Goal: Use online tool/utility: Utilize a website feature to perform a specific function

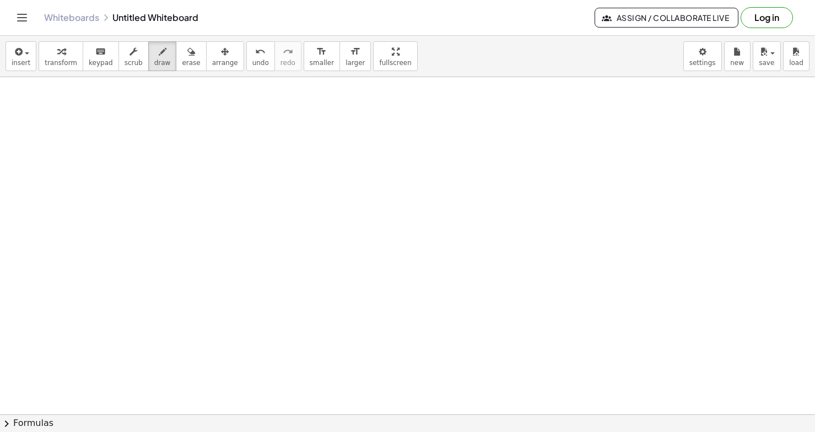
scroll to position [4573, 0]
drag, startPoint x: 115, startPoint y: 101, endPoint x: 110, endPoint y: 129, distance: 28.5
drag, startPoint x: 103, startPoint y: 114, endPoint x: 121, endPoint y: 114, distance: 18.2
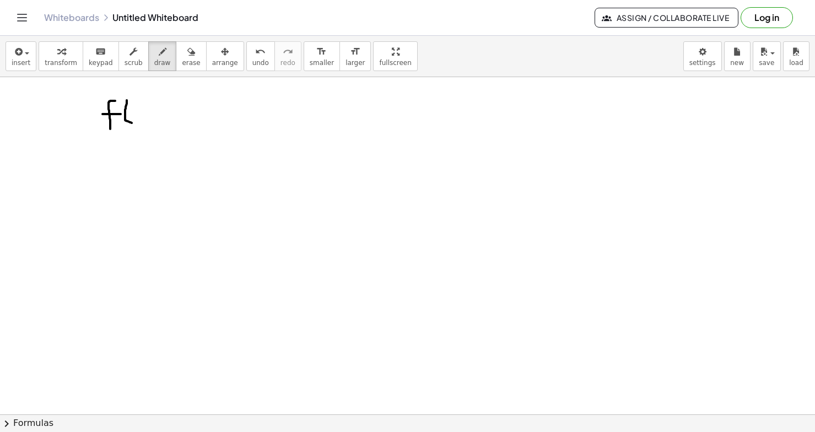
drag, startPoint x: 127, startPoint y: 100, endPoint x: 134, endPoint y: 123, distance: 23.7
drag, startPoint x: 138, startPoint y: 107, endPoint x: 132, endPoint y: 115, distance: 10.3
drag, startPoint x: 131, startPoint y: 107, endPoint x: 143, endPoint y: 115, distance: 14.4
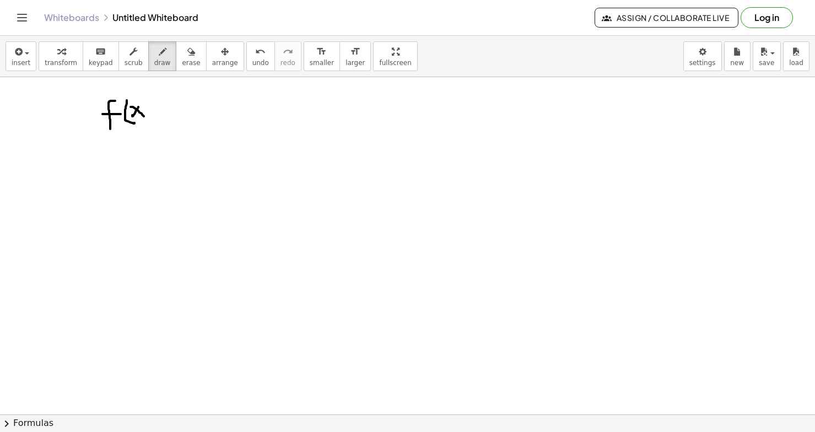
drag, startPoint x: 141, startPoint y: 98, endPoint x: 148, endPoint y: 122, distance: 25.3
drag, startPoint x: 166, startPoint y: 113, endPoint x: 179, endPoint y: 112, distance: 12.1
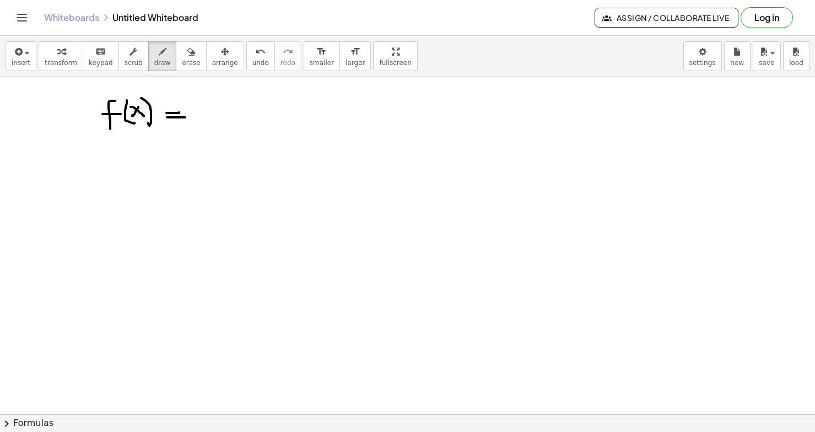
drag, startPoint x: 167, startPoint y: 117, endPoint x: 185, endPoint y: 117, distance: 18.2
drag, startPoint x: 211, startPoint y: 109, endPoint x: 197, endPoint y: 120, distance: 18.0
drag, startPoint x: 196, startPoint y: 110, endPoint x: 208, endPoint y: 116, distance: 13.6
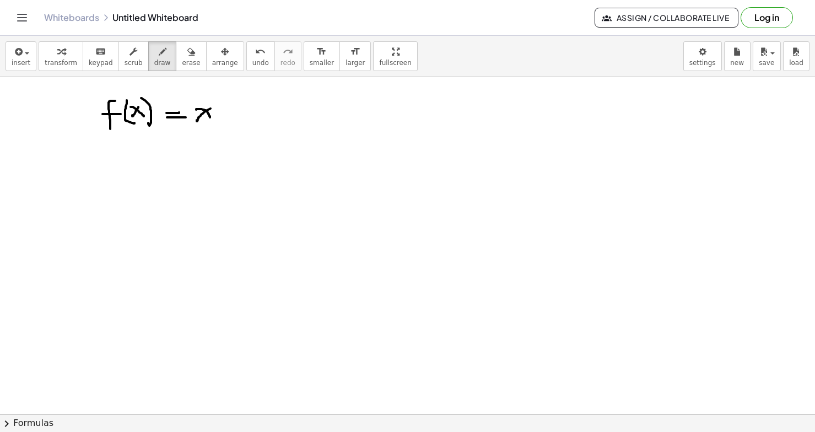
drag, startPoint x: 211, startPoint y: 90, endPoint x: 213, endPoint y: 105, distance: 15.0
drag, startPoint x: 225, startPoint y: 116, endPoint x: 236, endPoint y: 116, distance: 11.0
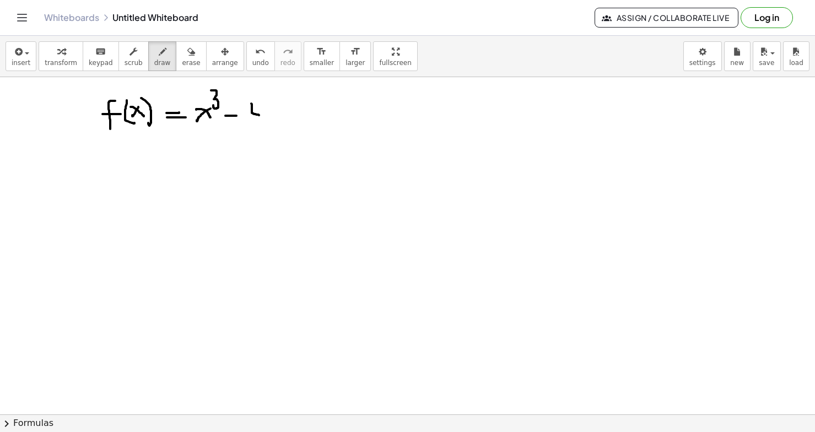
drag, startPoint x: 251, startPoint y: 104, endPoint x: 264, endPoint y: 115, distance: 17.2
drag, startPoint x: 257, startPoint y: 103, endPoint x: 256, endPoint y: 129, distance: 26.5
drag, startPoint x: 279, startPoint y: 108, endPoint x: 271, endPoint y: 126, distance: 20.2
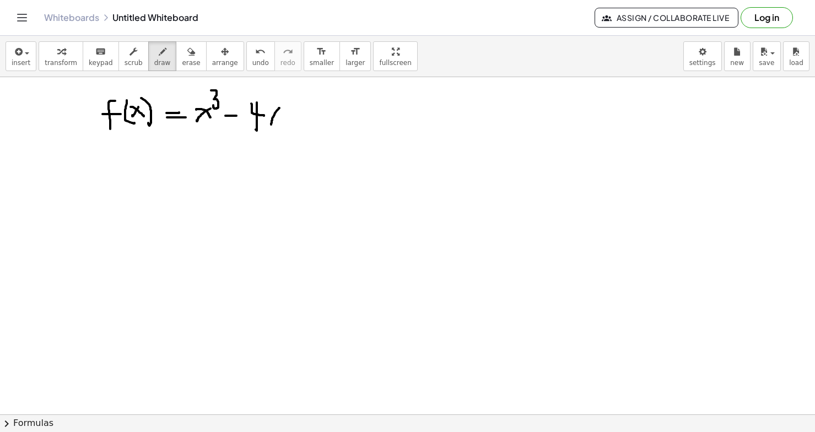
drag, startPoint x: 270, startPoint y: 110, endPoint x: 280, endPoint y: 123, distance: 16.5
drag, startPoint x: 283, startPoint y: 99, endPoint x: 294, endPoint y: 107, distance: 14.1
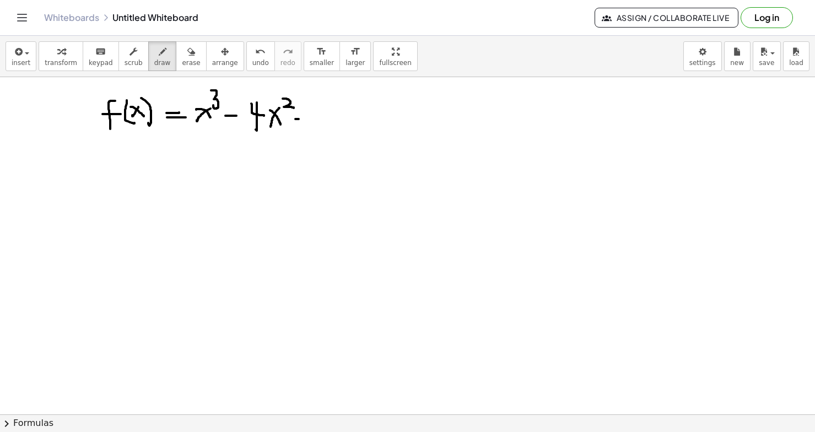
drag, startPoint x: 295, startPoint y: 119, endPoint x: 313, endPoint y: 119, distance: 17.6
drag, startPoint x: 302, startPoint y: 111, endPoint x: 302, endPoint y: 125, distance: 14.3
drag, startPoint x: 324, startPoint y: 104, endPoint x: 334, endPoint y: 114, distance: 14.4
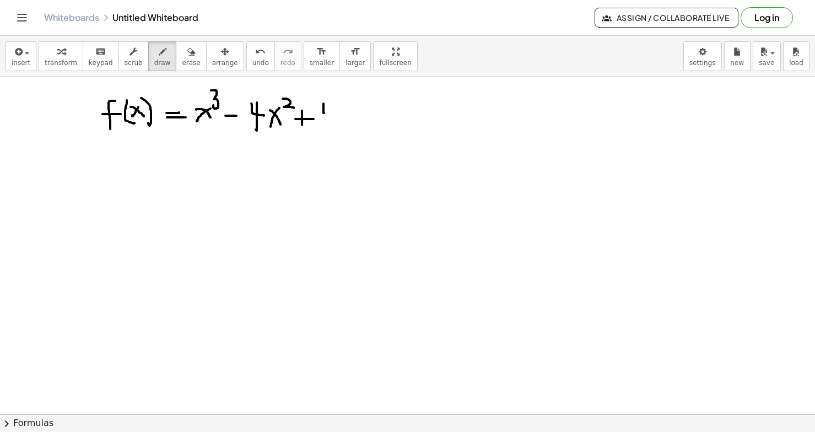
drag, startPoint x: 330, startPoint y: 106, endPoint x: 330, endPoint y: 125, distance: 19.3
drag, startPoint x: 347, startPoint y: 109, endPoint x: 338, endPoint y: 127, distance: 19.7
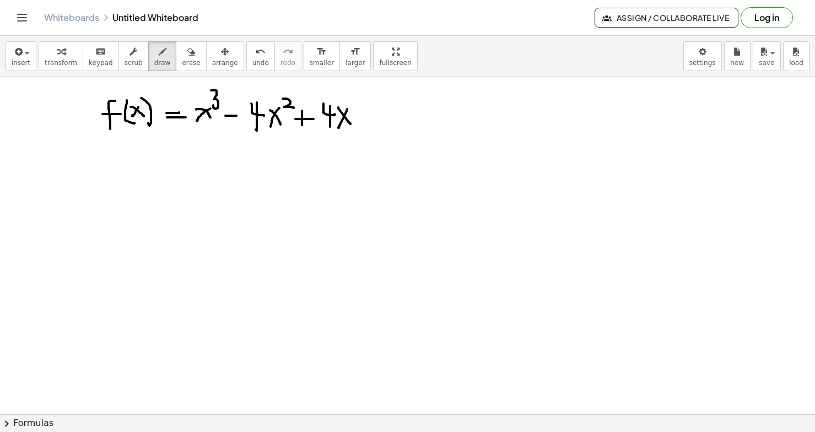
drag, startPoint x: 338, startPoint y: 107, endPoint x: 351, endPoint y: 124, distance: 20.5
drag, startPoint x: 135, startPoint y: 147, endPoint x: 131, endPoint y: 176, distance: 29.5
drag, startPoint x: 122, startPoint y: 160, endPoint x: 141, endPoint y: 160, distance: 18.2
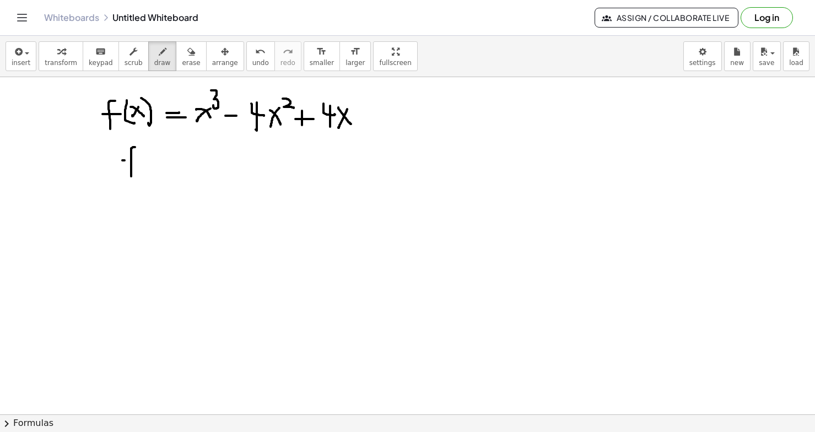
drag, startPoint x: 145, startPoint y: 143, endPoint x: 152, endPoint y: 169, distance: 26.2
drag, startPoint x: 159, startPoint y: 150, endPoint x: 153, endPoint y: 162, distance: 13.8
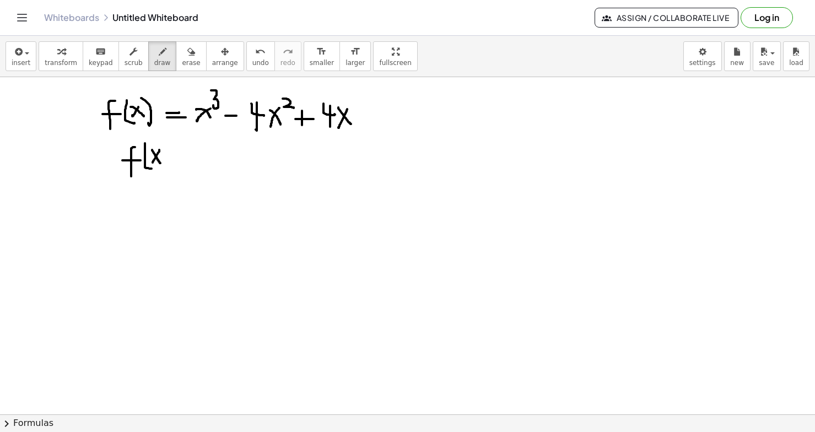
drag, startPoint x: 152, startPoint y: 150, endPoint x: 159, endPoint y: 162, distance: 13.8
drag, startPoint x: 160, startPoint y: 141, endPoint x: 165, endPoint y: 166, distance: 25.3
drag, startPoint x: 179, startPoint y: 157, endPoint x: 192, endPoint y: 156, distance: 13.8
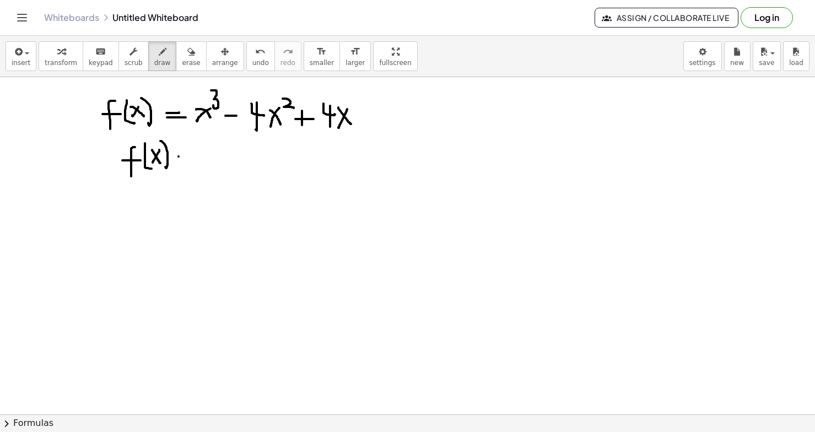
drag, startPoint x: 175, startPoint y: 164, endPoint x: 191, endPoint y: 163, distance: 16.5
drag, startPoint x: 224, startPoint y: 156, endPoint x: 216, endPoint y: 167, distance: 13.8
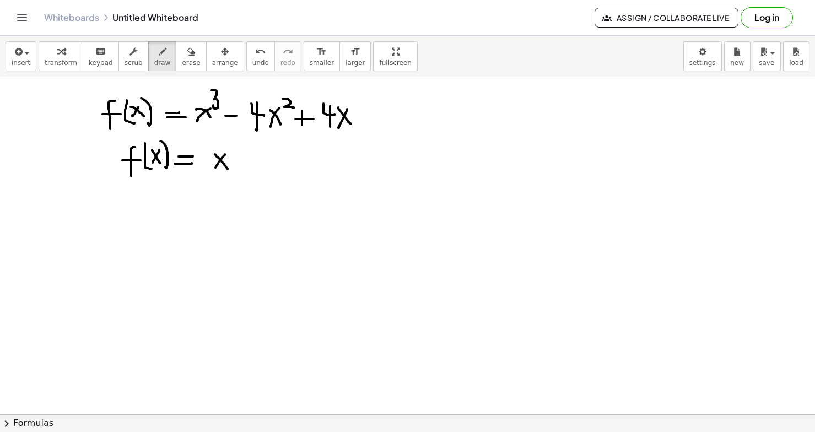
drag, startPoint x: 215, startPoint y: 154, endPoint x: 227, endPoint y: 166, distance: 16.8
drag, startPoint x: 243, startPoint y: 140, endPoint x: 249, endPoint y: 174, distance: 34.1
drag, startPoint x: 271, startPoint y: 153, endPoint x: 262, endPoint y: 164, distance: 14.1
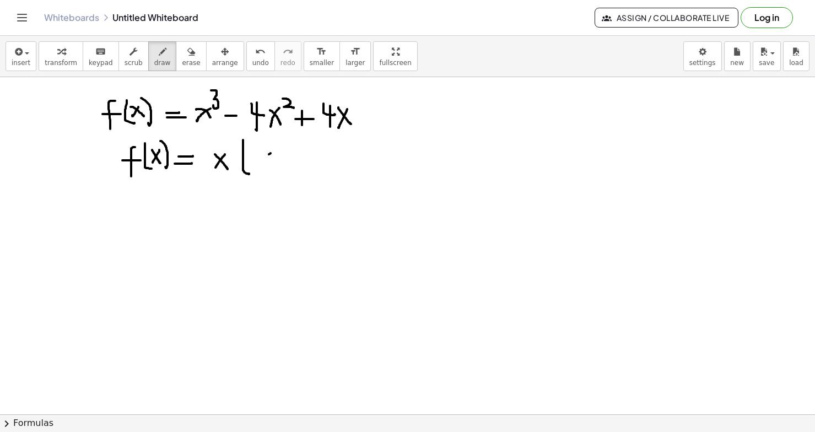
drag, startPoint x: 260, startPoint y: 152, endPoint x: 271, endPoint y: 164, distance: 16.4
drag, startPoint x: 273, startPoint y: 142, endPoint x: 283, endPoint y: 153, distance: 15.2
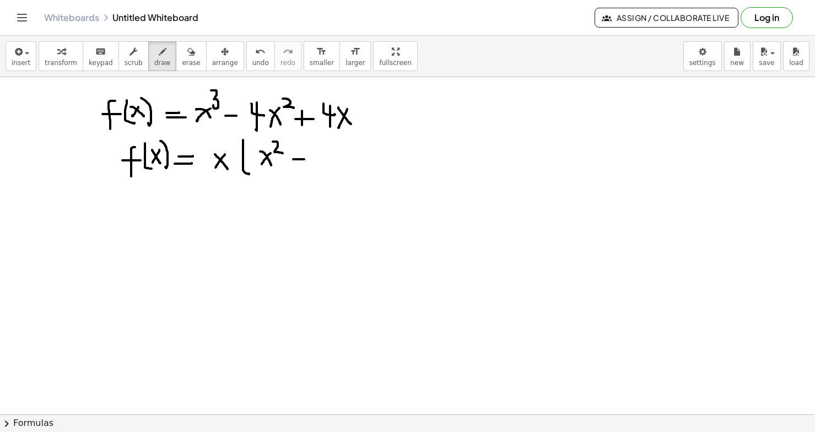
drag, startPoint x: 293, startPoint y: 159, endPoint x: 305, endPoint y: 159, distance: 11.6
drag, startPoint x: 316, startPoint y: 148, endPoint x: 330, endPoint y: 161, distance: 18.7
drag, startPoint x: 321, startPoint y: 150, endPoint x: 321, endPoint y: 168, distance: 18.2
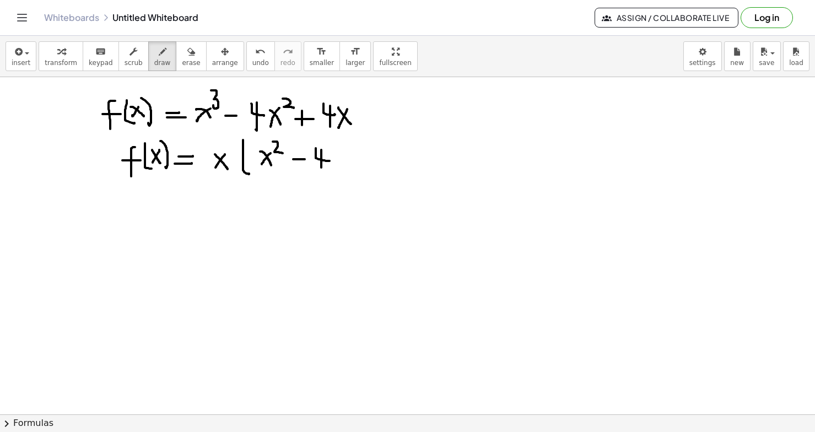
drag, startPoint x: 341, startPoint y: 151, endPoint x: 331, endPoint y: 168, distance: 19.8
drag, startPoint x: 330, startPoint y: 151, endPoint x: 340, endPoint y: 163, distance: 15.7
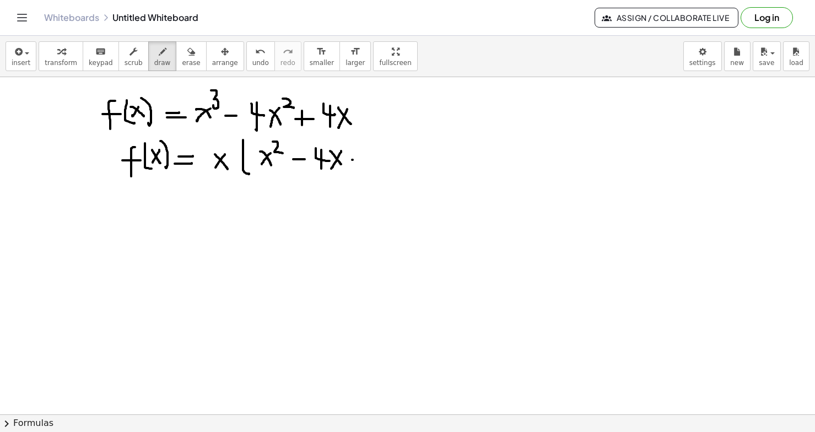
drag, startPoint x: 353, startPoint y: 160, endPoint x: 363, endPoint y: 160, distance: 9.9
drag, startPoint x: 353, startPoint y: 153, endPoint x: 353, endPoint y: 170, distance: 16.5
drag, startPoint x: 346, startPoint y: 159, endPoint x: 356, endPoint y: 159, distance: 10.5
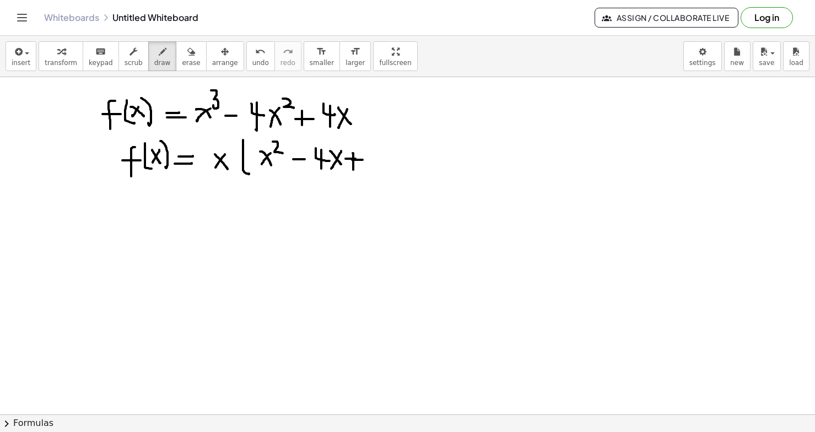
drag, startPoint x: 374, startPoint y: 150, endPoint x: 383, endPoint y: 158, distance: 11.7
drag, startPoint x: 380, startPoint y: 150, endPoint x: 379, endPoint y: 170, distance: 19.3
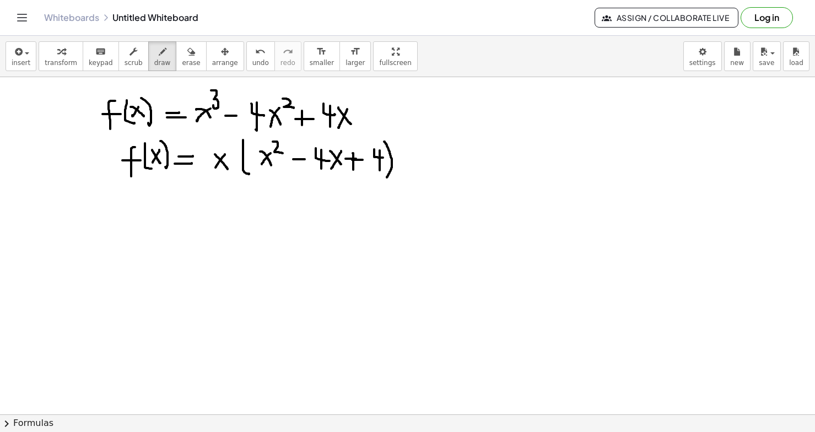
drag, startPoint x: 384, startPoint y: 142, endPoint x: 386, endPoint y: 175, distance: 33.1
drag, startPoint x: 49, startPoint y: 207, endPoint x: 56, endPoint y: 216, distance: 10.9
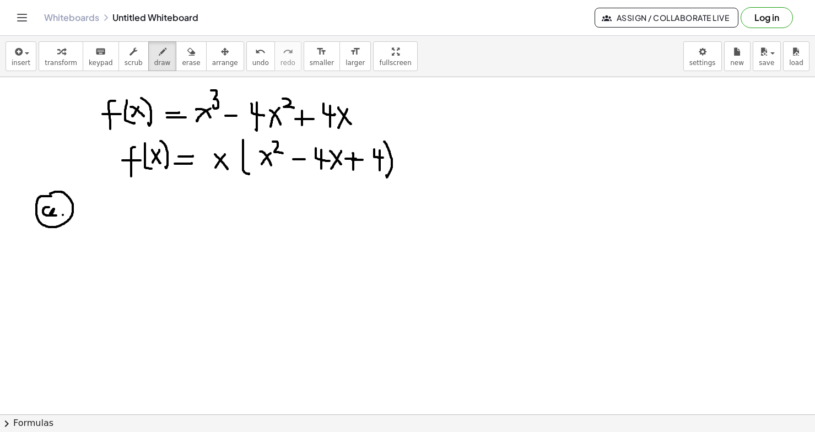
drag, startPoint x: 105, startPoint y: 203, endPoint x: 96, endPoint y: 217, distance: 16.4
drag, startPoint x: 96, startPoint y: 205, endPoint x: 106, endPoint y: 217, distance: 15.7
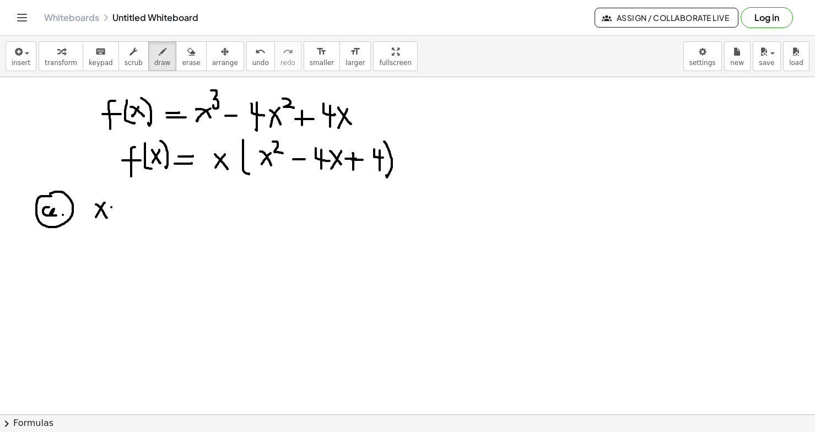
drag, startPoint x: 111, startPoint y: 207, endPoint x: 124, endPoint y: 207, distance: 12.7
drag, startPoint x: 137, startPoint y: 202, endPoint x: 137, endPoint y: 209, distance: 7.2
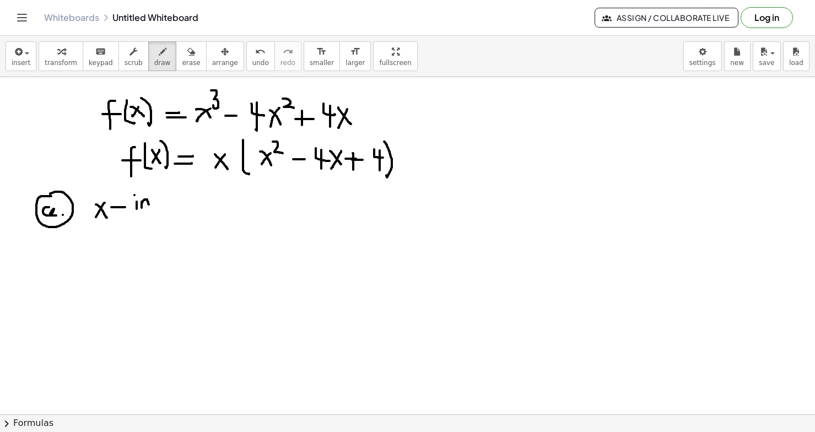
drag
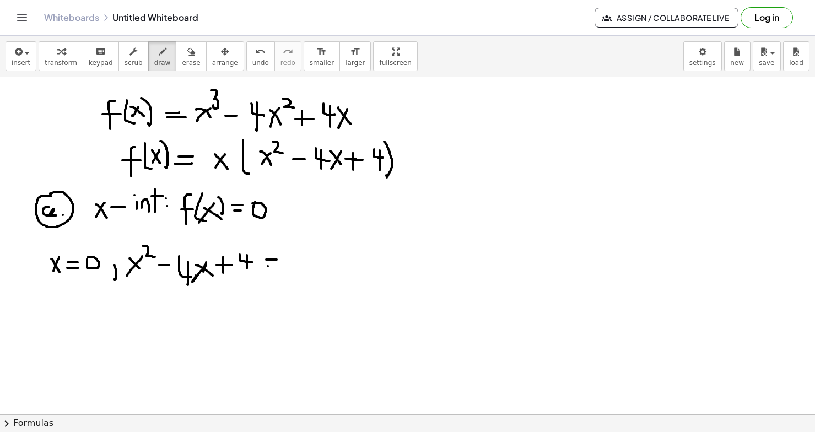
click at [255, 57] on icon "undo" at bounding box center [260, 51] width 10 height 13
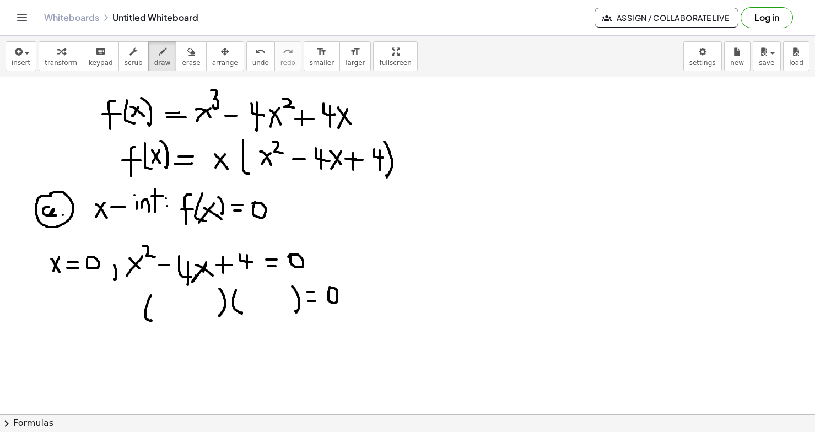
drag, startPoint x: 169, startPoint y: 301, endPoint x: 164, endPoint y: 317, distance: 16.7
drag, startPoint x: 160, startPoint y: 304, endPoint x: 171, endPoint y: 318, distance: 18.1
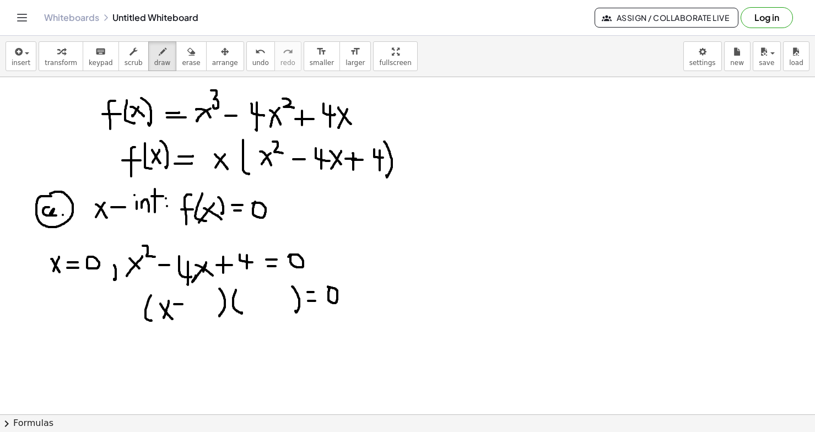
drag, startPoint x: 174, startPoint y: 304, endPoint x: 182, endPoint y: 304, distance: 7.7
drag, startPoint x: 190, startPoint y: 294, endPoint x: 208, endPoint y: 312, distance: 24.9
drag, startPoint x: 253, startPoint y: 295, endPoint x: 245, endPoint y: 307, distance: 14.7
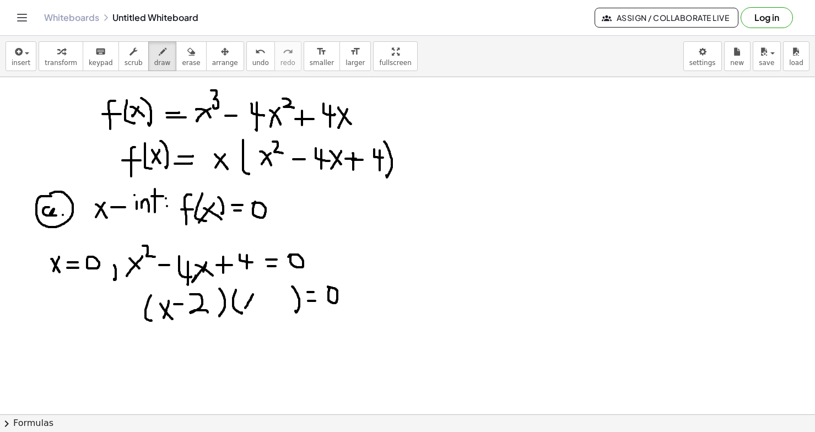
drag, startPoint x: 244, startPoint y: 298, endPoint x: 256, endPoint y: 308, distance: 15.7
drag, startPoint x: 270, startPoint y: 297, endPoint x: 281, endPoint y: 306, distance: 14.5
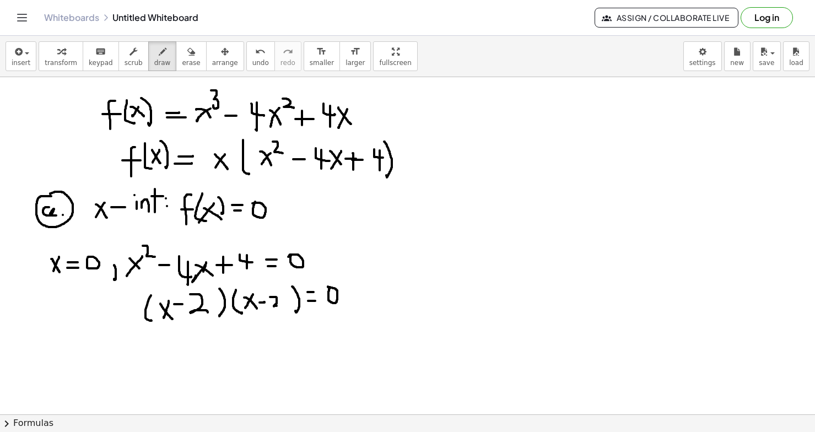
drag, startPoint x: 52, startPoint y: 338, endPoint x: 47, endPoint y: 351, distance: 13.8
drag, startPoint x: 46, startPoint y: 341, endPoint x: 54, endPoint y: 353, distance: 14.7
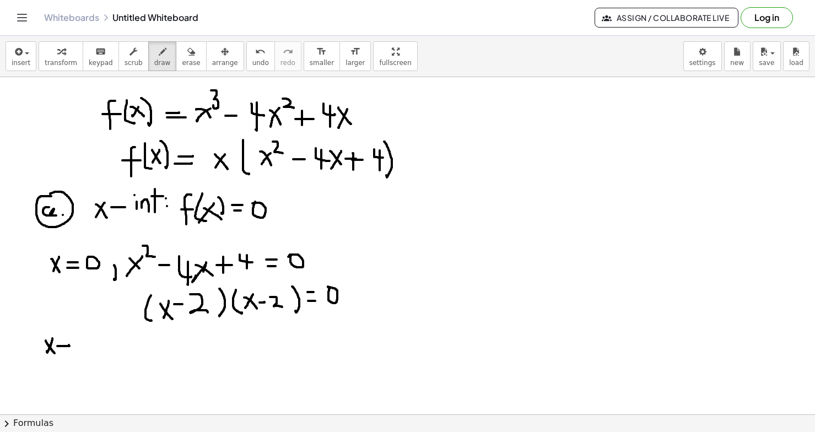
drag, startPoint x: 57, startPoint y: 346, endPoint x: 69, endPoint y: 345, distance: 11.6
drag, startPoint x: 60, startPoint y: 349, endPoint x: 70, endPoint y: 349, distance: 9.9
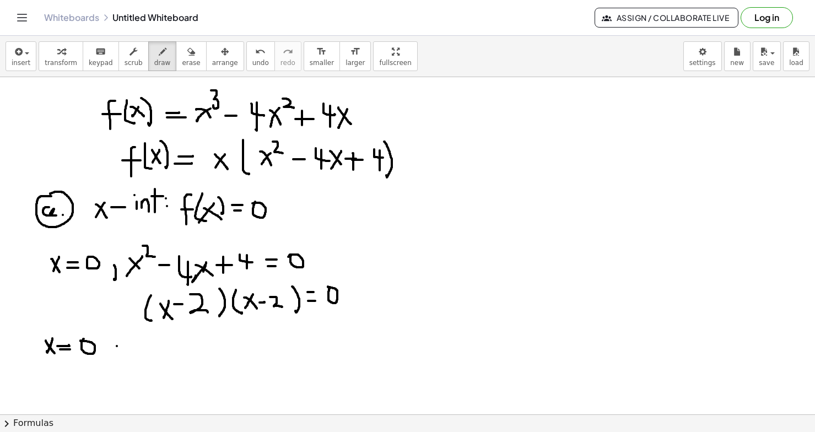
drag, startPoint x: 117, startPoint y: 346, endPoint x: 138, endPoint y: 356, distance: 23.7
drag, startPoint x: 147, startPoint y: 352, endPoint x: 159, endPoint y: 359, distance: 14.1
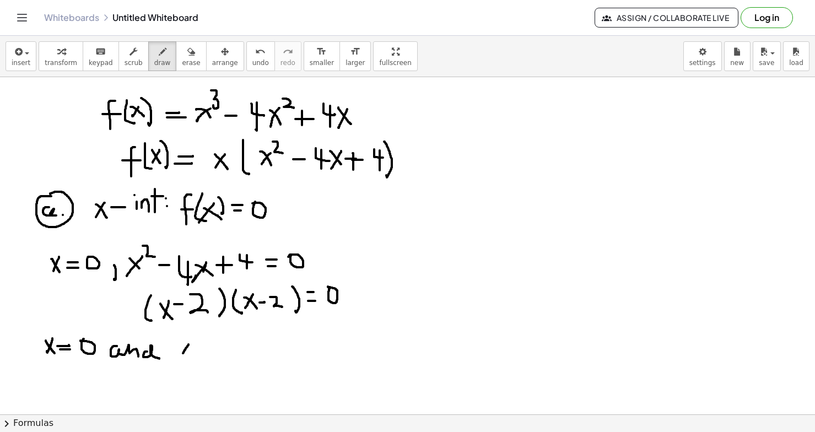
drag, startPoint x: 189, startPoint y: 345, endPoint x: 181, endPoint y: 356, distance: 13.6
drag, startPoint x: 180, startPoint y: 347, endPoint x: 191, endPoint y: 357, distance: 14.9
drag, startPoint x: 201, startPoint y: 348, endPoint x: 207, endPoint y: 348, distance: 6.6
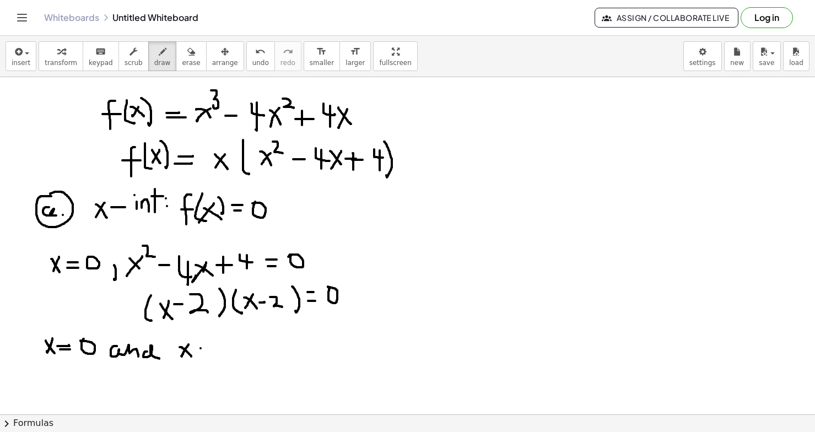
drag, startPoint x: 200, startPoint y: 354, endPoint x: 208, endPoint y: 354, distance: 8.3
drag, startPoint x: 219, startPoint y: 343, endPoint x: 228, endPoint y: 357, distance: 16.7
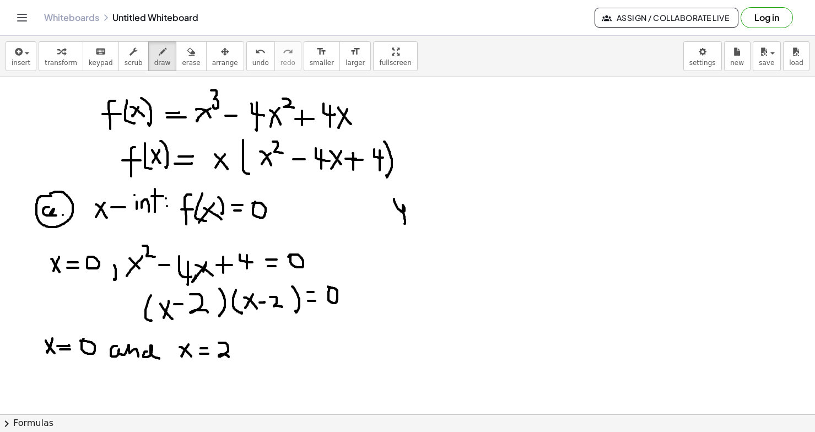
drag, startPoint x: 394, startPoint y: 199, endPoint x: 399, endPoint y: 220, distance: 22.1
drag, startPoint x: 408, startPoint y: 215, endPoint x: 417, endPoint y: 214, distance: 9.4
drag, startPoint x: 427, startPoint y: 207, endPoint x: 426, endPoint y: 220, distance: 13.2
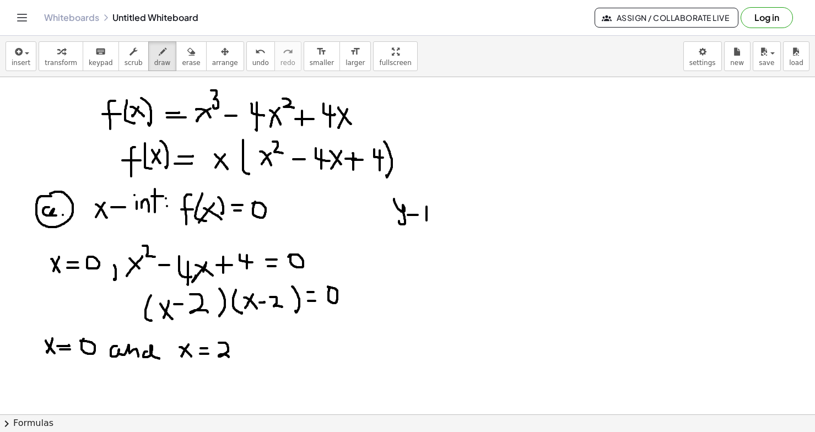
drag, startPoint x: 433, startPoint y: 208, endPoint x: 442, endPoint y: 219, distance: 14.1
drag, startPoint x: 444, startPoint y: 193, endPoint x: 444, endPoint y: 217, distance: 23.7
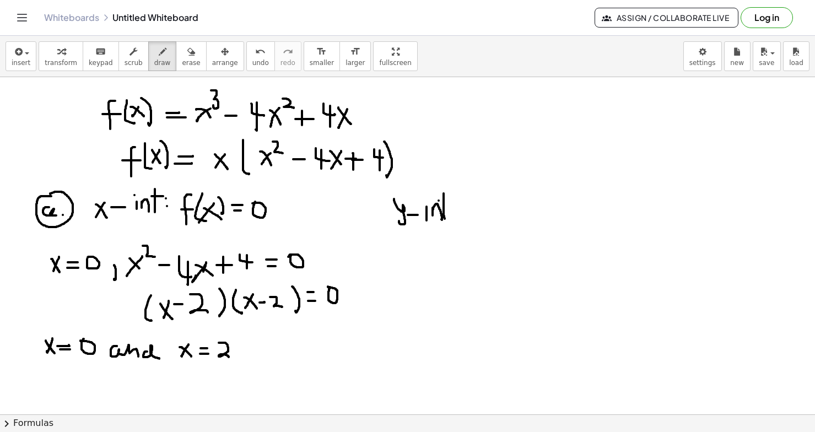
drag, startPoint x: 439, startPoint y: 201, endPoint x: 450, endPoint y: 201, distance: 11.0
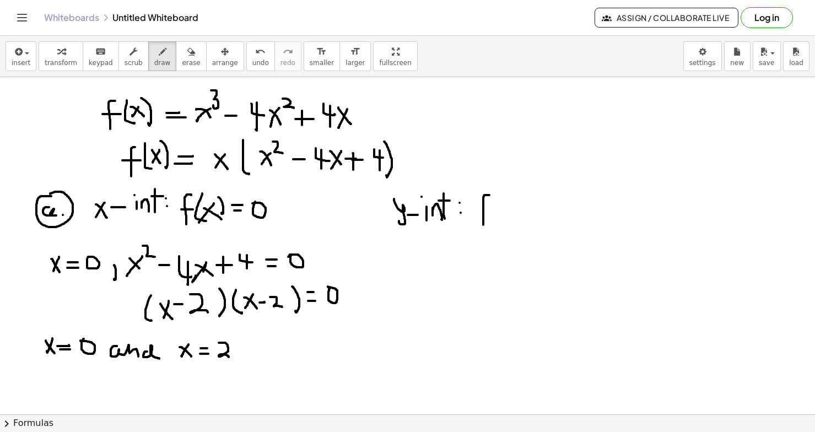
drag, startPoint x: 489, startPoint y: 195, endPoint x: 483, endPoint y: 224, distance: 30.0
drag, startPoint x: 478, startPoint y: 207, endPoint x: 491, endPoint y: 207, distance: 12.7
drag, startPoint x: 499, startPoint y: 191, endPoint x: 502, endPoint y: 214, distance: 23.3
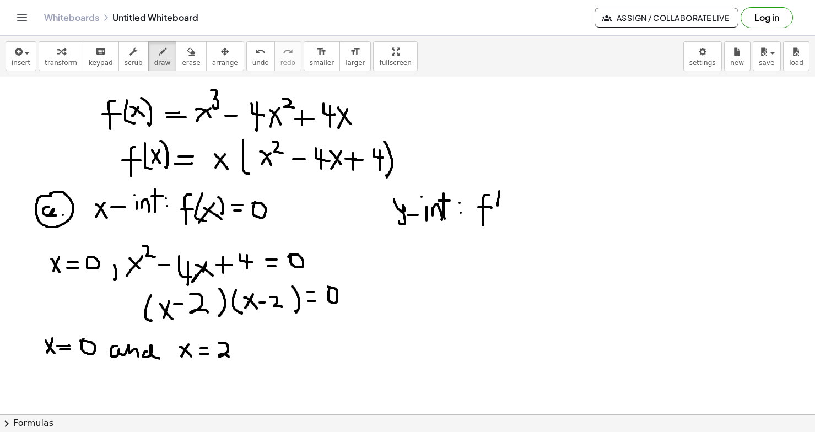
drag, startPoint x: 514, startPoint y: 189, endPoint x: 523, endPoint y: 212, distance: 25.0
drag, startPoint x: 415, startPoint y: 246, endPoint x: 406, endPoint y: 263, distance: 19.2
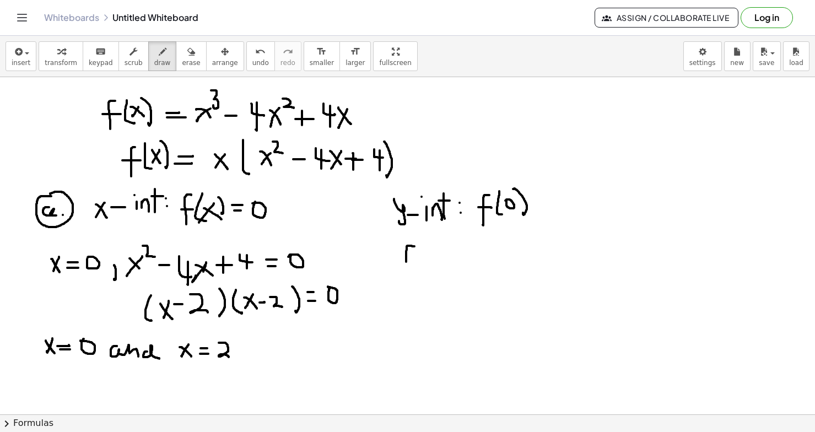
drag, startPoint x: 401, startPoint y: 254, endPoint x: 416, endPoint y: 253, distance: 14.9
drag, startPoint x: 427, startPoint y: 241, endPoint x: 433, endPoint y: 263, distance: 22.7
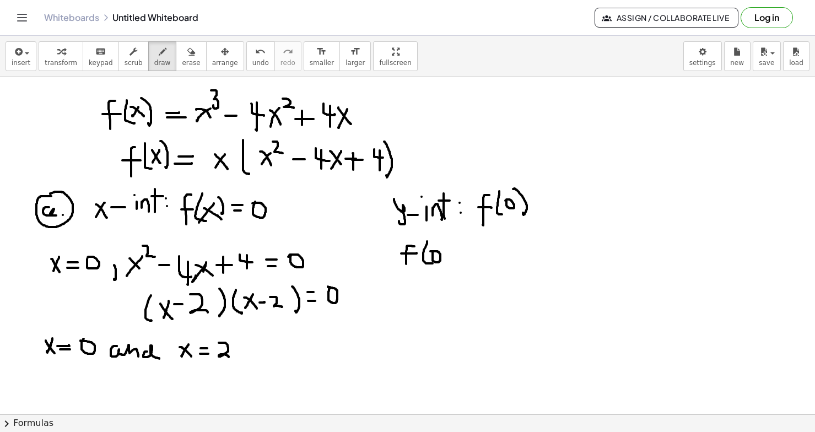
drag, startPoint x: 443, startPoint y: 241, endPoint x: 448, endPoint y: 263, distance: 22.6
drag, startPoint x: 460, startPoint y: 251, endPoint x: 469, endPoint y: 251, distance: 9.4
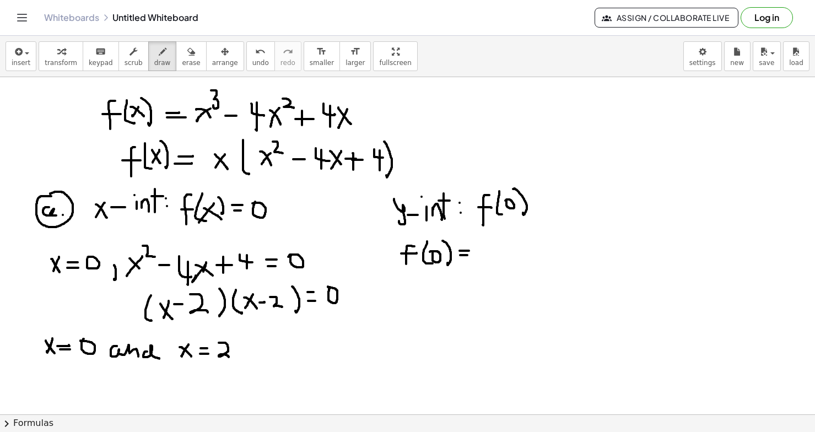
drag, startPoint x: 460, startPoint y: 255, endPoint x: 468, endPoint y: 255, distance: 7.7
drag, startPoint x: 480, startPoint y: 240, endPoint x: 487, endPoint y: 265, distance: 26.0
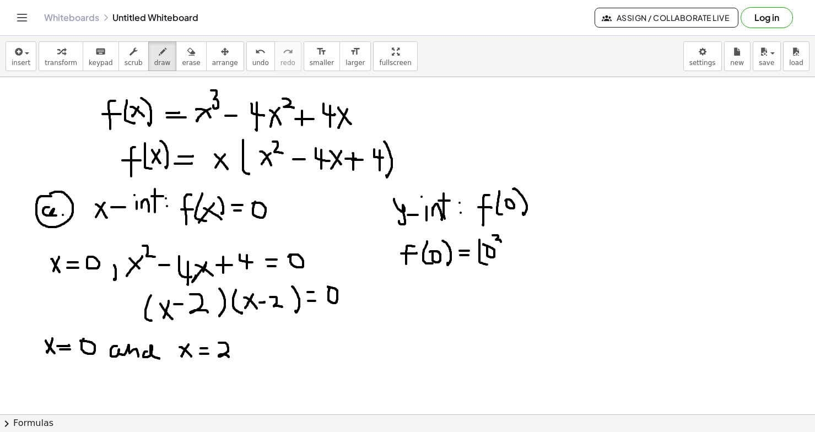
drag, startPoint x: 493, startPoint y: 235, endPoint x: 498, endPoint y: 243, distance: 8.7
drag, startPoint x: 505, startPoint y: 235, endPoint x: 504, endPoint y: 259, distance: 24.3
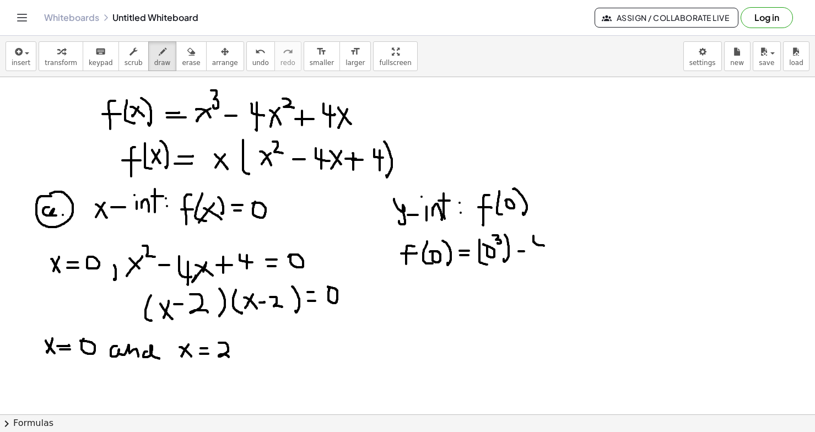
drag, startPoint x: 534, startPoint y: 236, endPoint x: 544, endPoint y: 245, distance: 13.6
drag, startPoint x: 541, startPoint y: 236, endPoint x: 541, endPoint y: 260, distance: 23.7
drag, startPoint x: 552, startPoint y: 240, endPoint x: 557, endPoint y: 260, distance: 20.5
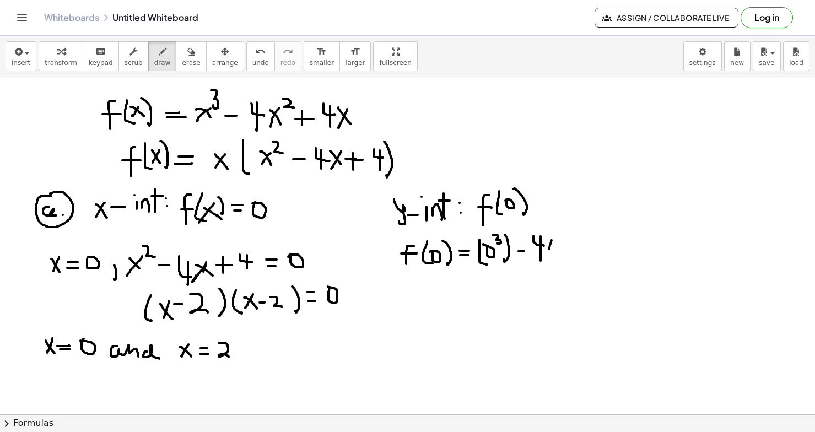
drag, startPoint x: 563, startPoint y: 237, endPoint x: 567, endPoint y: 244, distance: 7.9
drag, startPoint x: 571, startPoint y: 233, endPoint x: 572, endPoint y: 257, distance: 24.3
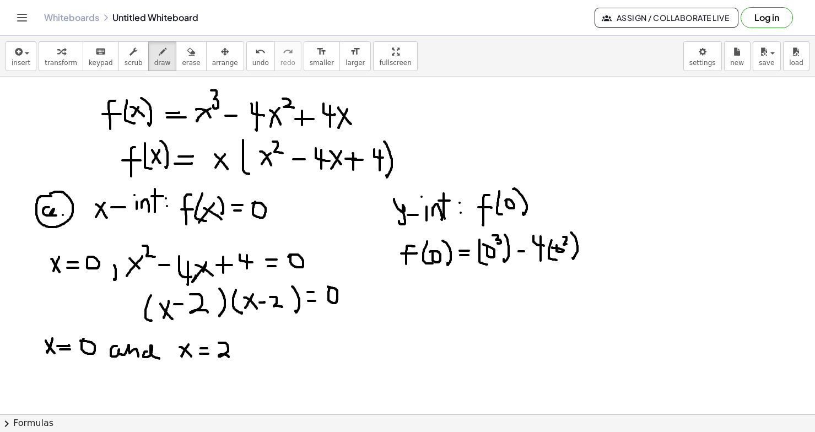
drag, startPoint x: 587, startPoint y: 245, endPoint x: 594, endPoint y: 245, distance: 7.7
drag, startPoint x: 590, startPoint y: 238, endPoint x: 590, endPoint y: 252, distance: 14.3
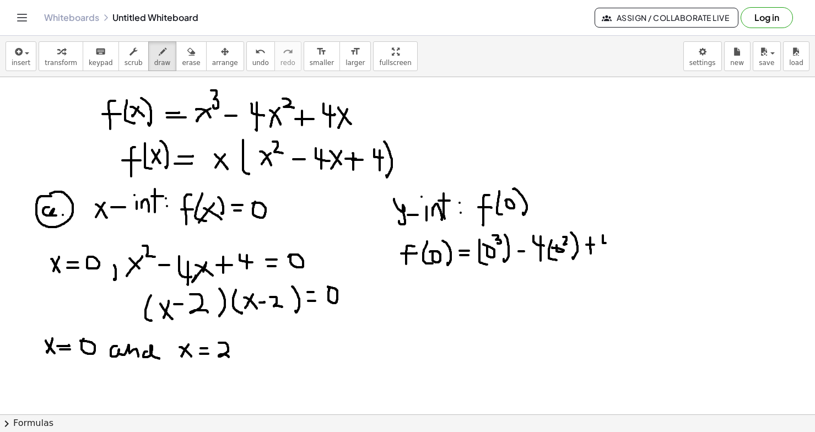
drag, startPoint x: 603, startPoint y: 235, endPoint x: 614, endPoint y: 244, distance: 14.1
drag, startPoint x: 610, startPoint y: 236, endPoint x: 610, endPoint y: 259, distance: 22.6
drag, startPoint x: 622, startPoint y: 228, endPoint x: 626, endPoint y: 257, distance: 28.9
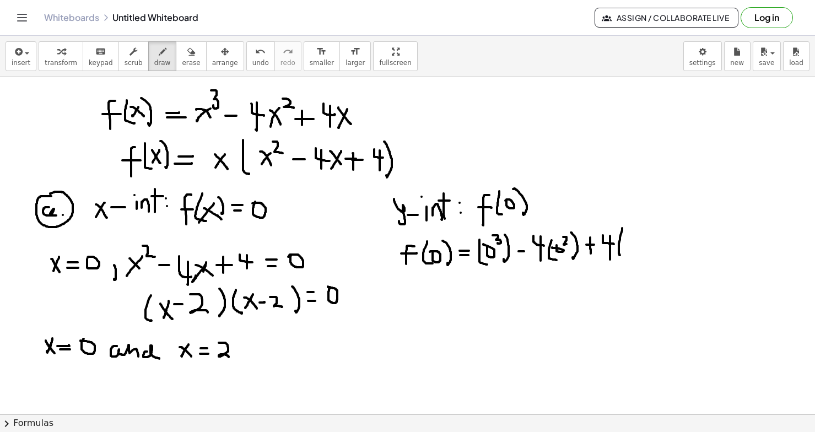
drag, startPoint x: 633, startPoint y: 228, endPoint x: 636, endPoint y: 251, distance: 22.8
drag, startPoint x: 652, startPoint y: 240, endPoint x: 661, endPoint y: 240, distance: 9.4
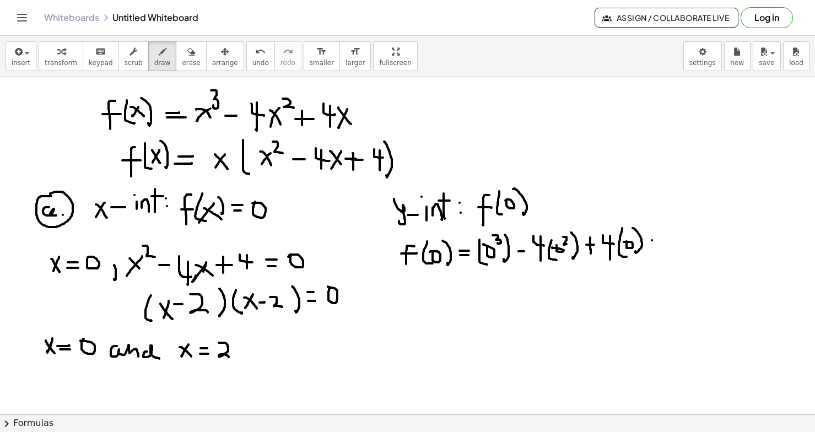
drag, startPoint x: 652, startPoint y: 245, endPoint x: 665, endPoint y: 245, distance: 13.2
drag, startPoint x: 473, startPoint y: 285, endPoint x: 461, endPoint y: 311, distance: 29.1
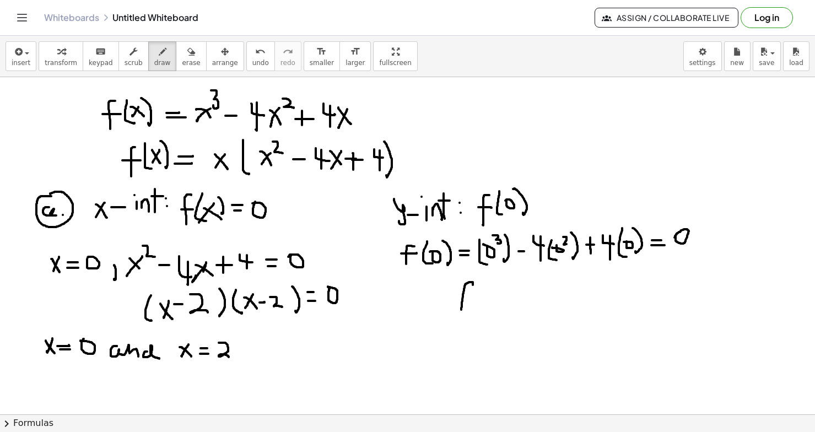
drag, startPoint x: 458, startPoint y: 298, endPoint x: 472, endPoint y: 298, distance: 14.3
drag, startPoint x: 484, startPoint y: 281, endPoint x: 492, endPoint y: 305, distance: 25.1
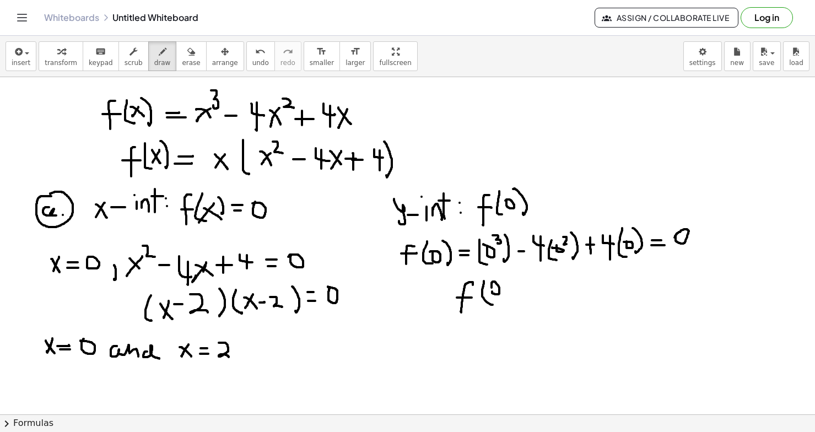
drag, startPoint x: 501, startPoint y: 276, endPoint x: 500, endPoint y: 297, distance: 20.4
drag, startPoint x: 513, startPoint y: 291, endPoint x: 519, endPoint y: 291, distance: 5.5
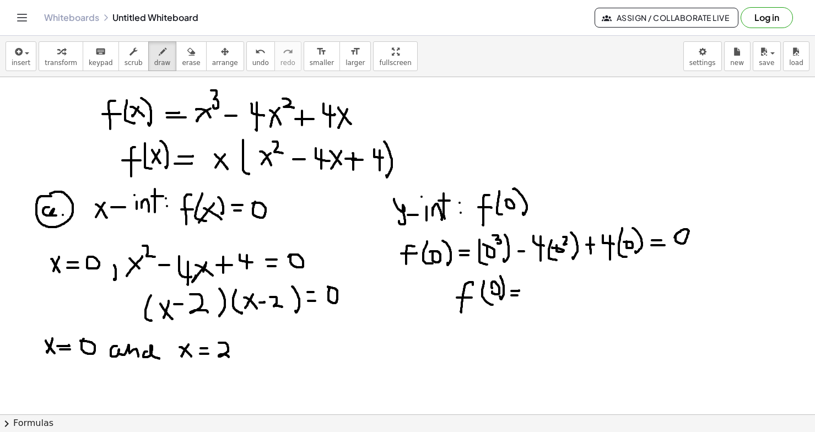
drag, startPoint x: 512, startPoint y: 295, endPoint x: 520, endPoint y: 295, distance: 8.8
drag, startPoint x: 486, startPoint y: 88, endPoint x: 483, endPoint y: 102, distance: 14.7
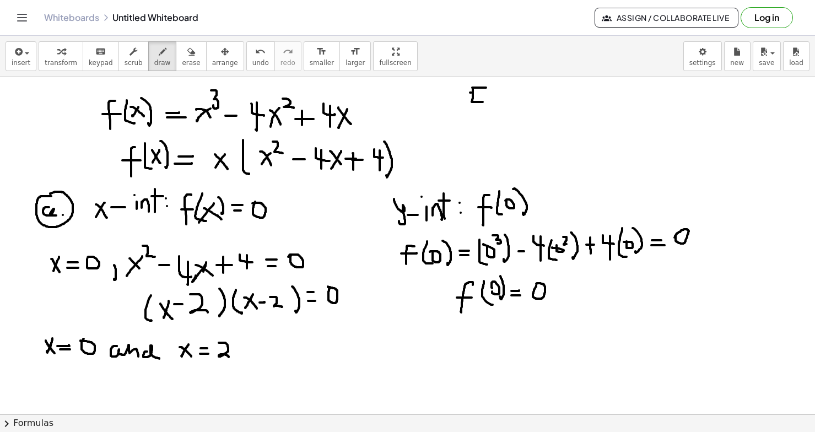
drag, startPoint x: 470, startPoint y: 93, endPoint x: 480, endPoint y: 92, distance: 9.9
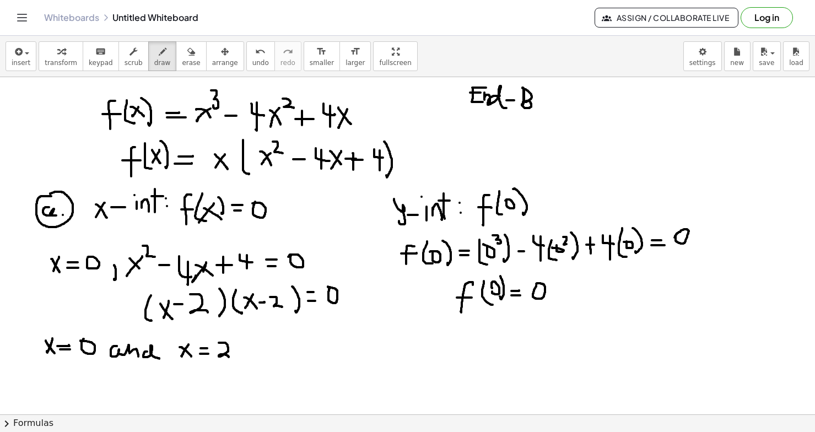
drag, startPoint x: 542, startPoint y: 90, endPoint x: 549, endPoint y: 108, distance: 19.6
drag, startPoint x: 556, startPoint y: 99, endPoint x: 564, endPoint y: 109, distance: 12.5
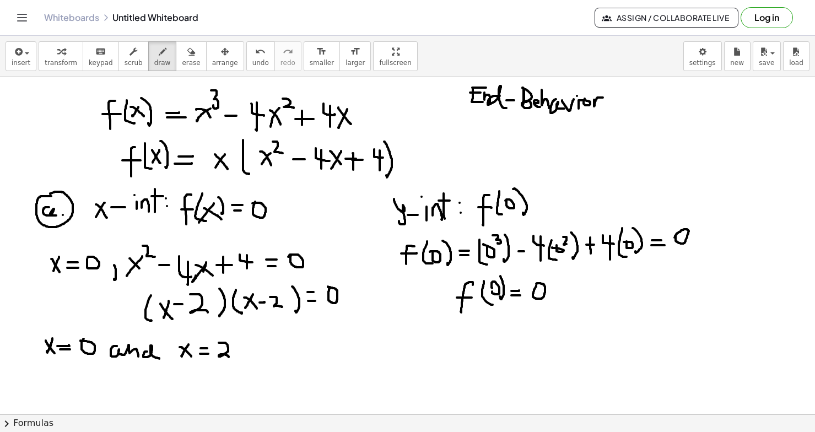
drag, startPoint x: 594, startPoint y: 100, endPoint x: 603, endPoint y: 98, distance: 9.0
drag, startPoint x: 299, startPoint y: 346, endPoint x: 489, endPoint y: 347, distance: 190.2
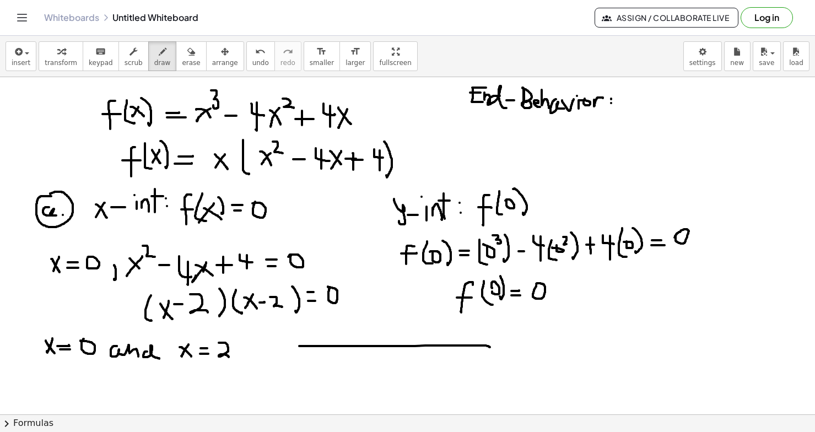
drag, startPoint x: 387, startPoint y: 287, endPoint x: 383, endPoint y: 384, distance: 97.6
drag, startPoint x: 404, startPoint y: 342, endPoint x: 404, endPoint y: 352, distance: 9.9
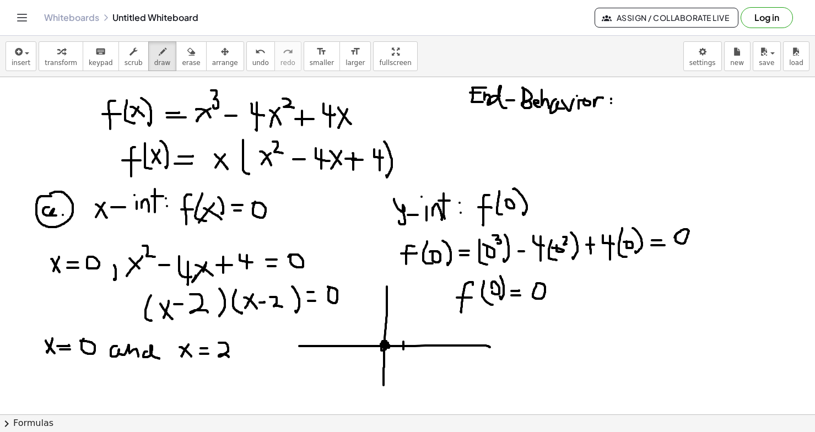
drag, startPoint x: 421, startPoint y: 341, endPoint x: 420, endPoint y: 354, distance: 13.2
drag, startPoint x: 627, startPoint y: 89, endPoint x: 636, endPoint y: 108, distance: 20.7
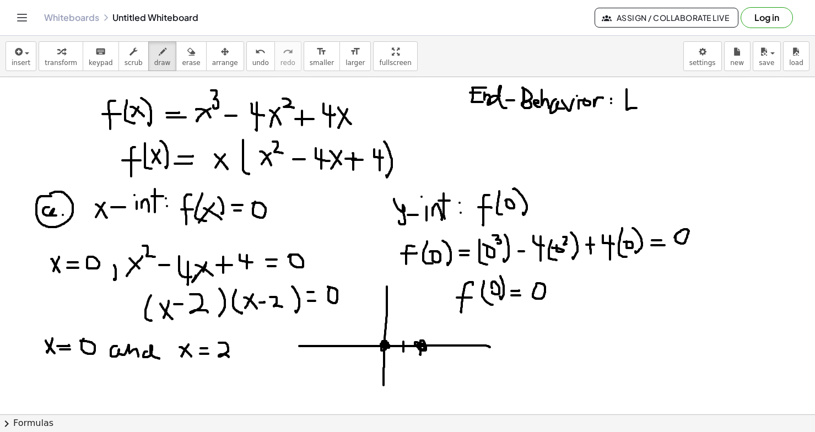
drag, startPoint x: 637, startPoint y: 101, endPoint x: 645, endPoint y: 107, distance: 9.9
drag, startPoint x: 650, startPoint y: 102, endPoint x: 655, endPoint y: 110, distance: 9.5
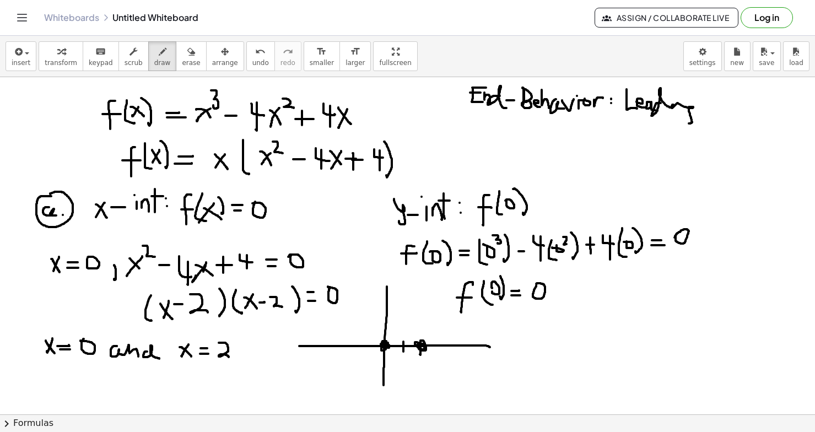
drag, startPoint x: 661, startPoint y: 103, endPoint x: 687, endPoint y: 119, distance: 30.4
drag, startPoint x: 709, startPoint y: 86, endPoint x: 708, endPoint y: 117, distance: 30.9
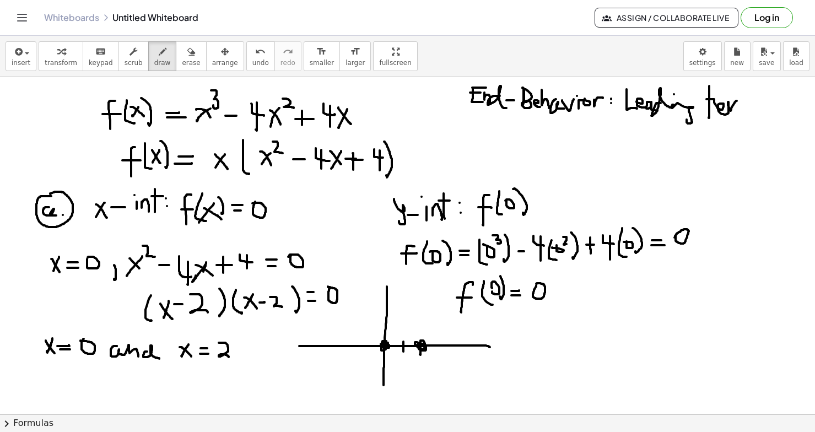
drag, startPoint x: 707, startPoint y: 99, endPoint x: 736, endPoint y: 100, distance: 29.8
drag, startPoint x: 740, startPoint y: 103, endPoint x: 752, endPoint y: 112, distance: 15.0
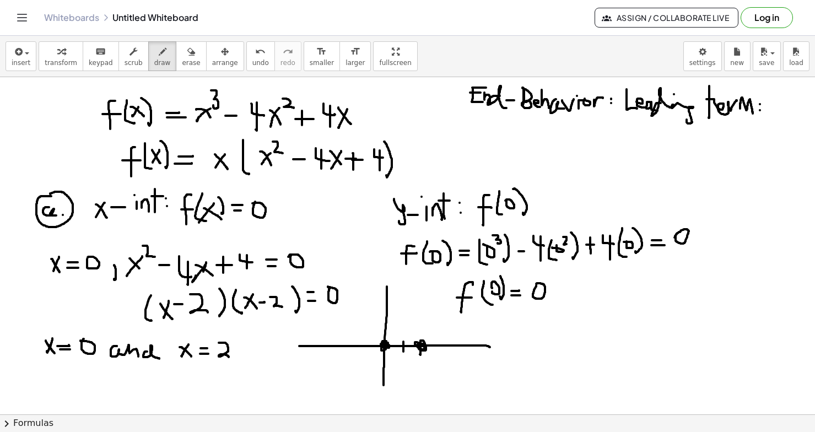
drag, startPoint x: 781, startPoint y: 96, endPoint x: 776, endPoint y: 117, distance: 21.7
drag, startPoint x: 772, startPoint y: 98, endPoint x: 787, endPoint y: 115, distance: 22.6
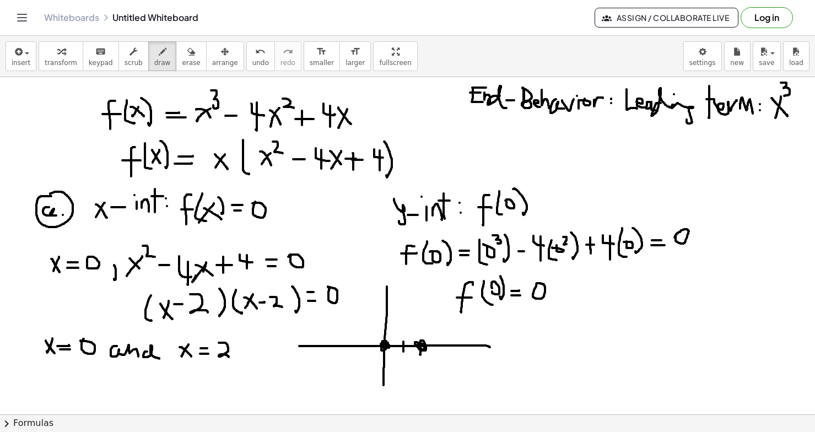
drag, startPoint x: 781, startPoint y: 83, endPoint x: 782, endPoint y: 95, distance: 12.1
drag, startPoint x: 492, startPoint y: 123, endPoint x: 497, endPoint y: 133, distance: 11.8
drag, startPoint x: 489, startPoint y: 126, endPoint x: 498, endPoint y: 126, distance: 8.3
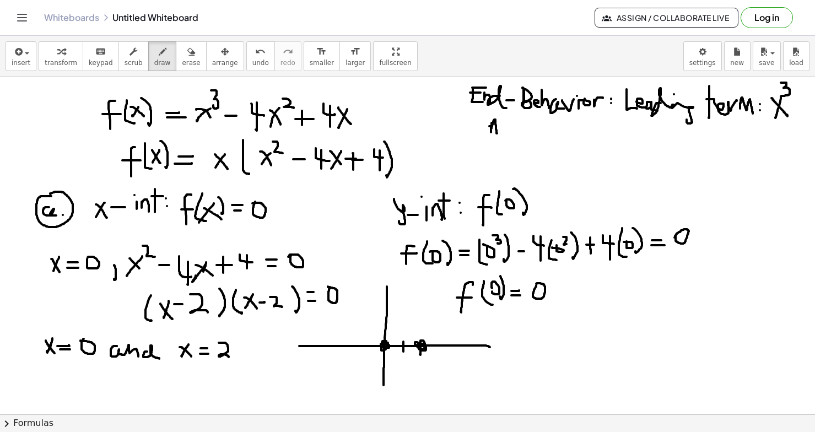
drag, startPoint x: 507, startPoint y: 122, endPoint x: 503, endPoint y: 132, distance: 11.4
drag, startPoint x: 529, startPoint y: 125, endPoint x: 521, endPoint y: 133, distance: 11.7
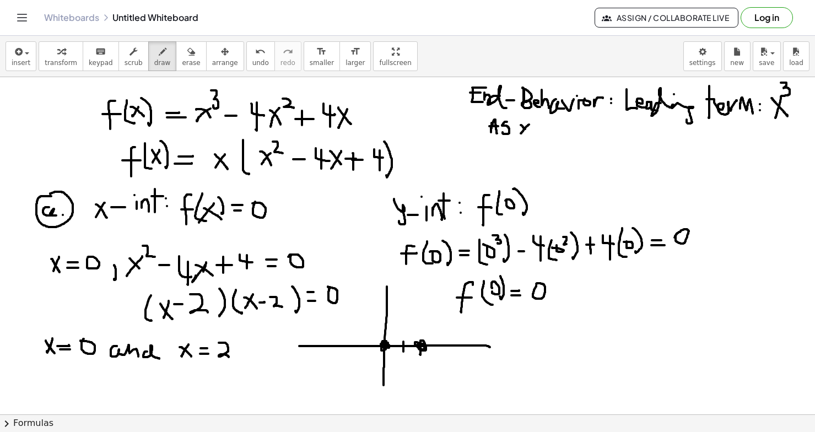
drag, startPoint x: 521, startPoint y: 125, endPoint x: 531, endPoint y: 135, distance: 14.0
drag, startPoint x: 535, startPoint y: 130, endPoint x: 550, endPoint y: 129, distance: 14.9
drag, startPoint x: 547, startPoint y: 124, endPoint x: 550, endPoint y: 133, distance: 9.9
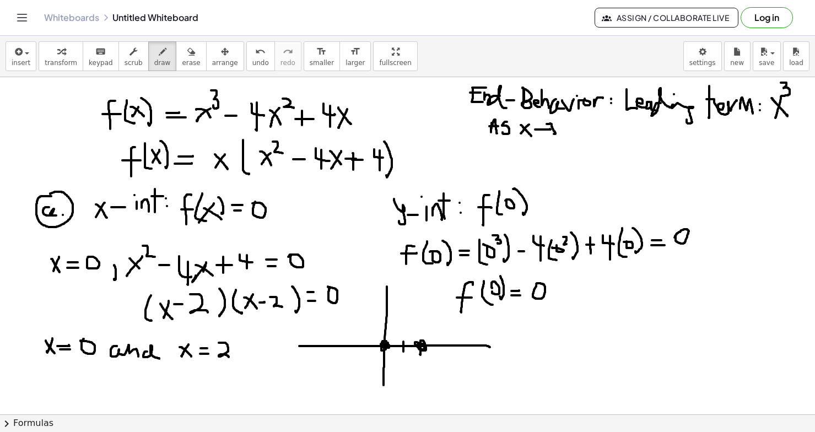
drag, startPoint x: 529, startPoint y: 155, endPoint x: 523, endPoint y: 167, distance: 13.6
drag, startPoint x: 522, startPoint y: 156, endPoint x: 529, endPoint y: 169, distance: 14.3
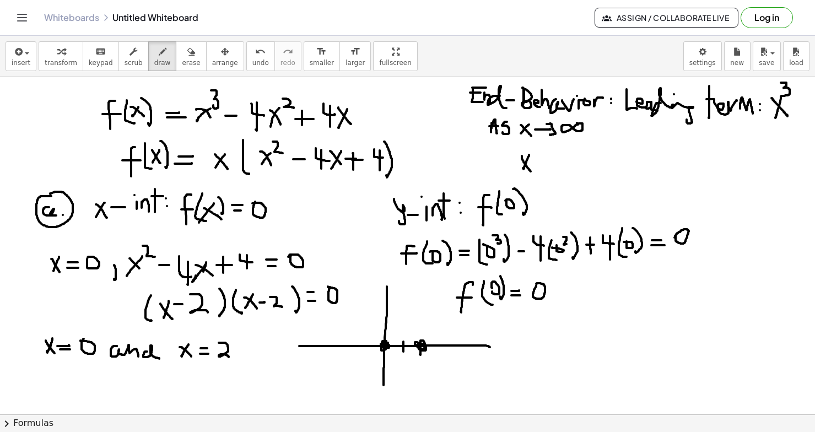
drag, startPoint x: 533, startPoint y: 163, endPoint x: 541, endPoint y: 163, distance: 7.7
drag, startPoint x: 541, startPoint y: 157, endPoint x: 542, endPoint y: 170, distance: 12.7
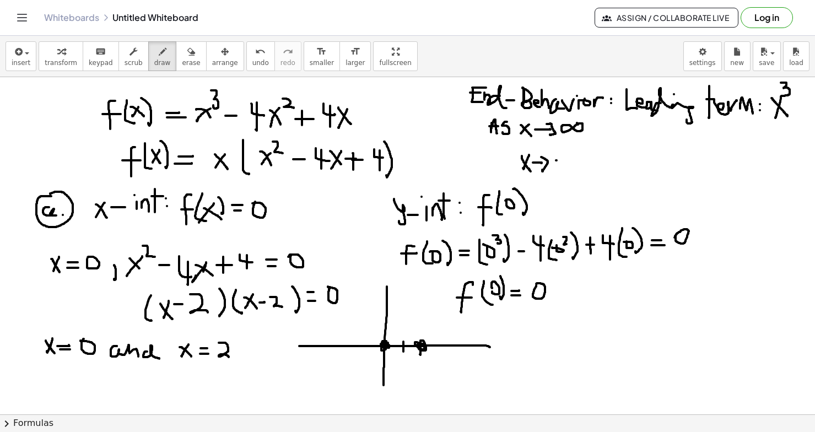
drag, startPoint x: 591, startPoint y: 130, endPoint x: 590, endPoint y: 136, distance: 6.1
drag, startPoint x: 616, startPoint y: 121, endPoint x: 610, endPoint y: 139, distance: 18.7
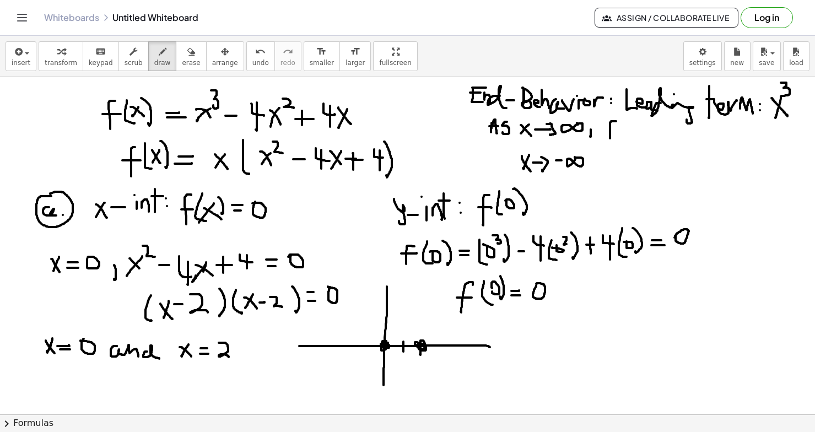
drag, startPoint x: 605, startPoint y: 129, endPoint x: 614, endPoint y: 129, distance: 8.3
drag, startPoint x: 623, startPoint y: 123, endPoint x: 630, endPoint y: 133, distance: 12.2
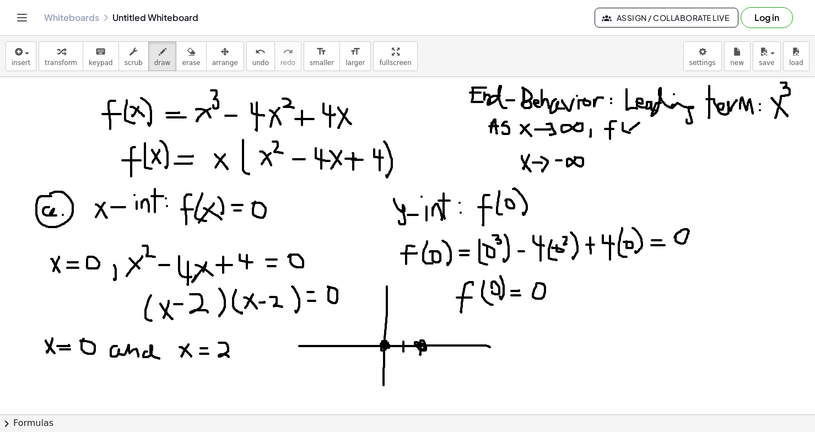
drag, startPoint x: 639, startPoint y: 123, endPoint x: 628, endPoint y: 132, distance: 14.1
drag, startPoint x: 632, startPoint y: 121, endPoint x: 641, endPoint y: 129, distance: 11.7
drag, startPoint x: 643, startPoint y: 119, endPoint x: 646, endPoint y: 131, distance: 12.4
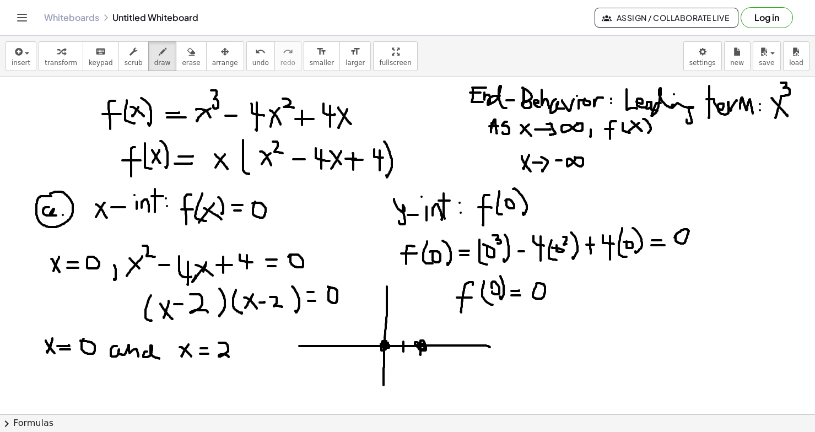
drag, startPoint x: 659, startPoint y: 131, endPoint x: 681, endPoint y: 131, distance: 22.0
drag, startPoint x: 676, startPoint y: 122, endPoint x: 681, endPoint y: 137, distance: 15.2
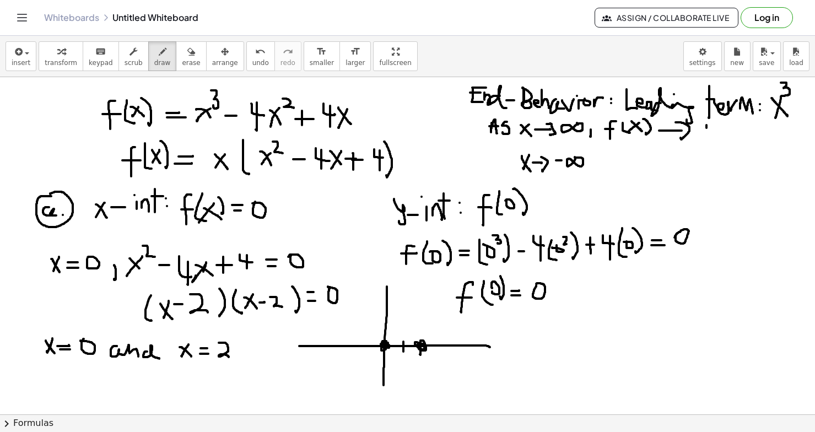
drag, startPoint x: 707, startPoint y: 125, endPoint x: 707, endPoint y: 133, distance: 7.7
drag, startPoint x: 701, startPoint y: 130, endPoint x: 712, endPoint y: 130, distance: 11.0
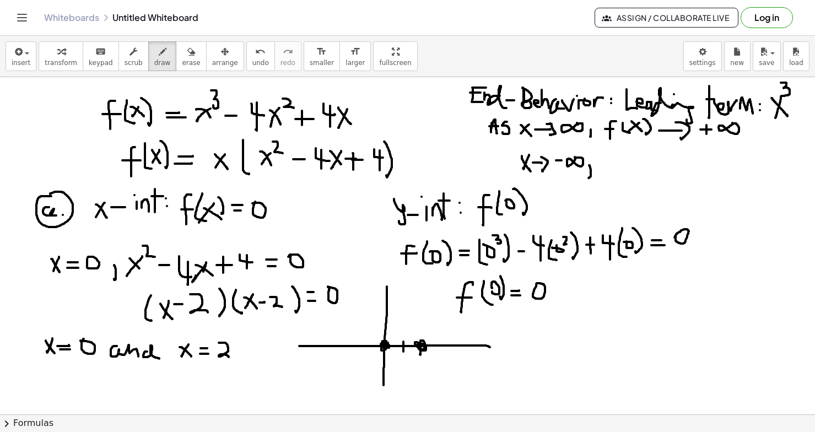
drag, startPoint x: 589, startPoint y: 165, endPoint x: 589, endPoint y: 177, distance: 11.6
drag, startPoint x: 616, startPoint y: 153, endPoint x: 610, endPoint y: 171, distance: 19.4
drag, startPoint x: 605, startPoint y: 162, endPoint x: 620, endPoint y: 162, distance: 14.3
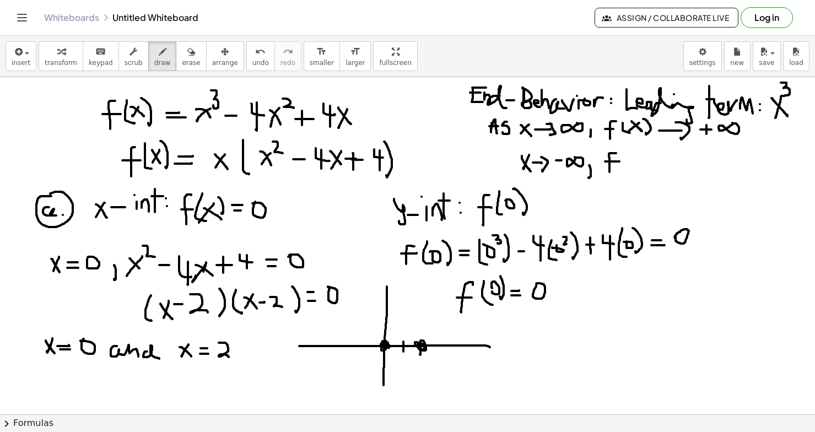
drag, startPoint x: 626, startPoint y: 153, endPoint x: 628, endPoint y: 173, distance: 20.0
drag, startPoint x: 639, startPoint y: 158, endPoint x: 631, endPoint y: 168, distance: 13.3
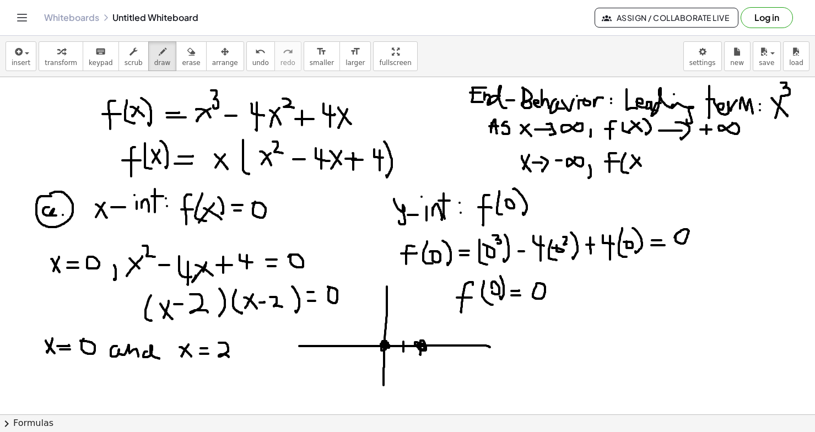
drag, startPoint x: 632, startPoint y: 155, endPoint x: 640, endPoint y: 165, distance: 12.1
drag, startPoint x: 644, startPoint y: 150, endPoint x: 649, endPoint y: 165, distance: 15.9
drag, startPoint x: 661, startPoint y: 163, endPoint x: 671, endPoint y: 162, distance: 10.0
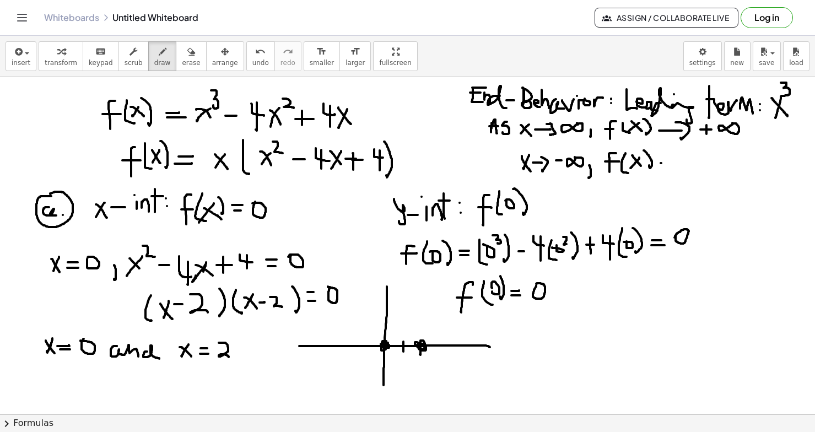
drag, startPoint x: 669, startPoint y: 155, endPoint x: 670, endPoint y: 168, distance: 12.2
drag, startPoint x: 685, startPoint y: 164, endPoint x: 694, endPoint y: 164, distance: 9.4
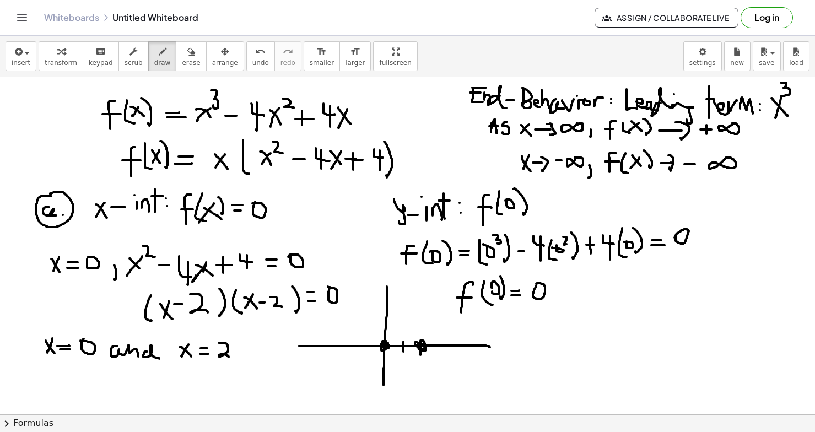
drag, startPoint x: 305, startPoint y: 338, endPoint x: 315, endPoint y: 357, distance: 21.5
drag, startPoint x: 486, startPoint y: 340, endPoint x: 489, endPoint y: 351, distance: 11.7
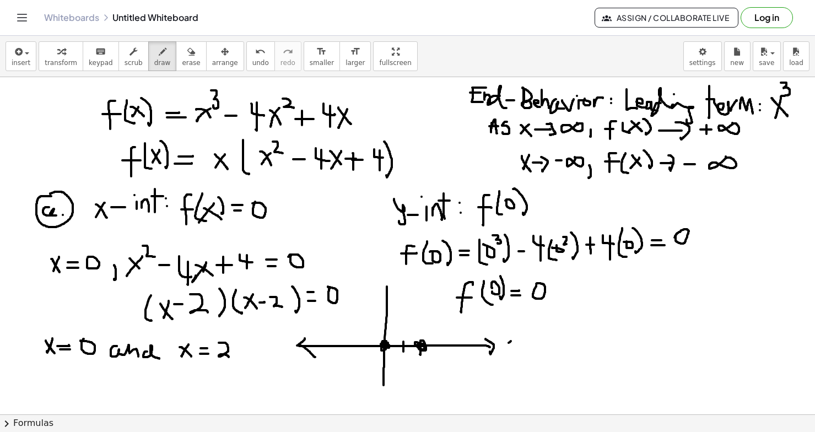
drag, startPoint x: 507, startPoint y: 344, endPoint x: 502, endPoint y: 351, distance: 8.4
drag, startPoint x: 502, startPoint y: 340, endPoint x: 508, endPoint y: 351, distance: 12.9
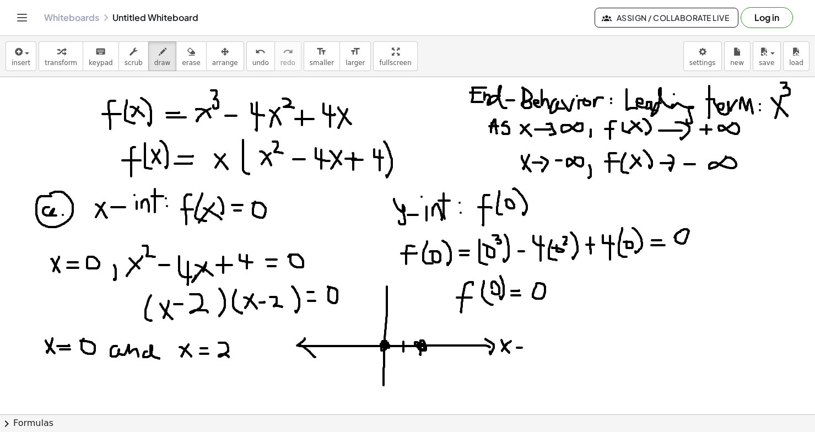
drag, startPoint x: 536, startPoint y: 345, endPoint x: 540, endPoint y: 352, distance: 8.6
drag, startPoint x: 551, startPoint y: 343, endPoint x: 548, endPoint y: 349, distance: 6.4
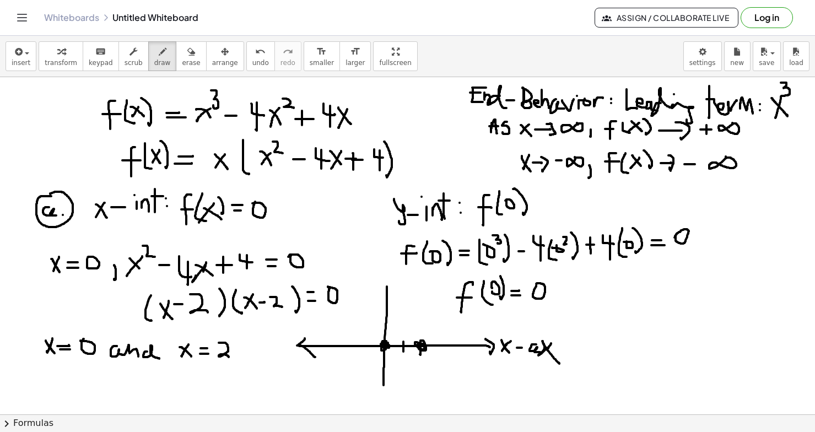
drag, startPoint x: 548, startPoint y: 348, endPoint x: 560, endPoint y: 363, distance: 19.3
drag, startPoint x: 558, startPoint y: 348, endPoint x: 558, endPoint y: 357, distance: 8.8
drag, startPoint x: 568, startPoint y: 343, endPoint x: 564, endPoint y: 354, distance: 11.2
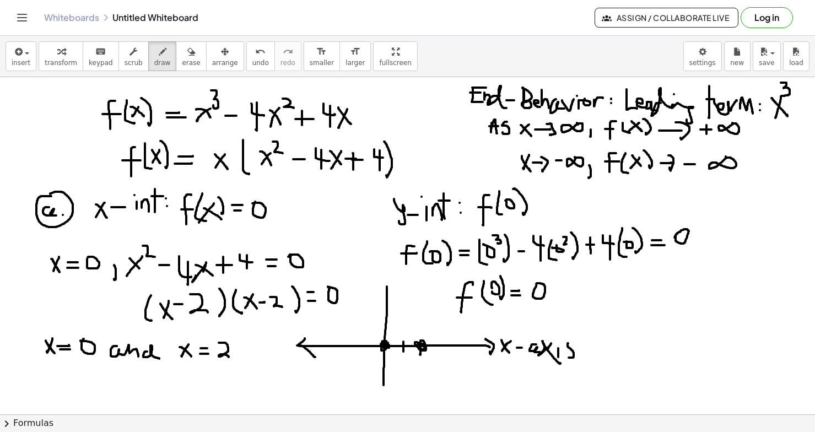
drag, startPoint x: 376, startPoint y: 287, endPoint x: 396, endPoint y: 289, distance: 20.0
drag, startPoint x: 383, startPoint y: 384, endPoint x: 387, endPoint y: 400, distance: 17.1
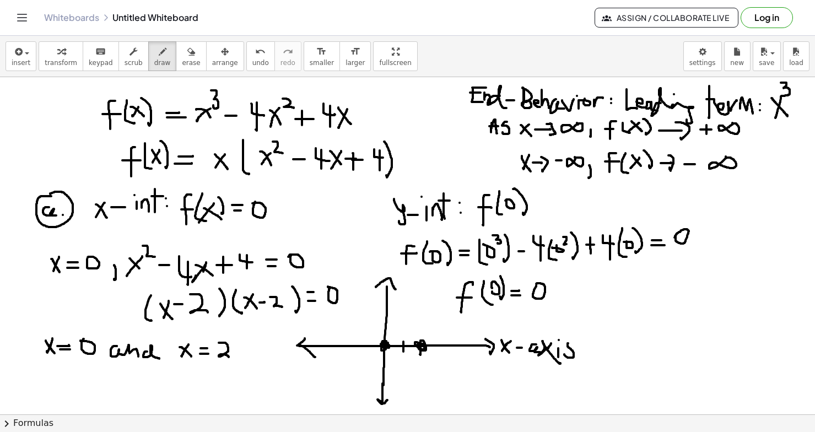
drag, startPoint x: 289, startPoint y: 356, endPoint x: 296, endPoint y: 356, distance: 7.2
drag, startPoint x: 384, startPoint y: 347, endPoint x: 367, endPoint y: 390, distance: 46.5
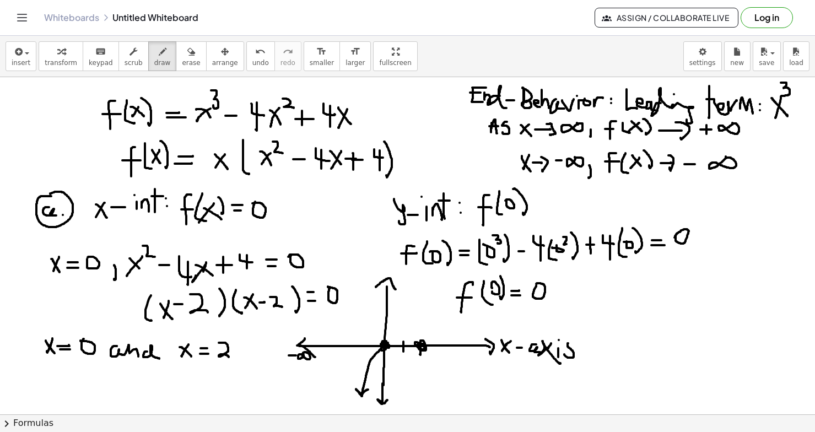
drag, startPoint x: 405, startPoint y: 359, endPoint x: 404, endPoint y: 365, distance: 6.1
drag, startPoint x: 417, startPoint y: 361, endPoint x: 427, endPoint y: 369, distance: 13.3
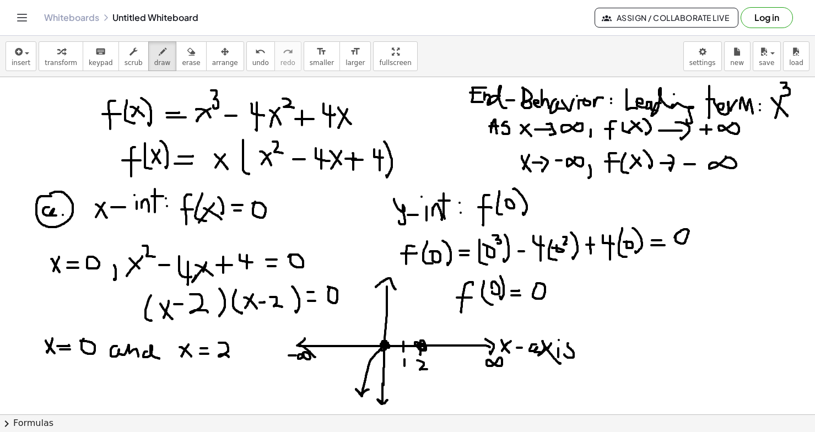
drag, startPoint x: 480, startPoint y: 358, endPoint x: 480, endPoint y: 369, distance: 10.5
drag, startPoint x: 421, startPoint y: 344, endPoint x: 448, endPoint y: 306, distance: 46.3
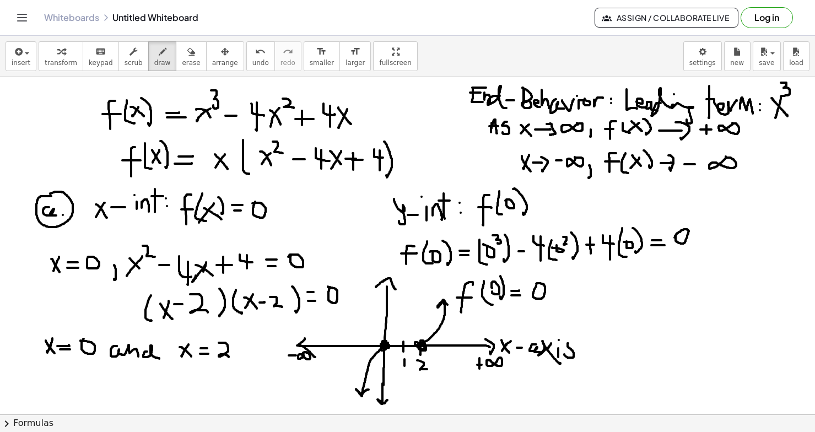
drag, startPoint x: 212, startPoint y: 383, endPoint x: 216, endPoint y: 373, distance: 11.2
drag, startPoint x: 186, startPoint y: 399, endPoint x: 206, endPoint y: 399, distance: 19.9
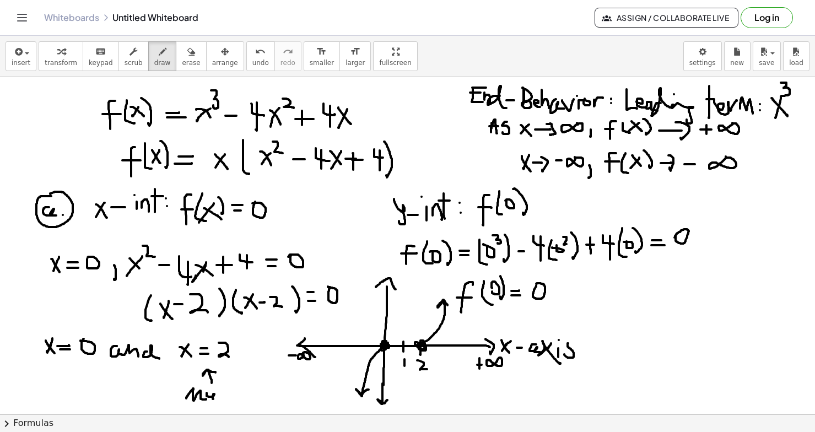
drag, startPoint x: 207, startPoint y: 393, endPoint x: 216, endPoint y: 400, distance: 11.0
drag, startPoint x: 218, startPoint y: 383, endPoint x: 218, endPoint y: 399, distance: 15.4
drag, startPoint x: 222, startPoint y: 381, endPoint x: 223, endPoint y: 398, distance: 17.1
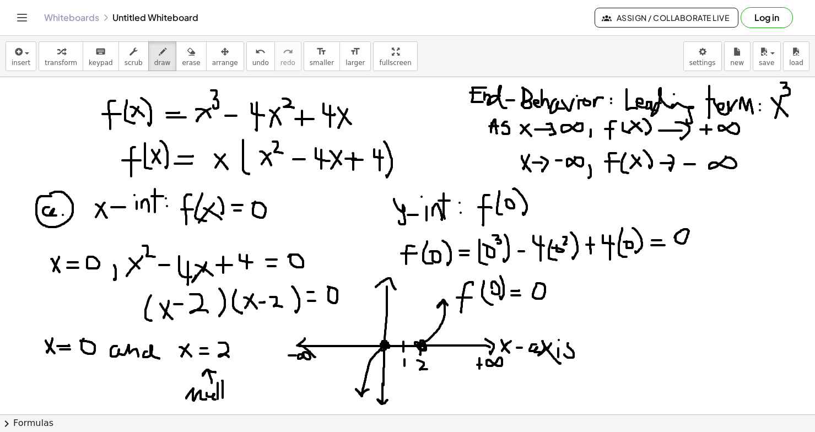
drag, startPoint x: 220, startPoint y: 389, endPoint x: 228, endPoint y: 397, distance: 11.3
drag, startPoint x: 231, startPoint y: 388, endPoint x: 249, endPoint y: 393, distance: 18.5
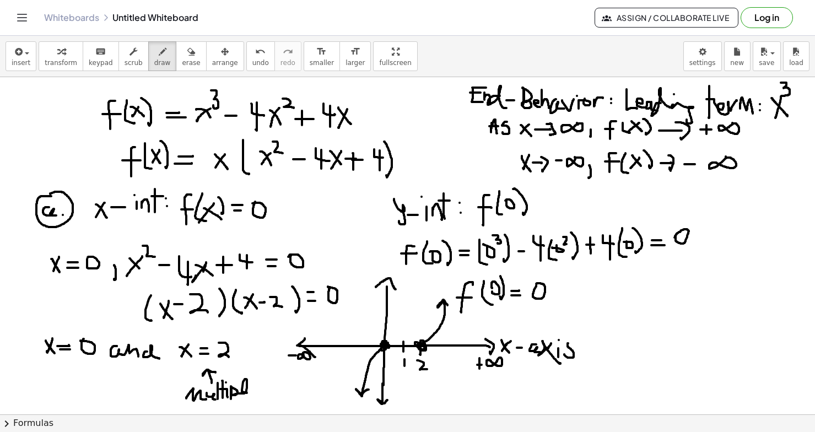
drag, startPoint x: 252, startPoint y: 384, endPoint x: 252, endPoint y: 391, distance: 7.2
drag, startPoint x: 261, startPoint y: 384, endPoint x: 275, endPoint y: 397, distance: 19.5
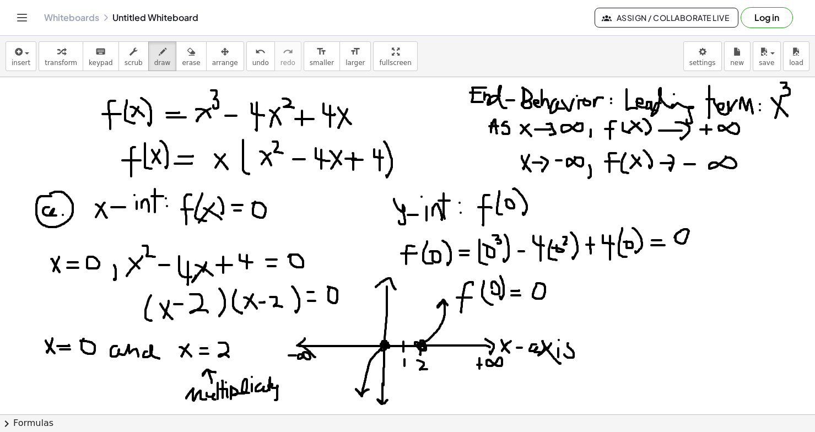
drag, startPoint x: 385, startPoint y: 347, endPoint x: 392, endPoint y: 337, distance: 11.8
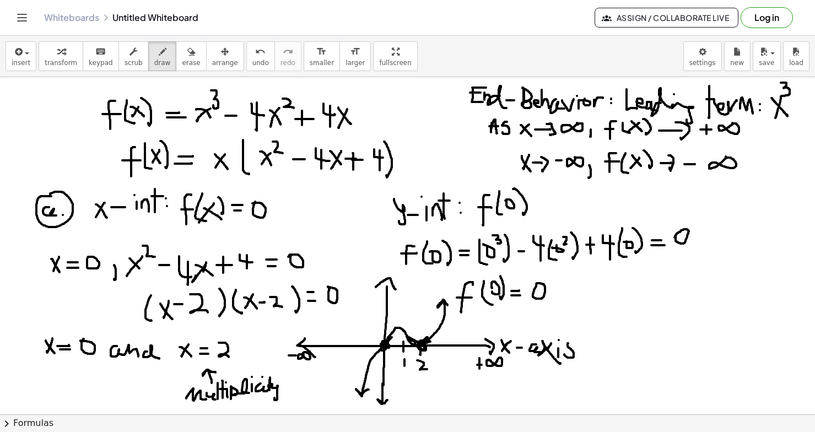
drag, startPoint x: 406, startPoint y: 334, endPoint x: 387, endPoint y: 340, distance: 19.5
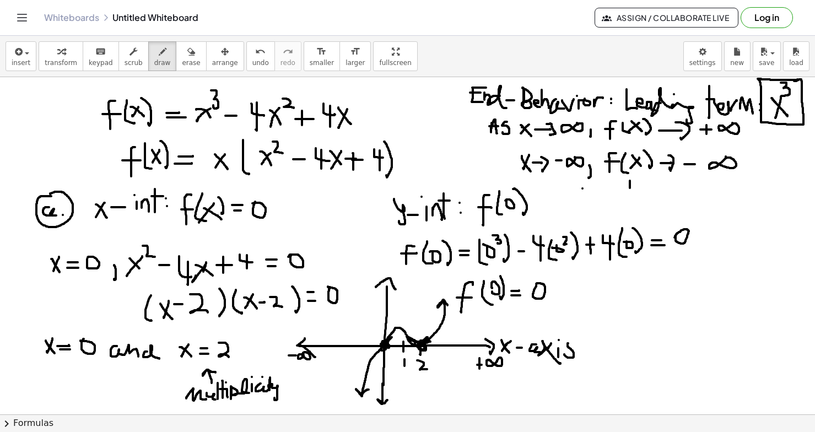
drag, startPoint x: 630, startPoint y: 181, endPoint x: 631, endPoint y: 189, distance: 7.7
drag, startPoint x: 630, startPoint y: 195, endPoint x: 633, endPoint y: 202, distance: 8.1
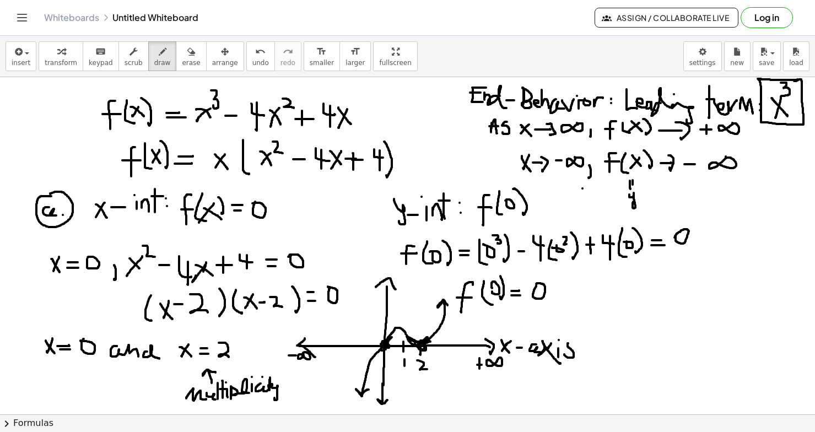
drag, startPoint x: 233, startPoint y: 352, endPoint x: 232, endPoint y: 362, distance: 10.5
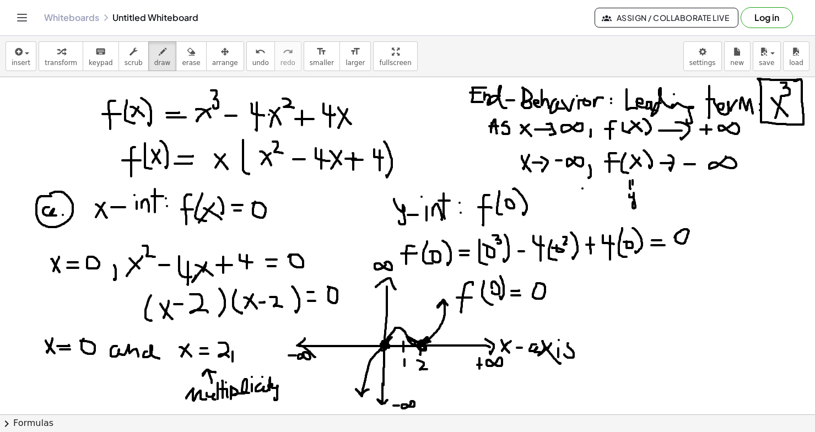
drag, startPoint x: 249, startPoint y: 343, endPoint x: 248, endPoint y: 354, distance: 11.0
drag, startPoint x: 243, startPoint y: 347, endPoint x: 251, endPoint y: 348, distance: 7.8
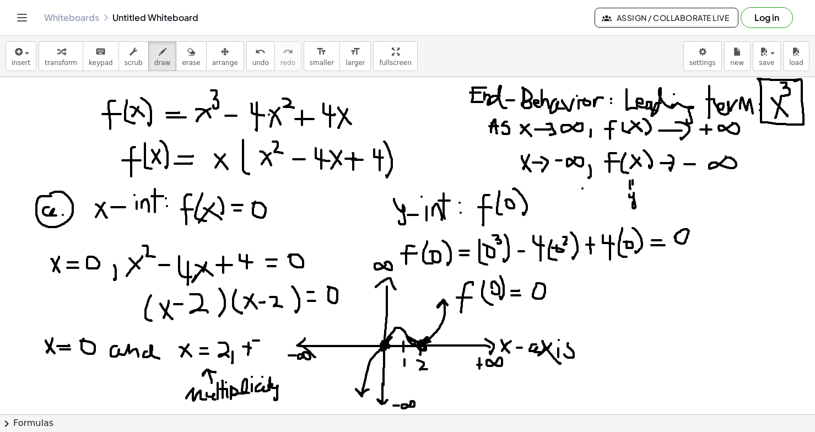
drag, startPoint x: 253, startPoint y: 341, endPoint x: 259, endPoint y: 341, distance: 6.1
drag, startPoint x: 254, startPoint y: 349, endPoint x: 263, endPoint y: 349, distance: 8.8
drag, startPoint x: 267, startPoint y: 335, endPoint x: 276, endPoint y: 349, distance: 17.6
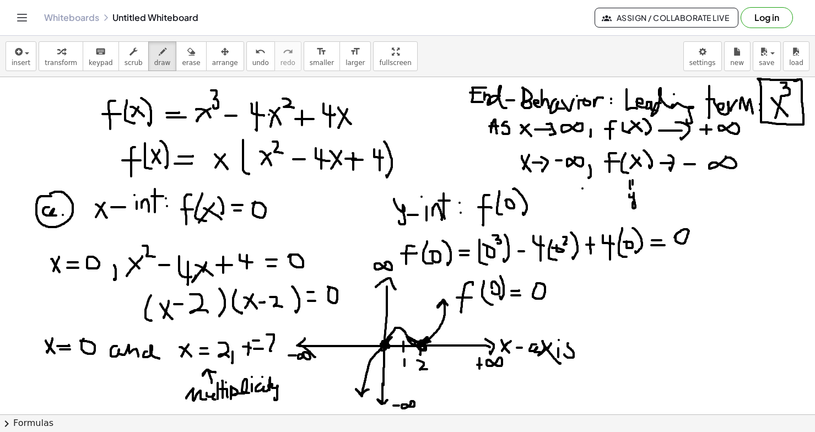
drag, startPoint x: 249, startPoint y: 348, endPoint x: 241, endPoint y: 343, distance: 9.0
drag, startPoint x: 299, startPoint y: 380, endPoint x: 294, endPoint y: 405, distance: 25.4
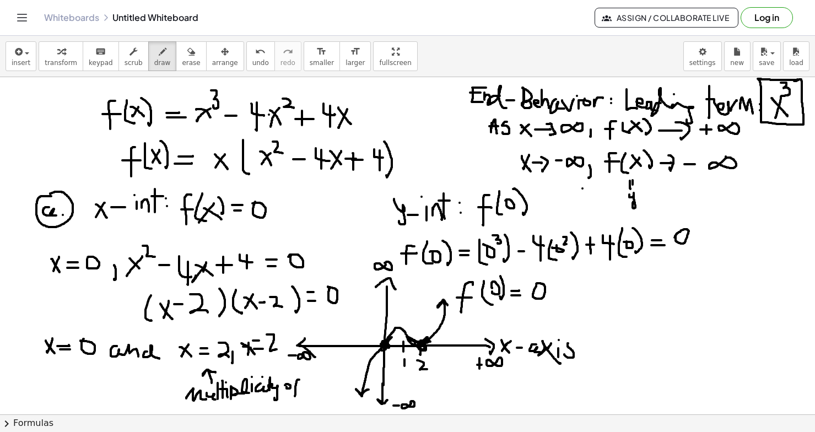
drag, startPoint x: 293, startPoint y: 391, endPoint x: 299, endPoint y: 390, distance: 6.1
drag, startPoint x: 305, startPoint y: 381, endPoint x: 312, endPoint y: 394, distance: 13.8
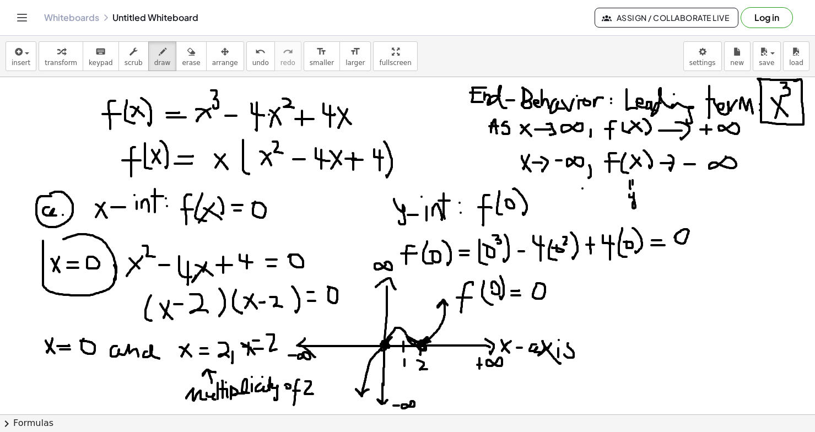
drag, startPoint x: 43, startPoint y: 241, endPoint x: 45, endPoint y: 247, distance: 6.3
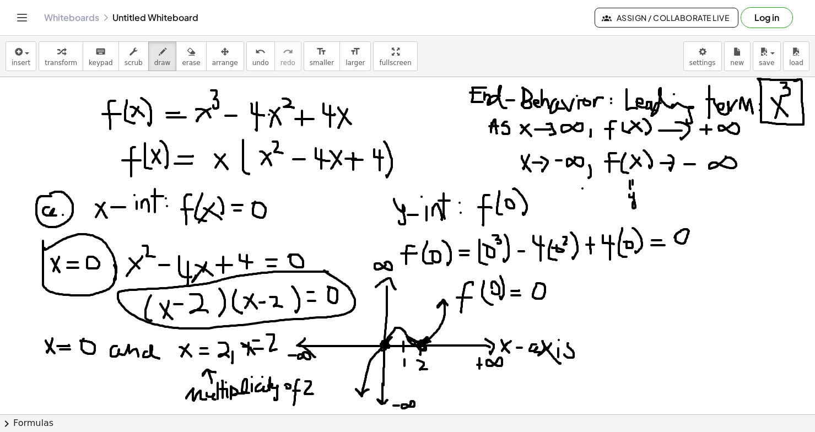
drag, startPoint x: 328, startPoint y: 272, endPoint x: 323, endPoint y: 269, distance: 5.7
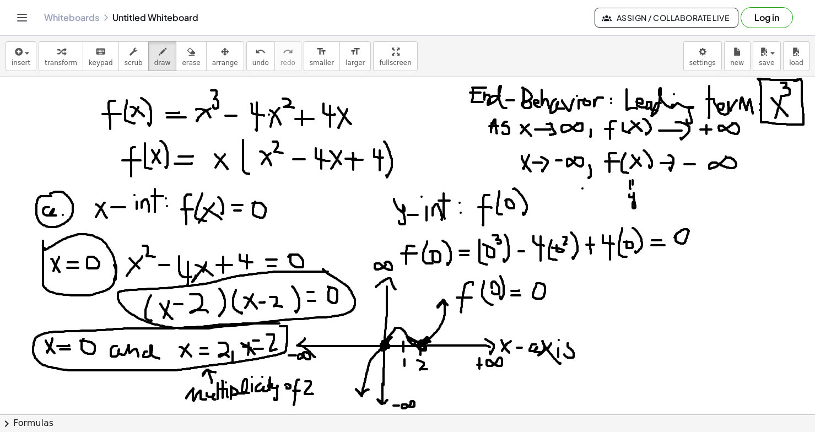
drag, startPoint x: 47, startPoint y: 376, endPoint x: 47, endPoint y: 406, distance: 29.8
drag, startPoint x: 32, startPoint y: 390, endPoint x: 77, endPoint y: 389, distance: 45.2
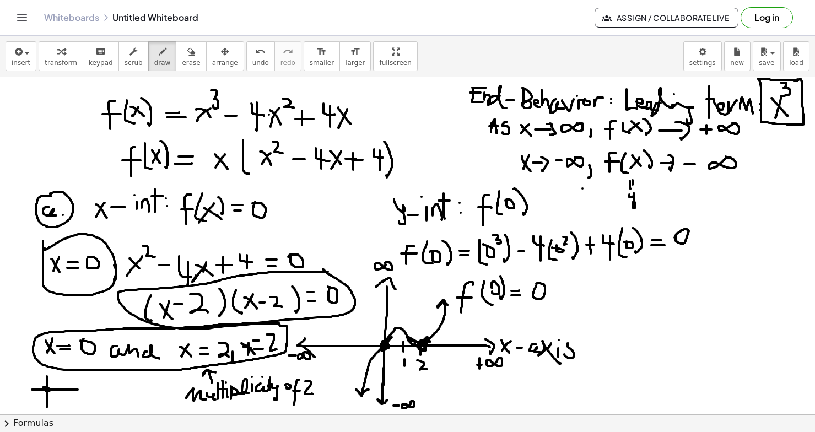
drag, startPoint x: 36, startPoint y: 398, endPoint x: 64, endPoint y: 379, distance: 34.1
drag, startPoint x: 31, startPoint y: 379, endPoint x: 60, endPoint y: 400, distance: 35.9
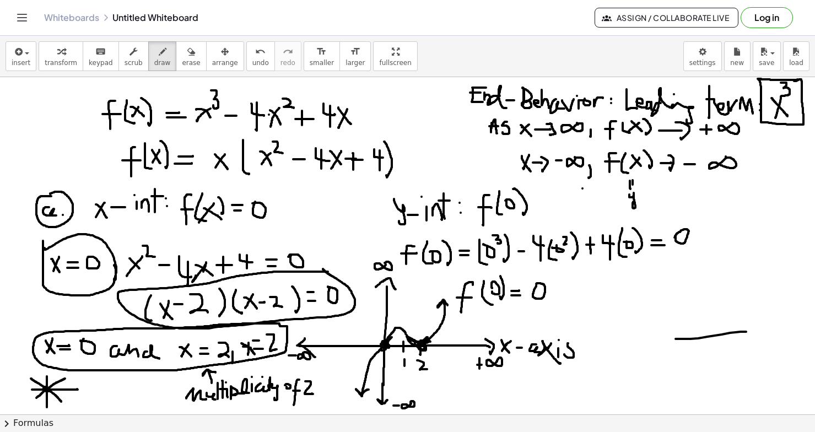
drag, startPoint x: 676, startPoint y: 339, endPoint x: 751, endPoint y: 331, distance: 75.4
drag, startPoint x: 714, startPoint y: 312, endPoint x: 715, endPoint y: 357, distance: 44.7
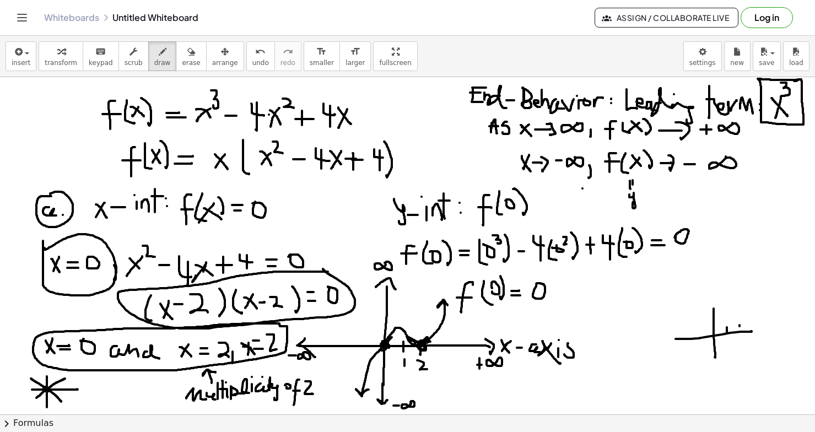
drag, startPoint x: 740, startPoint y: 326, endPoint x: 739, endPoint y: 333, distance: 7.7
drag, startPoint x: 720, startPoint y: 316, endPoint x: 761, endPoint y: 306, distance: 42.0
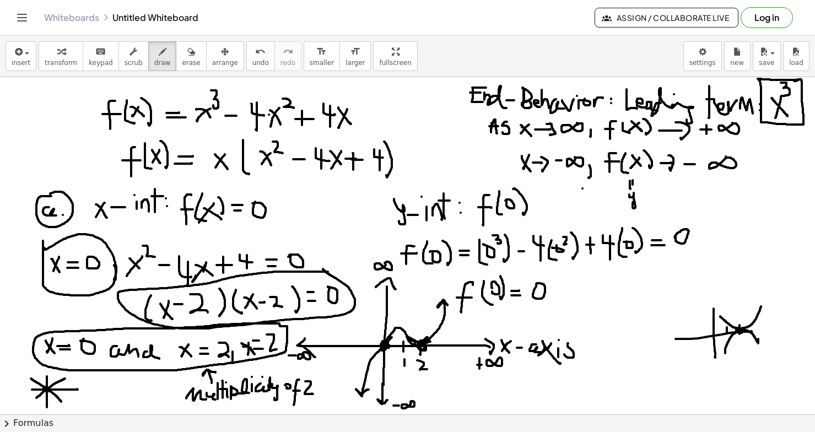
drag, startPoint x: 725, startPoint y: 353, endPoint x: 759, endPoint y: 339, distance: 36.0
drag, startPoint x: 617, startPoint y: 266, endPoint x: 622, endPoint y: 351, distance: 85.1
drag, startPoint x: 586, startPoint y: 304, endPoint x: 671, endPoint y: 303, distance: 85.5
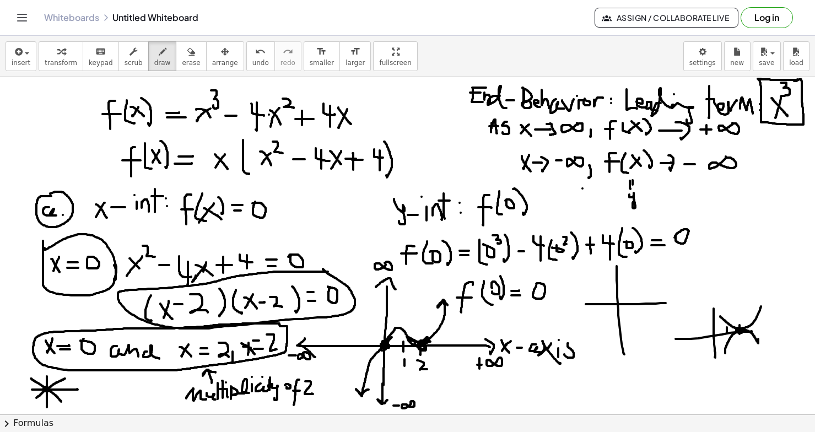
drag, startPoint x: 616, startPoint y: 306, endPoint x: 609, endPoint y: 332, distance: 27.4
drag, startPoint x: 646, startPoint y: 303, endPoint x: 673, endPoint y: 279, distance: 36.4
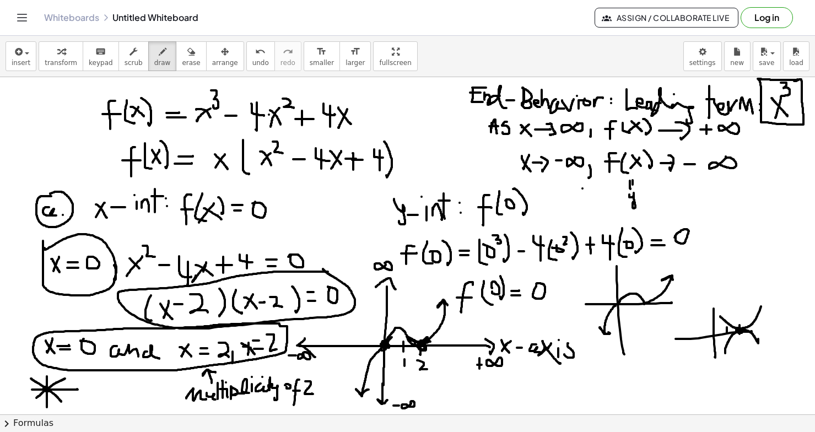
drag, startPoint x: 644, startPoint y: 304, endPoint x: 620, endPoint y: 303, distance: 24.9
click at [188, 57] on div "button" at bounding box center [191, 51] width 18 height 13
drag, startPoint x: 616, startPoint y: 268, endPoint x: 615, endPoint y: 287, distance: 18.8
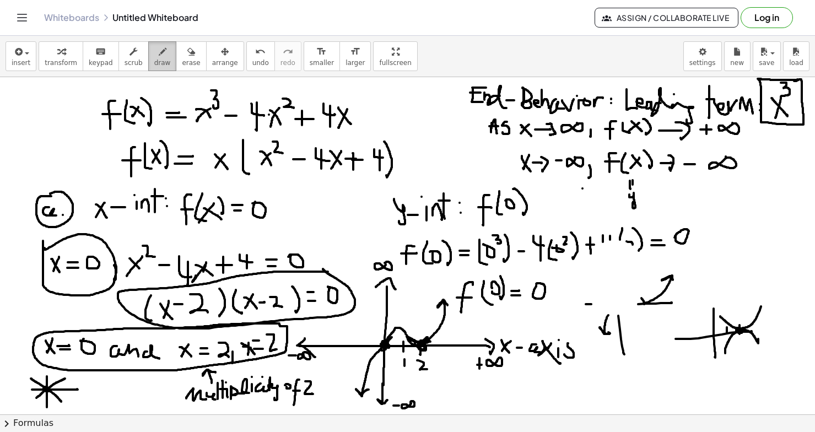
click at [159, 56] on icon "button" at bounding box center [163, 51] width 8 height 13
click at [252, 66] on span "undo" at bounding box center [260, 63] width 17 height 8
click at [191, 62] on span "erase" at bounding box center [191, 63] width 18 height 8
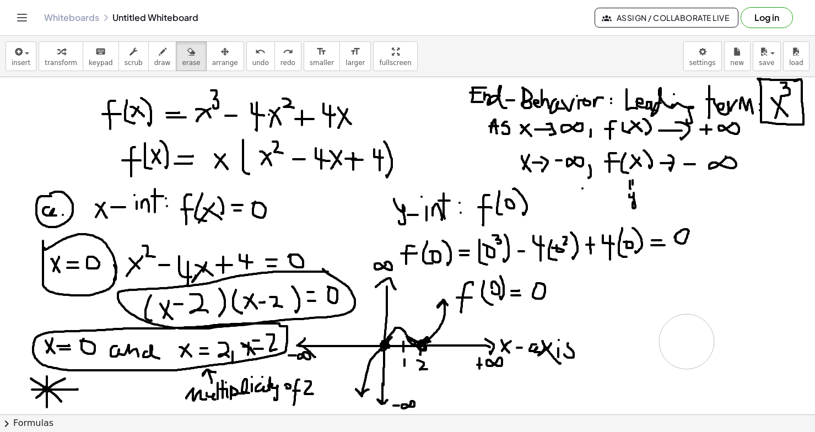
drag, startPoint x: 638, startPoint y: 357, endPoint x: 677, endPoint y: 148, distance: 213.2
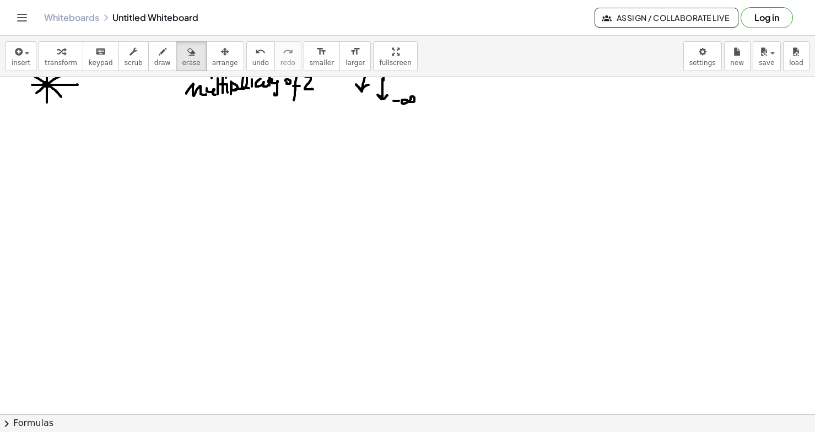
scroll to position [4886, 0]
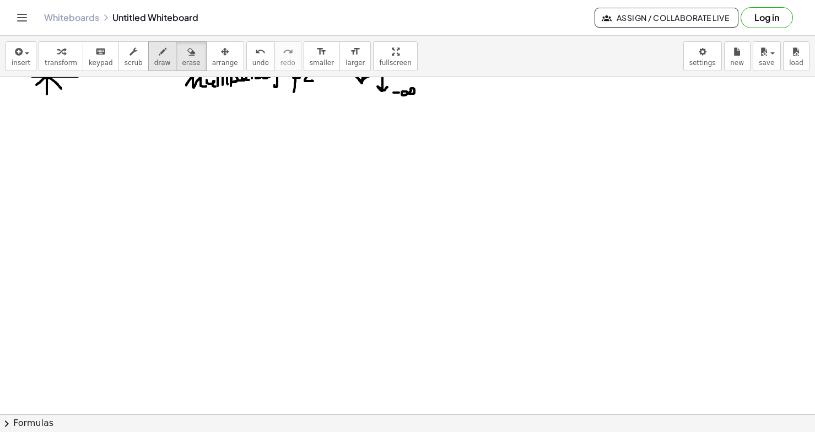
click at [159, 55] on icon "button" at bounding box center [163, 51] width 8 height 13
drag, startPoint x: 84, startPoint y: 146, endPoint x: 70, endPoint y: 181, distance: 37.4
drag, startPoint x: 70, startPoint y: 155, endPoint x: 78, endPoint y: 154, distance: 8.3
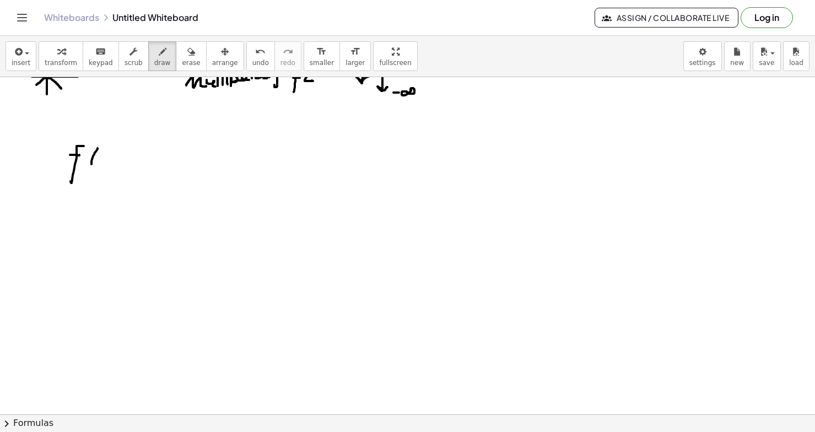
drag, startPoint x: 98, startPoint y: 148, endPoint x: 98, endPoint y: 172, distance: 23.7
drag, startPoint x: 106, startPoint y: 159, endPoint x: 99, endPoint y: 171, distance: 14.4
drag, startPoint x: 99, startPoint y: 157, endPoint x: 103, endPoint y: 168, distance: 11.9
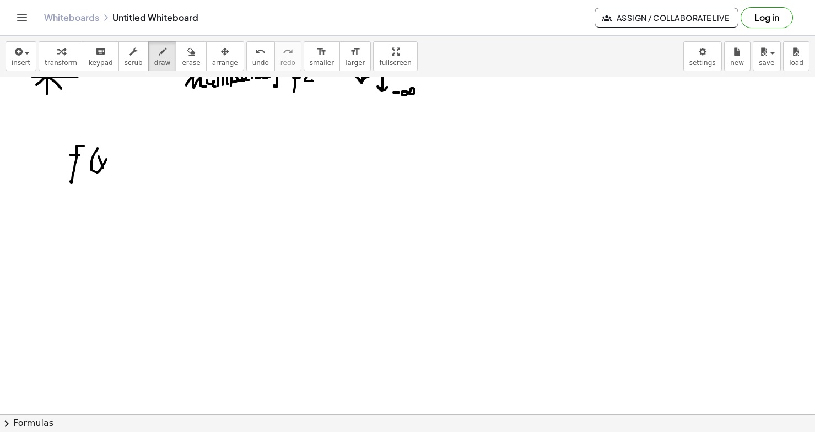
drag, startPoint x: 110, startPoint y: 144, endPoint x: 113, endPoint y: 174, distance: 29.9
drag, startPoint x: 100, startPoint y: 164, endPoint x: 106, endPoint y: 173, distance: 11.2
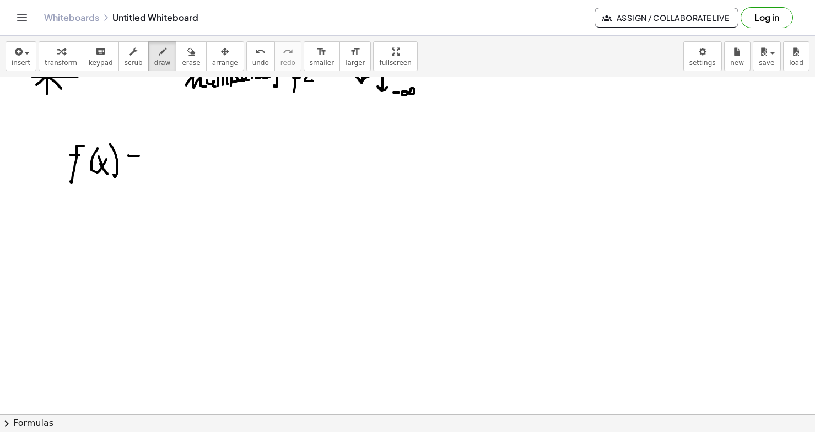
drag, startPoint x: 128, startPoint y: 155, endPoint x: 140, endPoint y: 155, distance: 11.6
drag, startPoint x: 130, startPoint y: 163, endPoint x: 142, endPoint y: 162, distance: 12.1
drag, startPoint x: 181, startPoint y: 153, endPoint x: 168, endPoint y: 168, distance: 19.6
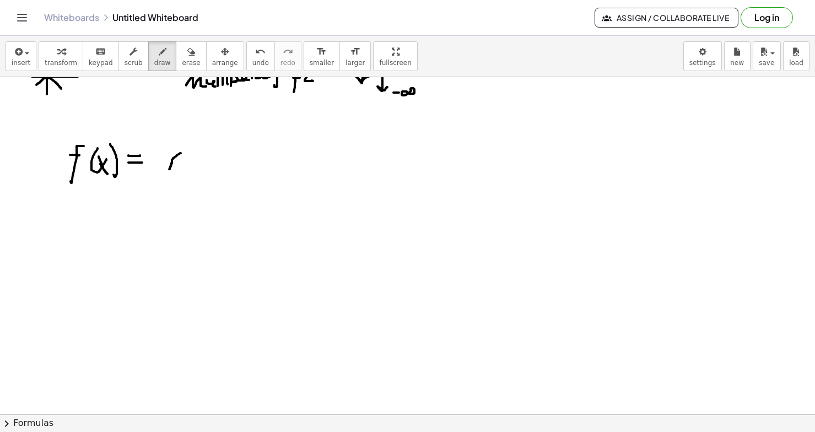
drag, startPoint x: 167, startPoint y: 155, endPoint x: 182, endPoint y: 169, distance: 20.3
drag, startPoint x: 184, startPoint y: 139, endPoint x: 193, endPoint y: 152, distance: 15.8
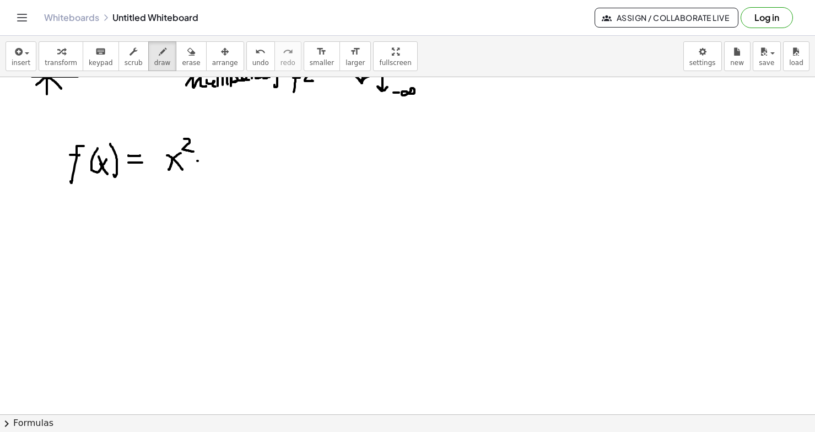
drag, startPoint x: 197, startPoint y: 161, endPoint x: 209, endPoint y: 161, distance: 11.6
drag, startPoint x: 221, startPoint y: 153, endPoint x: 229, endPoint y: 170, distance: 18.5
drag, startPoint x: 240, startPoint y: 150, endPoint x: 236, endPoint y: 165, distance: 15.4
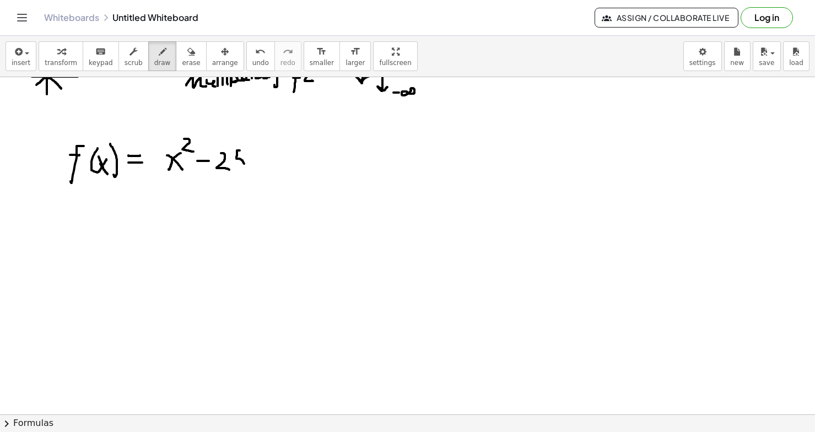
drag, startPoint x: 162, startPoint y: 174, endPoint x: 261, endPoint y: 175, distance: 99.2
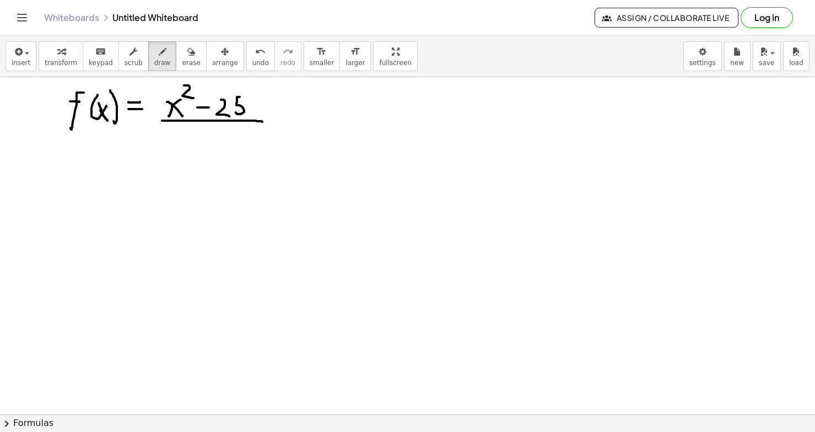
scroll to position [4942, 0]
drag, startPoint x: 165, startPoint y: 135, endPoint x: 156, endPoint y: 147, distance: 15.3
drag, startPoint x: 156, startPoint y: 136, endPoint x: 163, endPoint y: 147, distance: 13.1
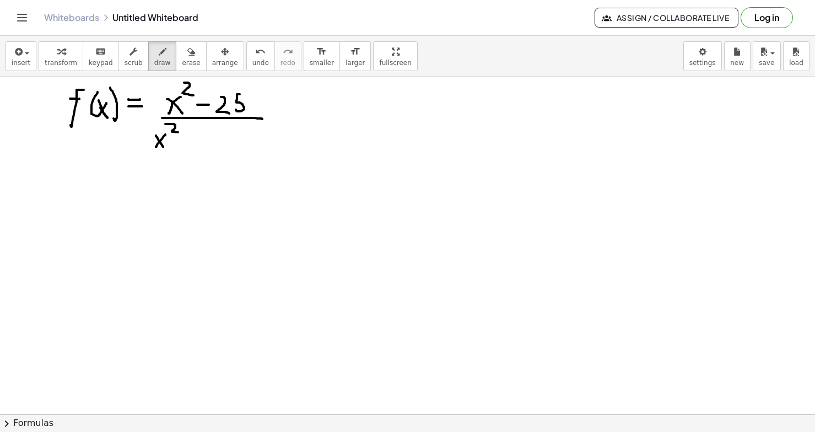
drag, startPoint x: 165, startPoint y: 124, endPoint x: 183, endPoint y: 133, distance: 19.7
drag, startPoint x: 182, startPoint y: 141, endPoint x: 189, endPoint y: 141, distance: 6.1
drag, startPoint x: 195, startPoint y: 130, endPoint x: 197, endPoint y: 146, distance: 15.6
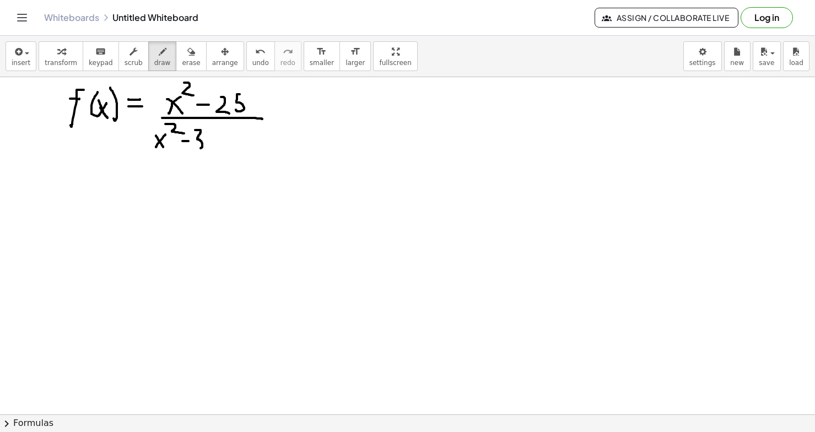
drag, startPoint x: 216, startPoint y: 133, endPoint x: 211, endPoint y: 147, distance: 14.5
drag, startPoint x: 206, startPoint y: 135, endPoint x: 217, endPoint y: 147, distance: 16.0
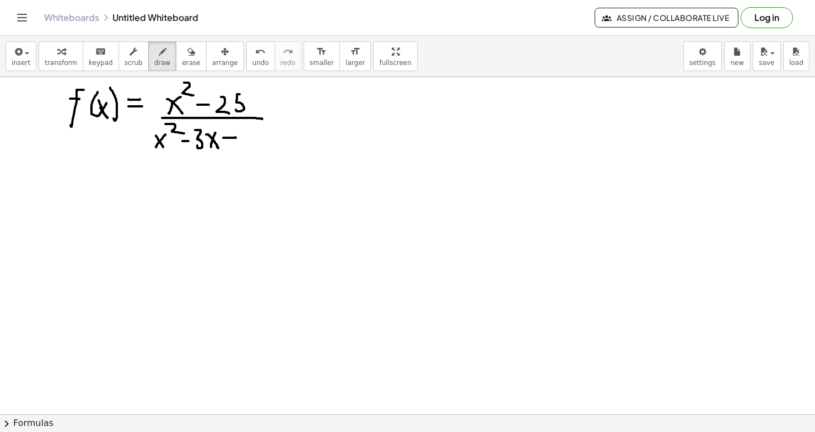
drag, startPoint x: 223, startPoint y: 138, endPoint x: 234, endPoint y: 137, distance: 11.1
drag, startPoint x: 246, startPoint y: 132, endPoint x: 246, endPoint y: 143, distance: 11.0
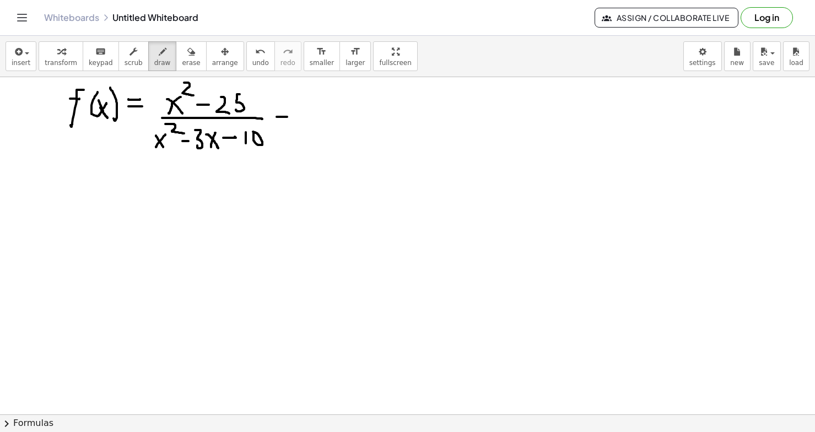
drag, startPoint x: 277, startPoint y: 117, endPoint x: 288, endPoint y: 117, distance: 11.0
drag, startPoint x: 276, startPoint y: 122, endPoint x: 300, endPoint y: 122, distance: 24.3
drag, startPoint x: 331, startPoint y: 92, endPoint x: 337, endPoint y: 109, distance: 18.7
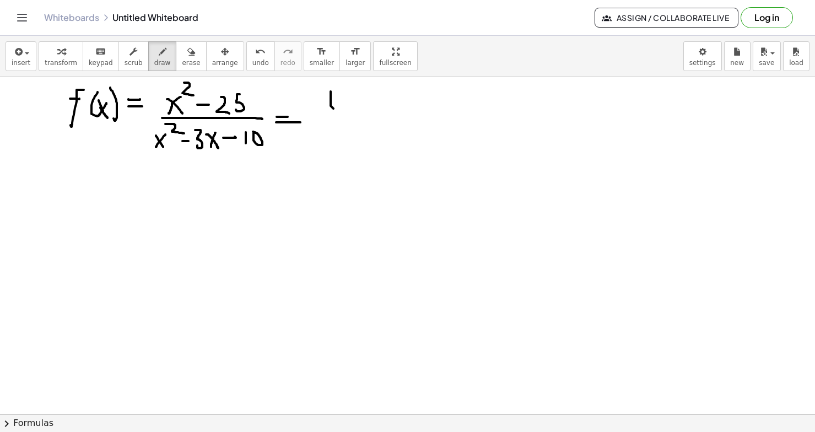
drag, startPoint x: 357, startPoint y: 95, endPoint x: 349, endPoint y: 107, distance: 15.1
drag, startPoint x: 348, startPoint y: 97, endPoint x: 358, endPoint y: 105, distance: 12.9
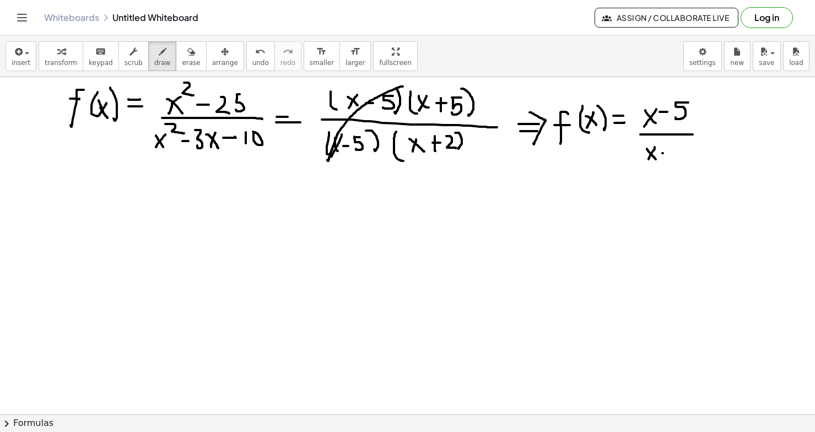
drag, startPoint x: 154, startPoint y: 192, endPoint x: 140, endPoint y: 227, distance: 37.6
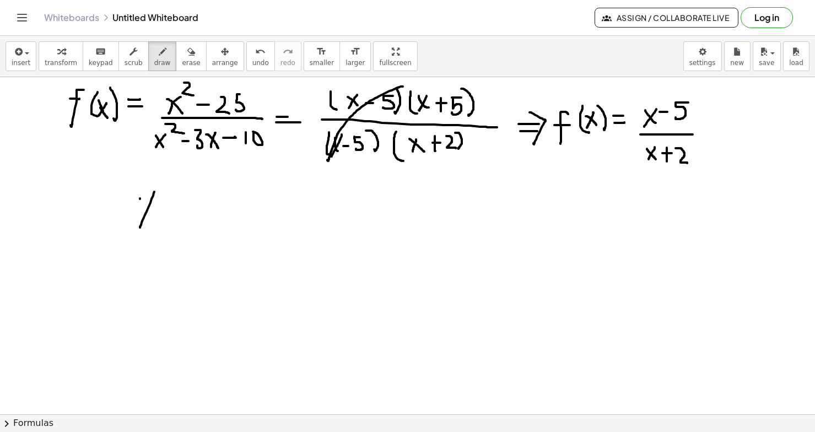
drag, startPoint x: 140, startPoint y: 198, endPoint x: 154, endPoint y: 225, distance: 30.6
drag, startPoint x: 164, startPoint y: 207, endPoint x: 183, endPoint y: 207, distance: 19.3
drag, startPoint x: 164, startPoint y: 216, endPoint x: 187, endPoint y: 215, distance: 23.2
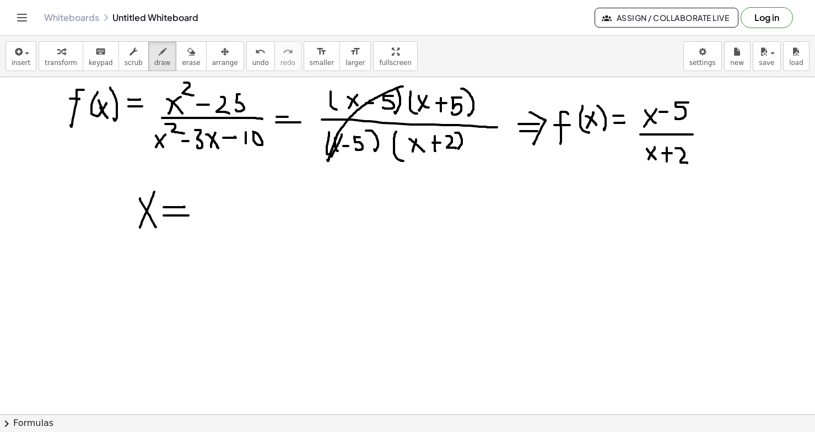
drag, startPoint x: 214, startPoint y: 198, endPoint x: 201, endPoint y: 217, distance: 23.3
drag, startPoint x: 242, startPoint y: 213, endPoint x: 241, endPoint y: 230, distance: 16.6
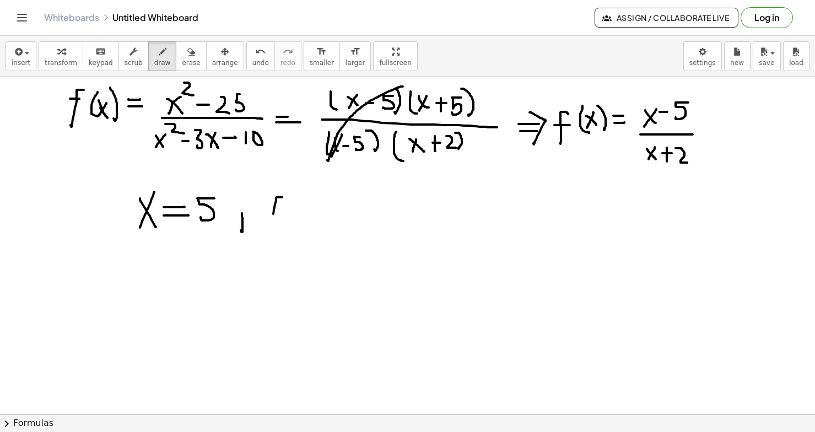
drag, startPoint x: 282, startPoint y: 197, endPoint x: 270, endPoint y: 233, distance: 37.5
drag, startPoint x: 269, startPoint y: 209, endPoint x: 279, endPoint y: 208, distance: 10.5
drag, startPoint x: 293, startPoint y: 196, endPoint x: 295, endPoint y: 220, distance: 23.9
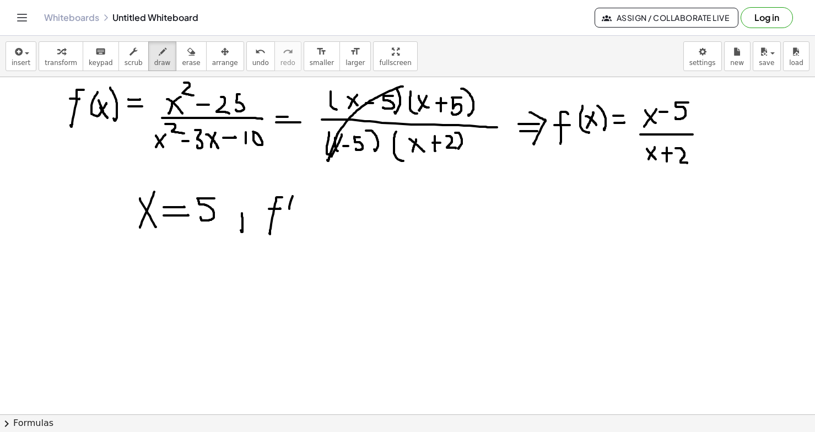
drag, startPoint x: 306, startPoint y: 205, endPoint x: 296, endPoint y: 218, distance: 17.0
drag, startPoint x: 297, startPoint y: 205, endPoint x: 306, endPoint y: 218, distance: 16.7
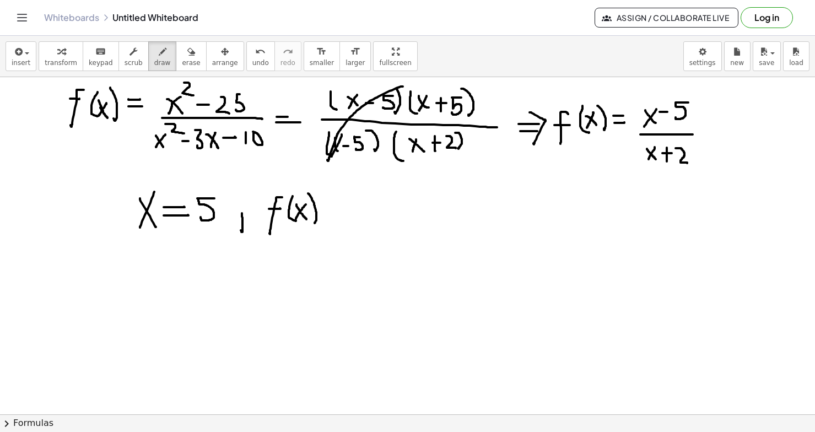
drag, startPoint x: 308, startPoint y: 193, endPoint x: 312, endPoint y: 220, distance: 26.7
drag, startPoint x: 325, startPoint y: 205, endPoint x: 334, endPoint y: 205, distance: 9.4
drag, startPoint x: 324, startPoint y: 214, endPoint x: 333, endPoint y: 214, distance: 9.4
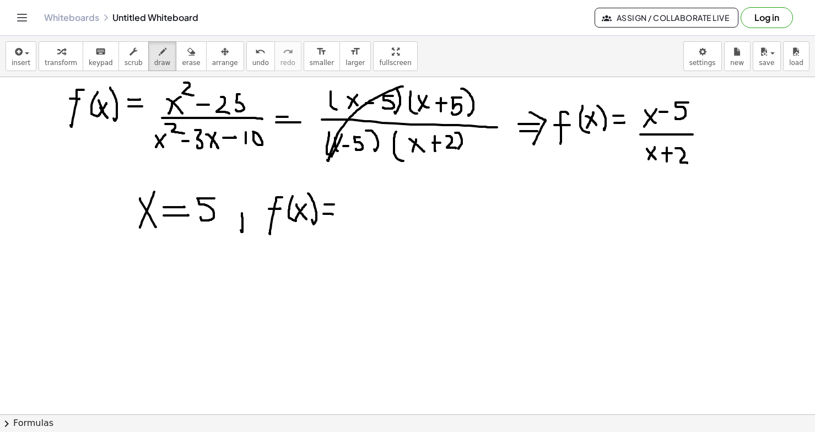
drag, startPoint x: 353, startPoint y: 198, endPoint x: 347, endPoint y: 216, distance: 18.7
drag, startPoint x: 359, startPoint y: 211, endPoint x: 370, endPoint y: 211, distance: 11.0
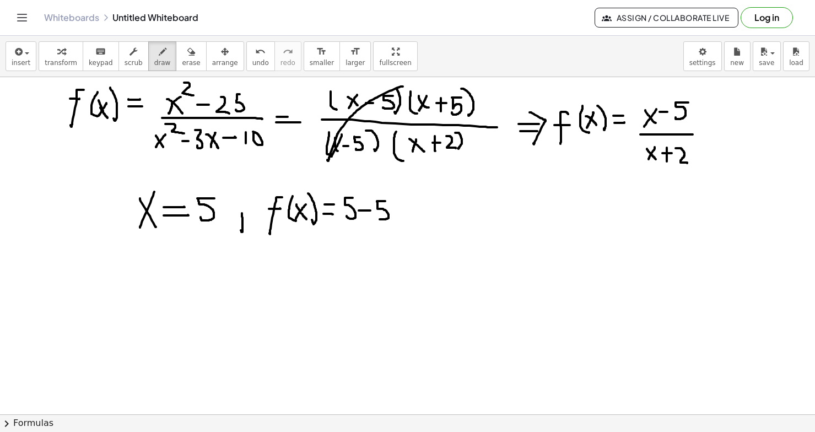
drag, startPoint x: 385, startPoint y: 201, endPoint x: 379, endPoint y: 218, distance: 18.1
drag, startPoint x: 343, startPoint y: 225, endPoint x: 406, endPoint y: 225, distance: 62.3
drag, startPoint x: 356, startPoint y: 238, endPoint x: 349, endPoint y: 251, distance: 14.8
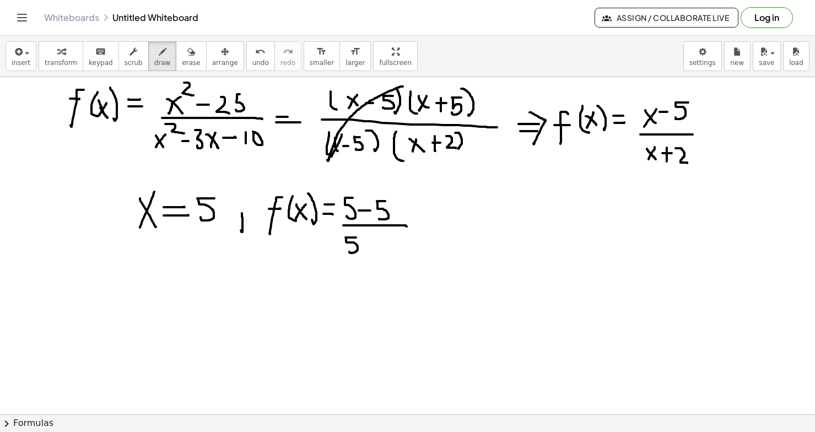
drag, startPoint x: 365, startPoint y: 246, endPoint x: 376, endPoint y: 245, distance: 11.0
drag, startPoint x: 369, startPoint y: 241, endPoint x: 369, endPoint y: 260, distance: 18.8
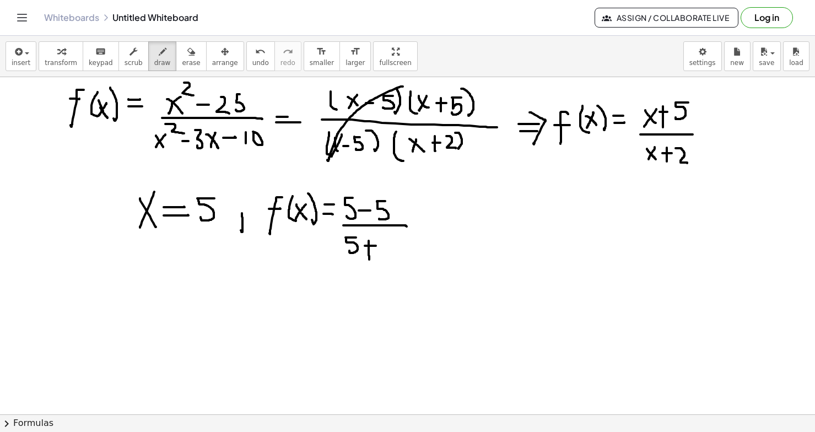
drag, startPoint x: 663, startPoint y: 106, endPoint x: 663, endPoint y: 131, distance: 24.3
drag, startPoint x: 363, startPoint y: 201, endPoint x: 363, endPoint y: 221, distance: 19.8
drag, startPoint x: 384, startPoint y: 240, endPoint x: 400, endPoint y: 257, distance: 23.8
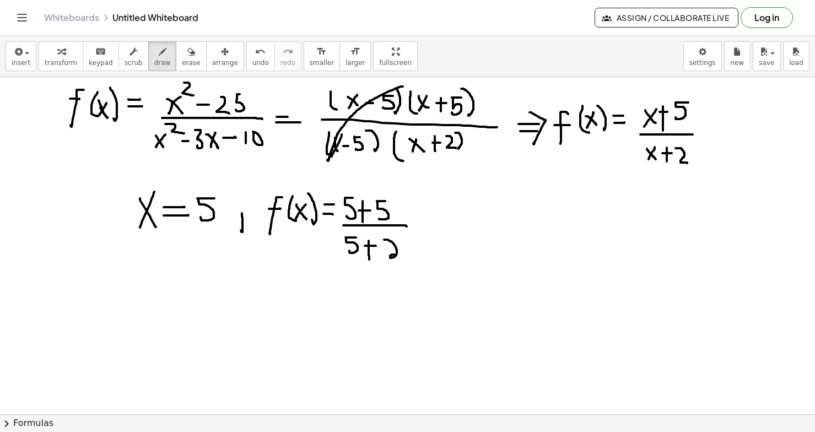
drag, startPoint x: 424, startPoint y: 221, endPoint x: 437, endPoint y: 220, distance: 12.7
drag, startPoint x: 422, startPoint y: 229, endPoint x: 438, endPoint y: 229, distance: 16.5
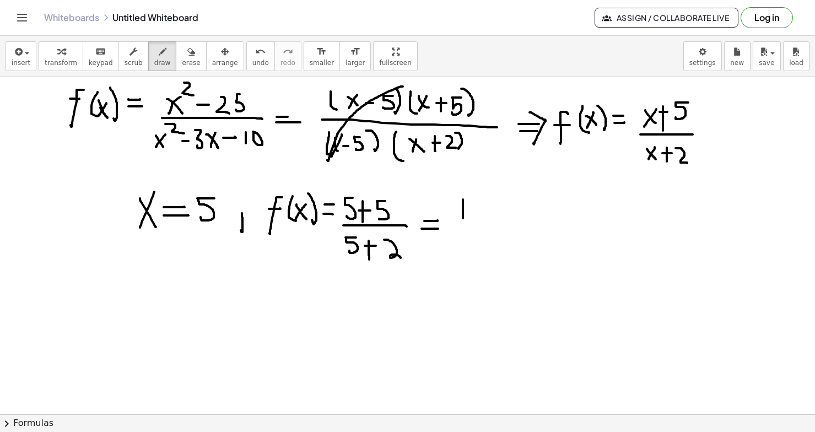
drag, startPoint x: 463, startPoint y: 200, endPoint x: 463, endPoint y: 218, distance: 18.2
drag, startPoint x: 461, startPoint y: 221, endPoint x: 488, endPoint y: 222, distance: 27.0
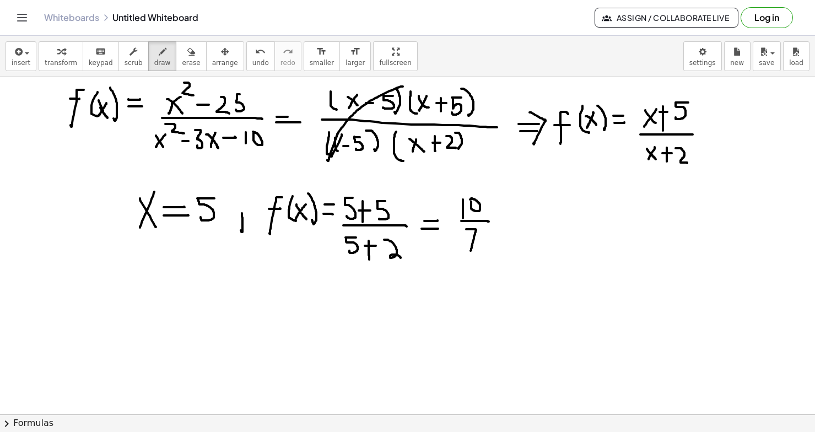
drag, startPoint x: 466, startPoint y: 229, endPoint x: 470, endPoint y: 249, distance: 20.2
drag, startPoint x: 469, startPoint y: 239, endPoint x: 486, endPoint y: 238, distance: 17.1
drag, startPoint x: 23, startPoint y: 196, endPoint x: 23, endPoint y: 224, distance: 27.6
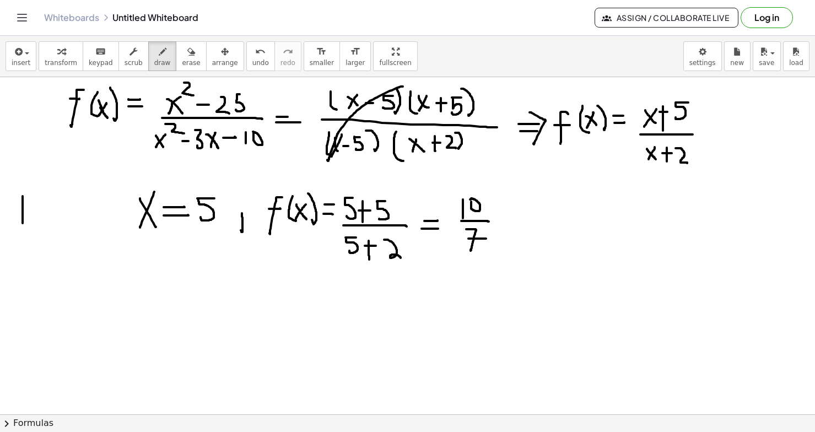
drag, startPoint x: 31, startPoint y: 195, endPoint x: 30, endPoint y: 218, distance: 22.6
drag, startPoint x: 23, startPoint y: 208, endPoint x: 38, endPoint y: 209, distance: 15.4
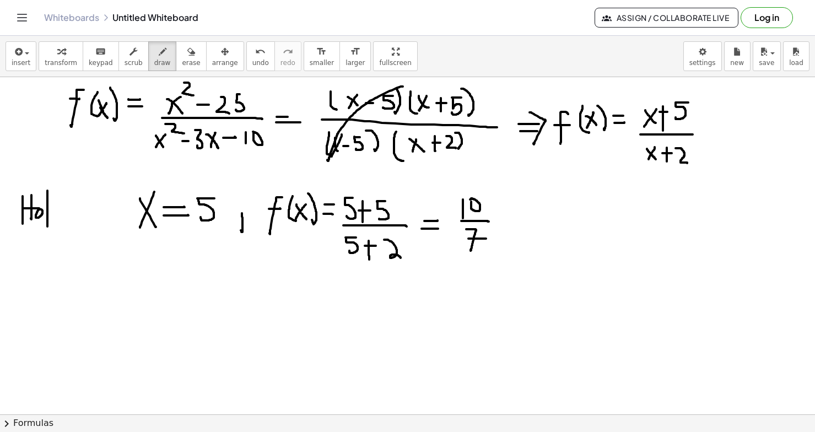
drag, startPoint x: 47, startPoint y: 191, endPoint x: 47, endPoint y: 225, distance: 34.7
drag, startPoint x: 55, startPoint y: 208, endPoint x: 64, endPoint y: 219, distance: 14.9
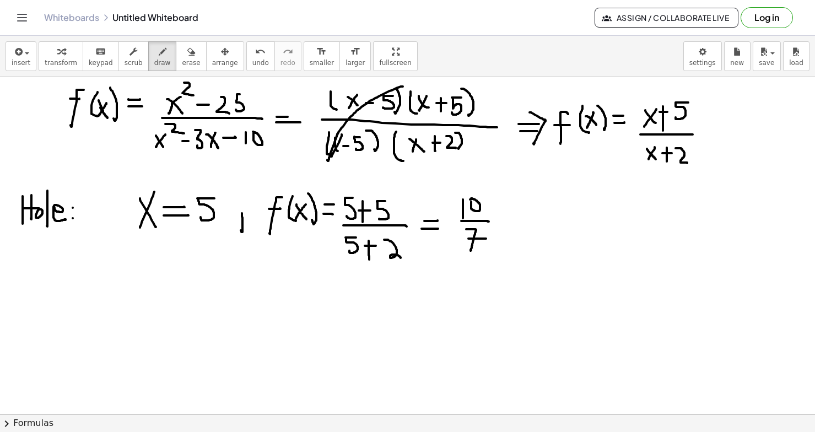
drag, startPoint x: 561, startPoint y: 200, endPoint x: 560, endPoint y: 236, distance: 37.0
click at [182, 62] on span "erase" at bounding box center [191, 63] width 18 height 8
drag, startPoint x: 560, startPoint y: 256, endPoint x: 560, endPoint y: 191, distance: 64.5
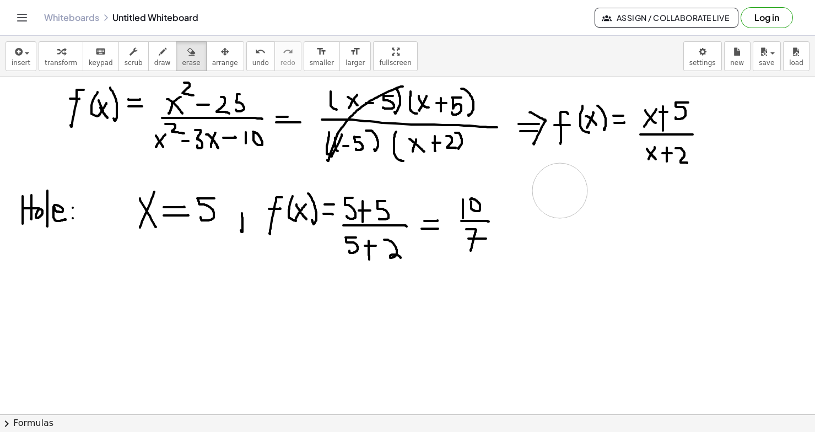
drag, startPoint x: 37, startPoint y: 232, endPoint x: 35, endPoint y: 242, distance: 10.6
click at [154, 60] on span "draw" at bounding box center [162, 63] width 17 height 8
click at [252, 64] on span "undo" at bounding box center [260, 63] width 17 height 8
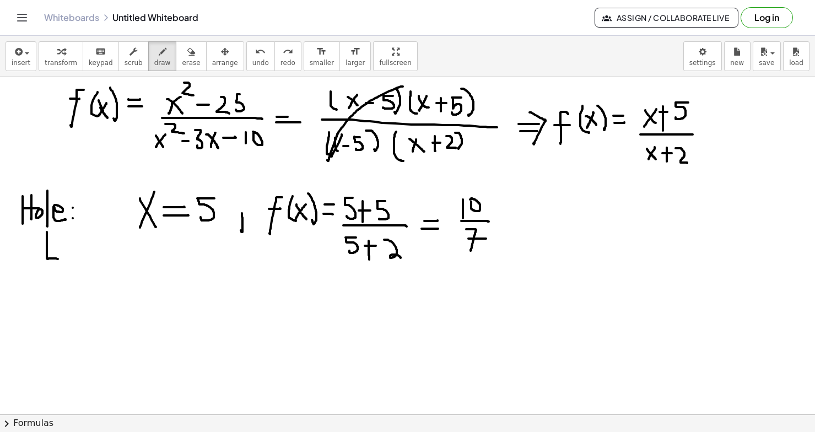
drag, startPoint x: 47, startPoint y: 232, endPoint x: 56, endPoint y: 259, distance: 28.1
drag, startPoint x: 56, startPoint y: 250, endPoint x: 60, endPoint y: 272, distance: 22.3
drag, startPoint x: 78, startPoint y: 252, endPoint x: 82, endPoint y: 292, distance: 39.9
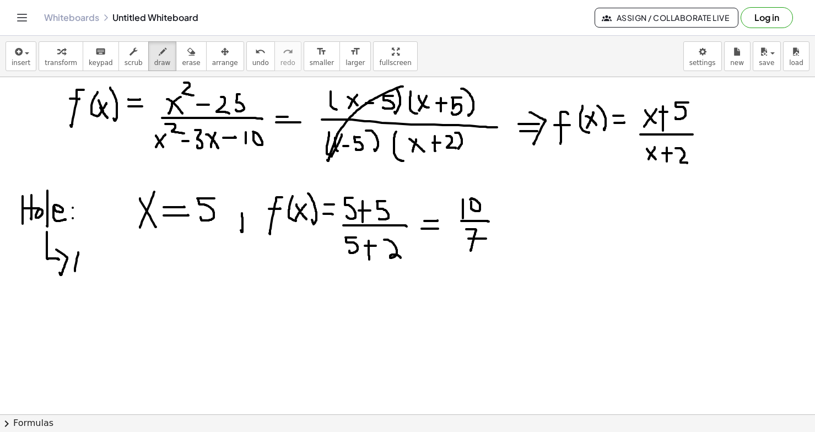
drag, startPoint x: 154, startPoint y: 255, endPoint x: 158, endPoint y: 287, distance: 32.2
drag, startPoint x: 94, startPoint y: 266, endPoint x: 84, endPoint y: 284, distance: 20.2
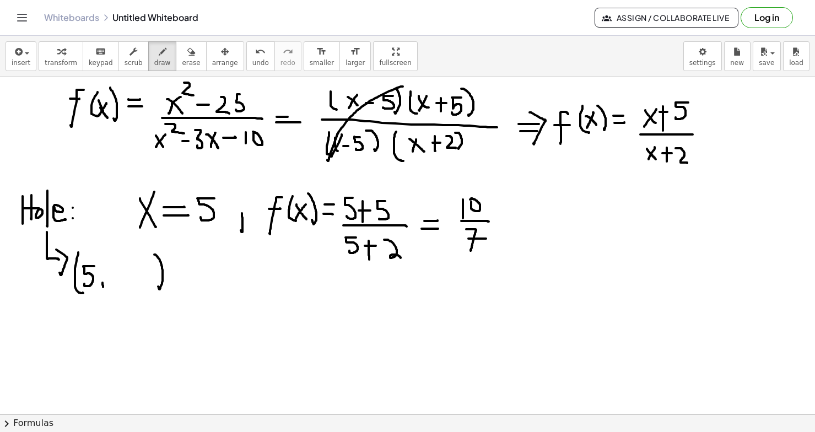
drag, startPoint x: 103, startPoint y: 283, endPoint x: 101, endPoint y: 296, distance: 13.3
drag, startPoint x: 114, startPoint y: 263, endPoint x: 114, endPoint y: 276, distance: 12.7
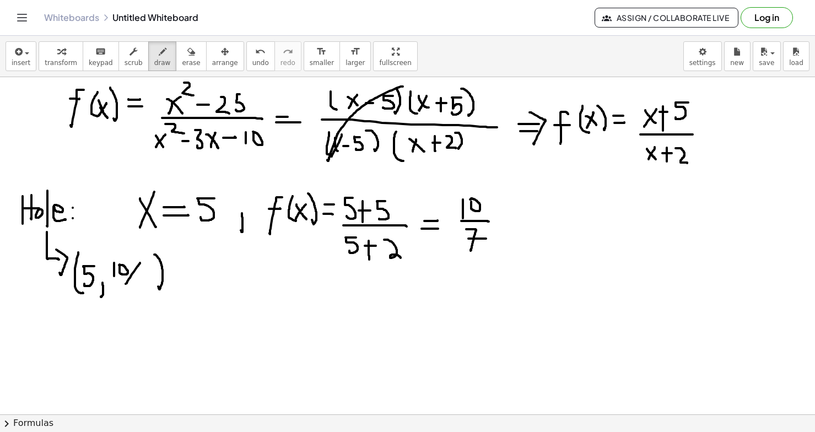
drag, startPoint x: 140, startPoint y: 263, endPoint x: 120, endPoint y: 288, distance: 31.8
drag, startPoint x: 134, startPoint y: 277, endPoint x: 141, endPoint y: 293, distance: 17.3
drag, startPoint x: 135, startPoint y: 283, endPoint x: 153, endPoint y: 283, distance: 17.6
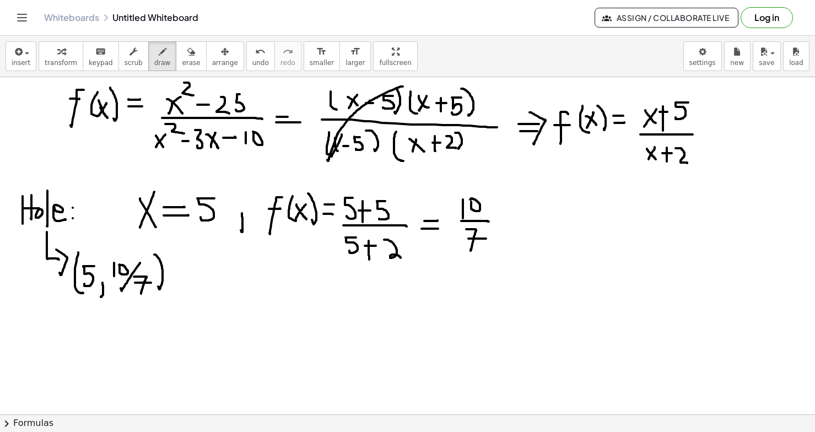
drag, startPoint x: 23, startPoint y: 340, endPoint x: 39, endPoint y: 340, distance: 16.5
drag, startPoint x: 48, startPoint y: 361, endPoint x: 65, endPoint y: 361, distance: 17.1
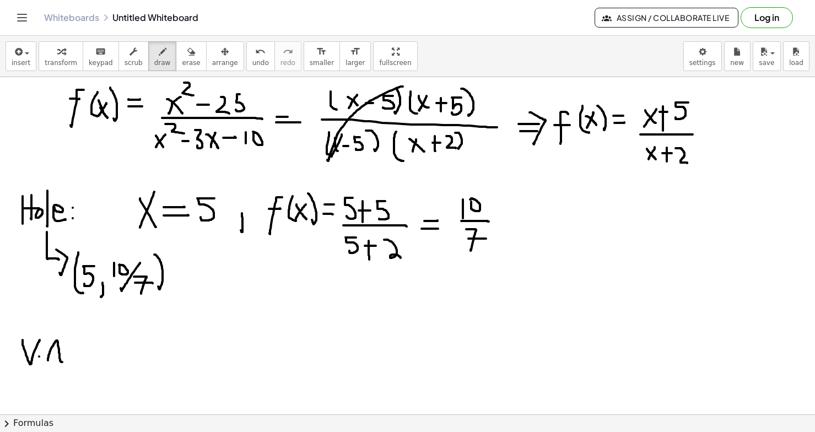
drag, startPoint x: 47, startPoint y: 349, endPoint x: 65, endPoint y: 349, distance: 18.2
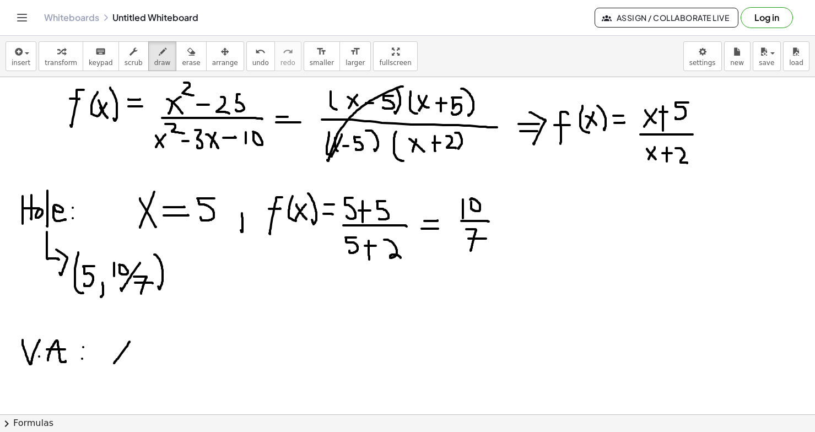
drag, startPoint x: 130, startPoint y: 342, endPoint x: 114, endPoint y: 363, distance: 26.5
drag, startPoint x: 115, startPoint y: 348, endPoint x: 133, endPoint y: 365, distance: 24.6
drag, startPoint x: 138, startPoint y: 352, endPoint x: 156, endPoint y: 352, distance: 18.2
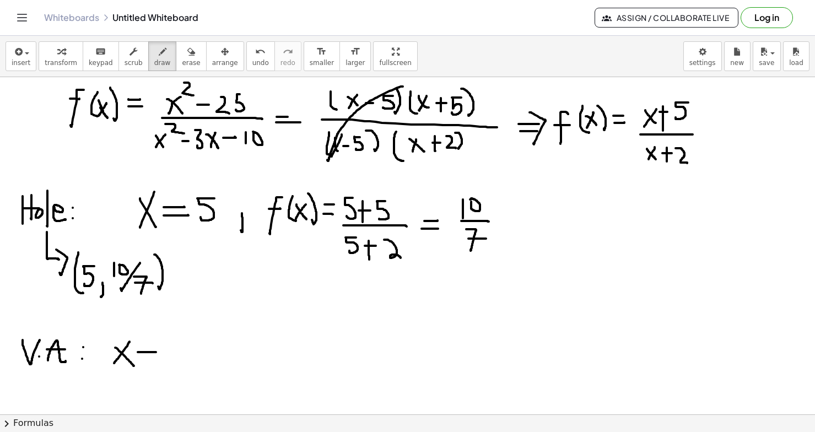
drag, startPoint x: 142, startPoint y: 343, endPoint x: 142, endPoint y: 362, distance: 18.2
drag, startPoint x: 158, startPoint y: 343, endPoint x: 175, endPoint y: 359, distance: 23.0
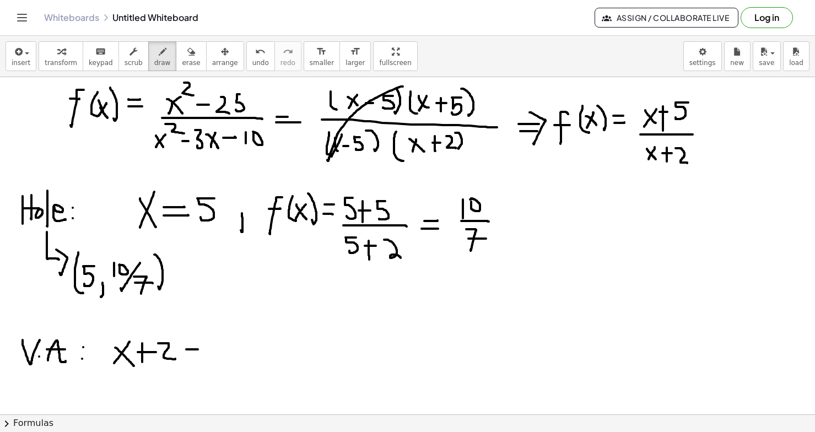
drag, startPoint x: 186, startPoint y: 349, endPoint x: 197, endPoint y: 349, distance: 11.0
drag, startPoint x: 187, startPoint y: 356, endPoint x: 197, endPoint y: 356, distance: 10.5
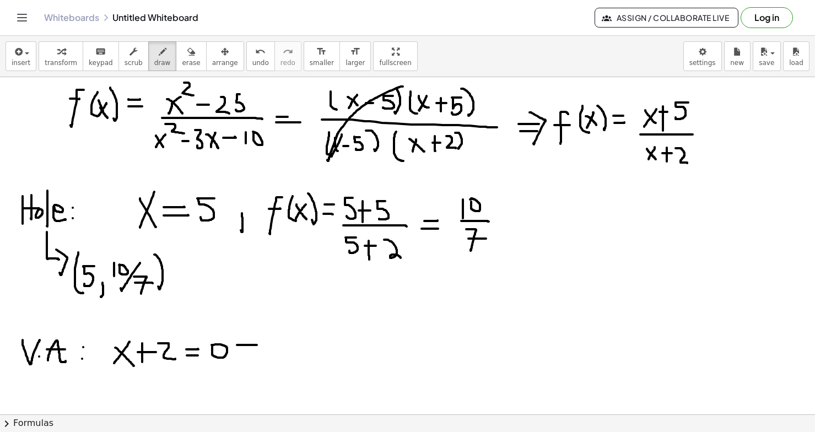
drag, startPoint x: 248, startPoint y: 345, endPoint x: 257, endPoint y: 345, distance: 9.4
drag, startPoint x: 238, startPoint y: 350, endPoint x: 254, endPoint y: 349, distance: 15.4
drag, startPoint x: 252, startPoint y: 336, endPoint x: 260, endPoint y: 357, distance: 22.3
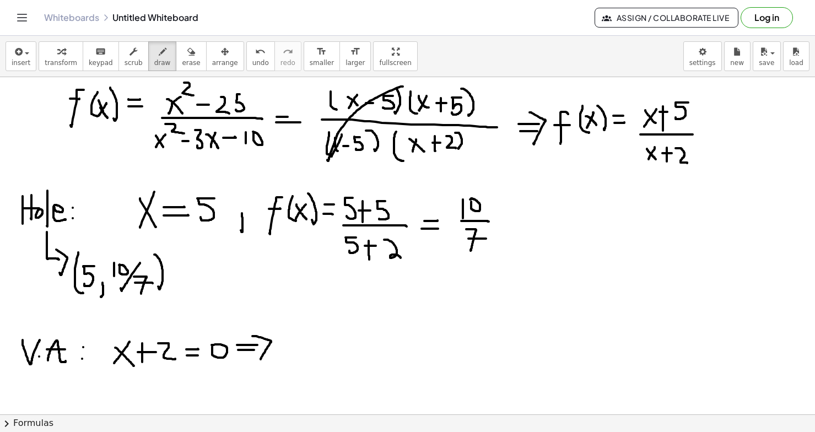
drag, startPoint x: 306, startPoint y: 341, endPoint x: 289, endPoint y: 359, distance: 25.0
drag, startPoint x: 293, startPoint y: 343, endPoint x: 301, endPoint y: 351, distance: 10.9
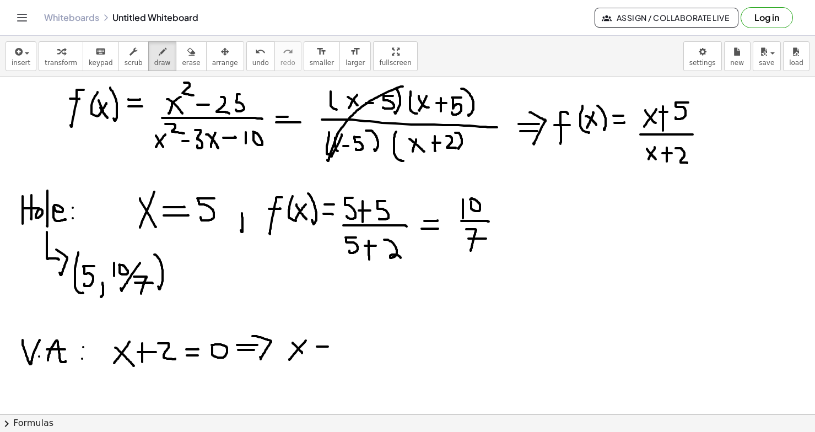
drag, startPoint x: 317, startPoint y: 347, endPoint x: 327, endPoint y: 346, distance: 10.5
drag, startPoint x: 315, startPoint y: 353, endPoint x: 328, endPoint y: 352, distance: 13.2
drag, startPoint x: 340, startPoint y: 347, endPoint x: 351, endPoint y: 347, distance: 11.0
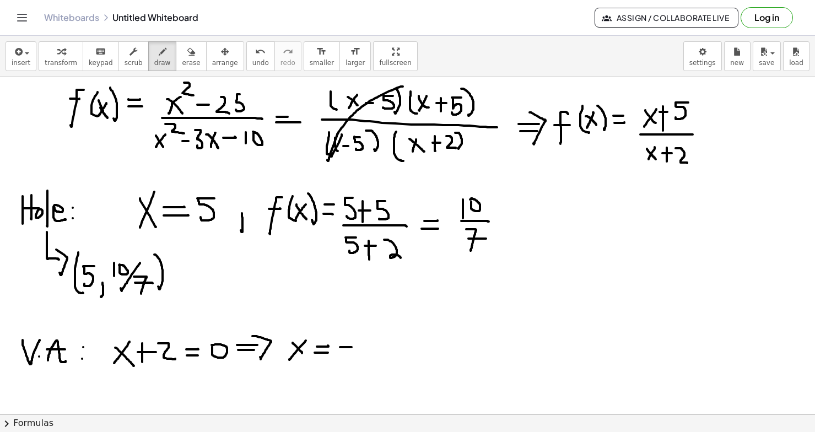
drag, startPoint x: 358, startPoint y: 339, endPoint x: 377, endPoint y: 356, distance: 25.0
drag, startPoint x: 28, startPoint y: 384, endPoint x: 28, endPoint y: 404, distance: 19.3
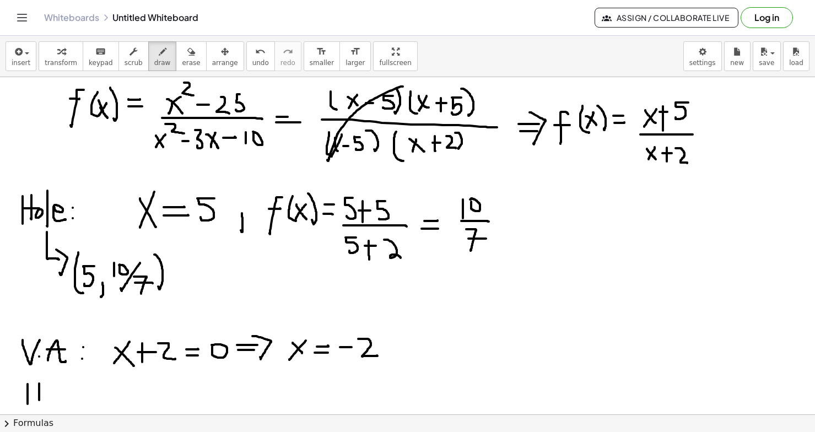
drag, startPoint x: 39, startPoint y: 384, endPoint x: 39, endPoint y: 400, distance: 16.0
drag, startPoint x: 28, startPoint y: 394, endPoint x: 40, endPoint y: 394, distance: 12.7
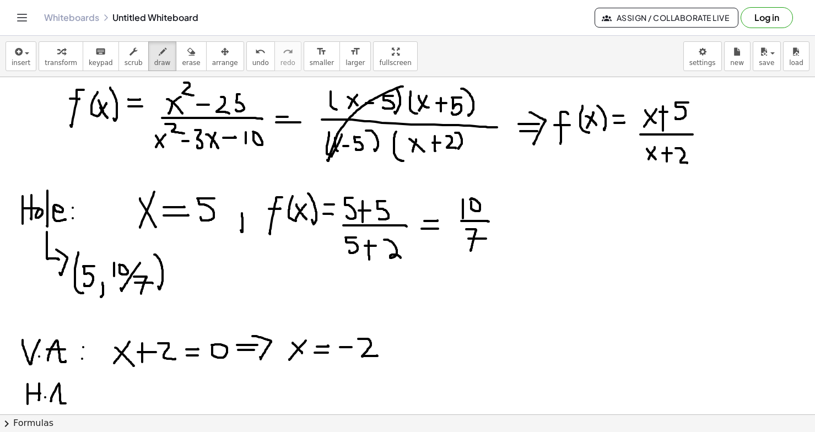
drag, startPoint x: 51, startPoint y: 401, endPoint x: 66, endPoint y: 404, distance: 15.0
drag, startPoint x: 52, startPoint y: 394, endPoint x: 64, endPoint y: 394, distance: 12.1
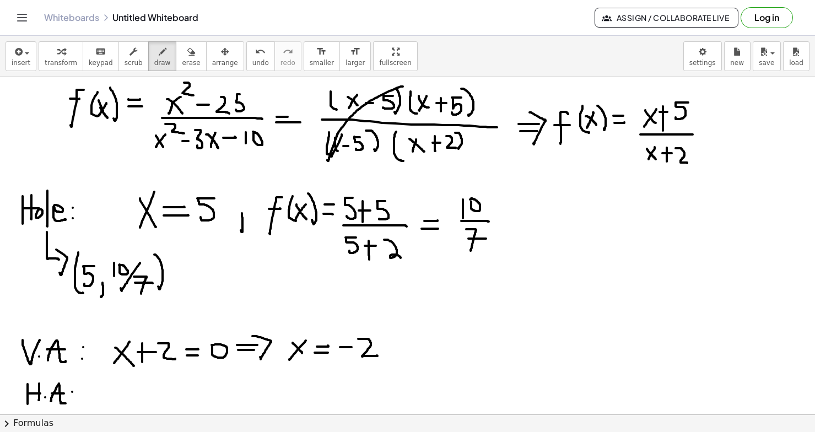
drag, startPoint x: 189, startPoint y: 345, endPoint x: 196, endPoint y: 362, distance: 18.8
drag, startPoint x: 319, startPoint y: 340, endPoint x: 321, endPoint y: 357, distance: 16.6
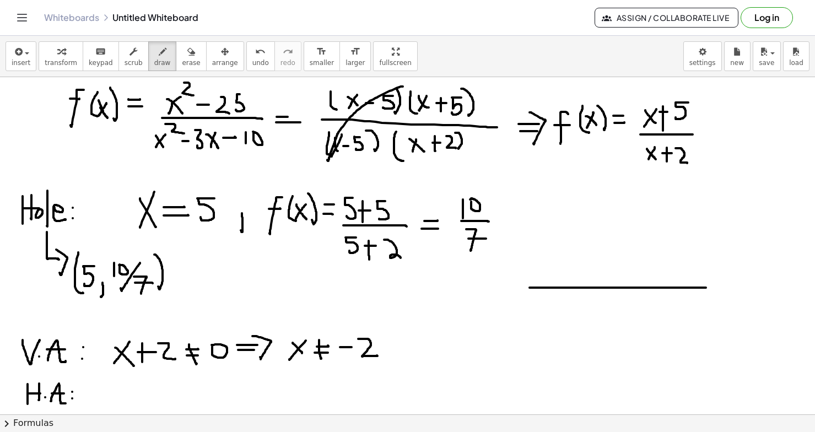
drag, startPoint x: 530, startPoint y: 288, endPoint x: 720, endPoint y: 288, distance: 190.7
drag, startPoint x: 610, startPoint y: 196, endPoint x: 641, endPoint y: 392, distance: 198.7
drag, startPoint x: 586, startPoint y: 283, endPoint x: 588, endPoint y: 294, distance: 11.2
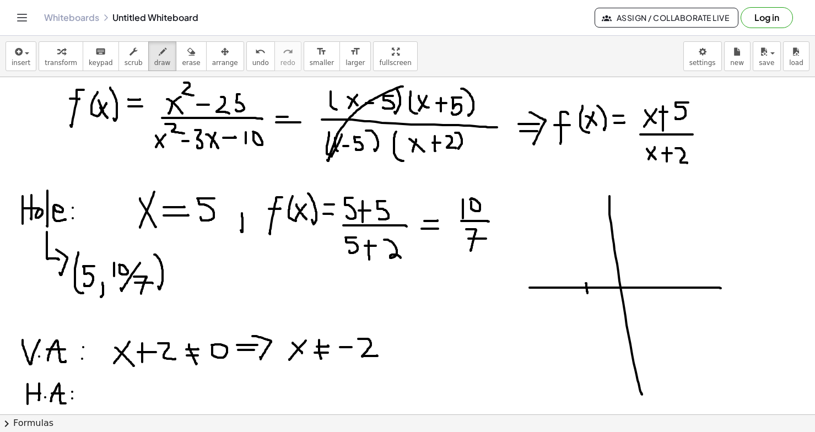
drag, startPoint x: 589, startPoint y: 299, endPoint x: 595, endPoint y: 312, distance: 14.3
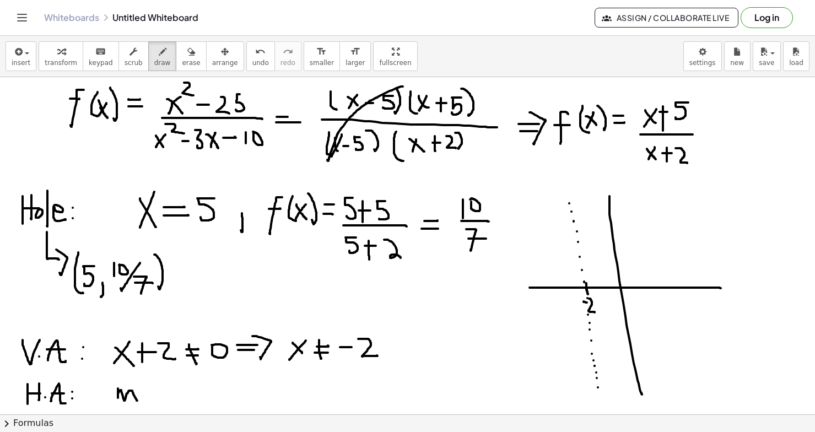
drag, startPoint x: 118, startPoint y: 389, endPoint x: 138, endPoint y: 402, distance: 24.6
drag, startPoint x: 145, startPoint y: 395, endPoint x: 158, endPoint y: 394, distance: 13.2
drag, startPoint x: 144, startPoint y: 402, endPoint x: 170, endPoint y: 401, distance: 25.4
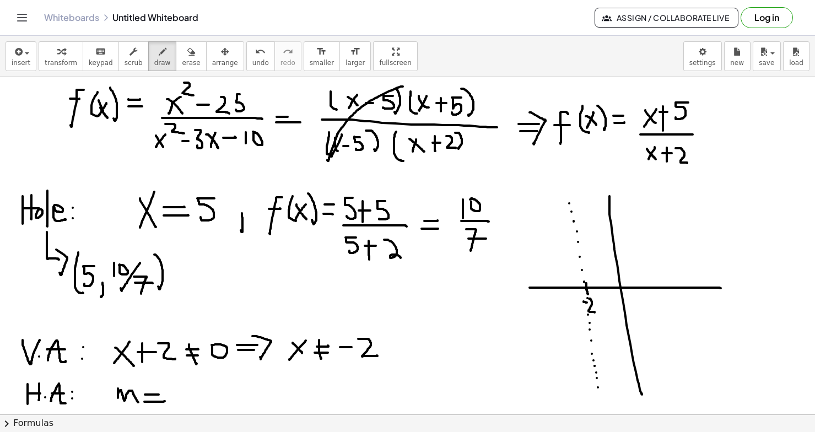
drag, startPoint x: 170, startPoint y: 390, endPoint x: 193, endPoint y: 402, distance: 26.6
drag, startPoint x: 206, startPoint y: 394, endPoint x: 215, endPoint y: 394, distance: 9.4
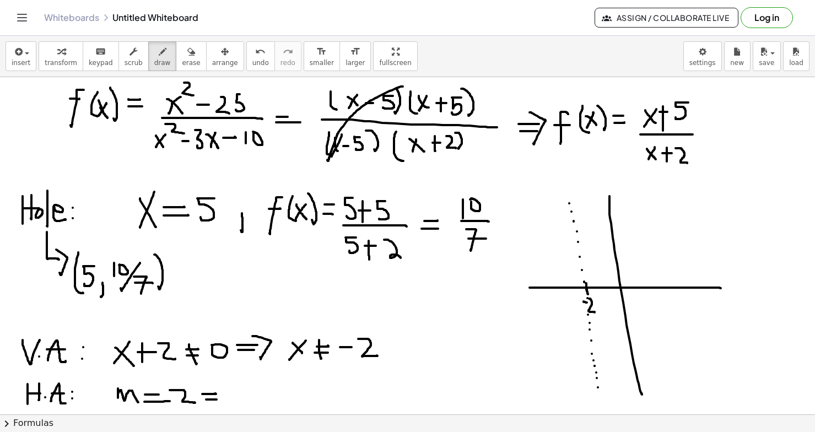
drag, startPoint x: 206, startPoint y: 400, endPoint x: 219, endPoint y: 400, distance: 12.7
drag, startPoint x: 230, startPoint y: 390, endPoint x: 245, endPoint y: 400, distance: 18.1
drag, startPoint x: 278, startPoint y: 380, endPoint x: 313, endPoint y: 391, distance: 36.1
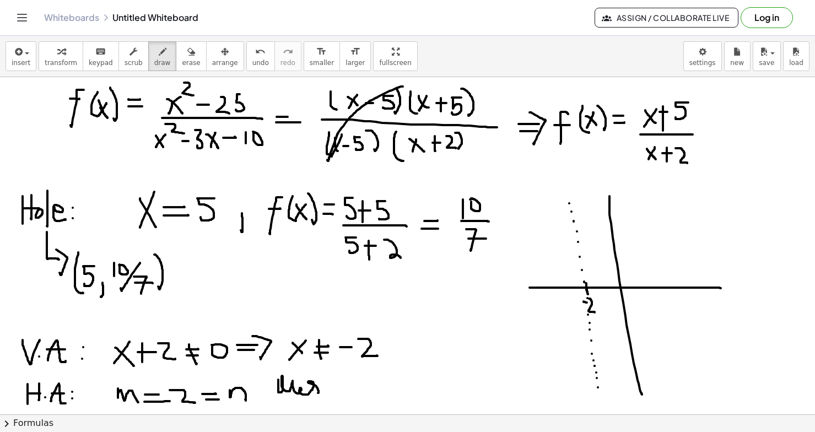
drag, startPoint x: 273, startPoint y: 377, endPoint x: 288, endPoint y: 376, distance: 14.9
drag, startPoint x: 359, startPoint y: 383, endPoint x: 364, endPoint y: 400, distance: 17.6
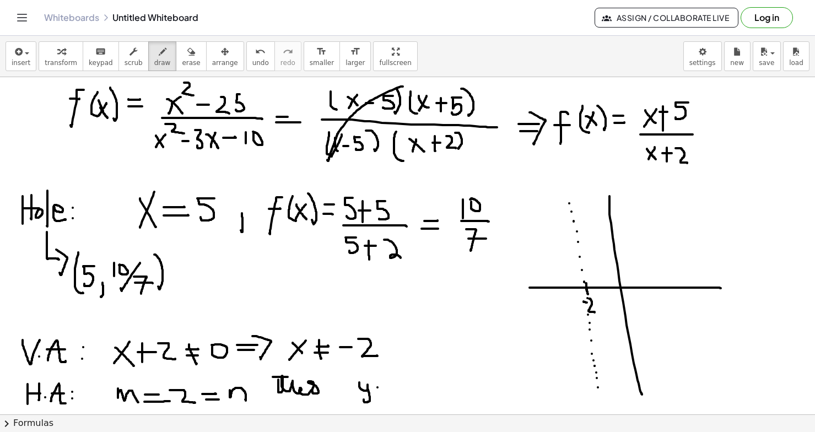
drag, startPoint x: 378, startPoint y: 388, endPoint x: 385, endPoint y: 388, distance: 7.2
drag, startPoint x: 376, startPoint y: 394, endPoint x: 386, endPoint y: 393, distance: 9.4
drag, startPoint x: 402, startPoint y: 370, endPoint x: 401, endPoint y: 379, distance: 8.8
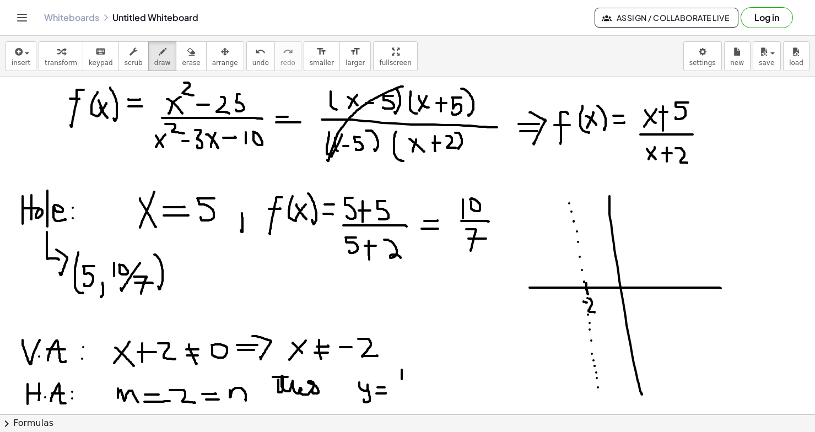
drag, startPoint x: 396, startPoint y: 384, endPoint x: 410, endPoint y: 384, distance: 13.8
drag, startPoint x: 401, startPoint y: 394, endPoint x: 401, endPoint y: 401, distance: 7.7
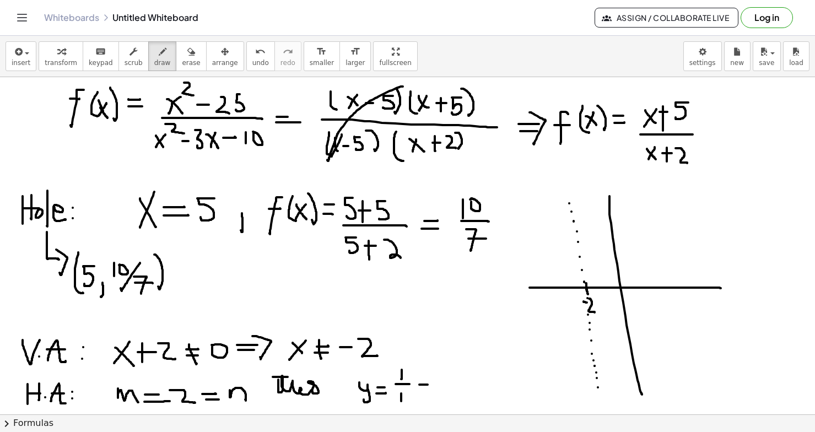
drag, startPoint x: 419, startPoint y: 385, endPoint x: 436, endPoint y: 385, distance: 16.5
drag, startPoint x: 424, startPoint y: 390, endPoint x: 436, endPoint y: 390, distance: 12.1
drag, startPoint x: 429, startPoint y: 377, endPoint x: 437, endPoint y: 396, distance: 20.3
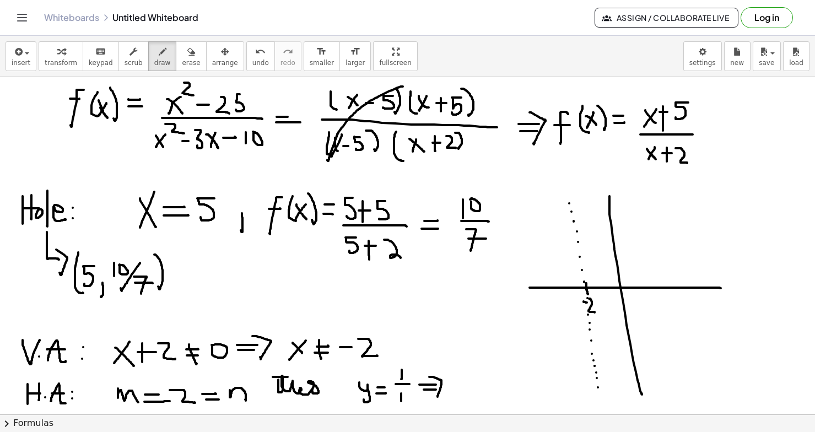
drag, startPoint x: 451, startPoint y: 379, endPoint x: 454, endPoint y: 398, distance: 19.6
drag, startPoint x: 466, startPoint y: 388, endPoint x: 472, endPoint y: 388, distance: 6.6
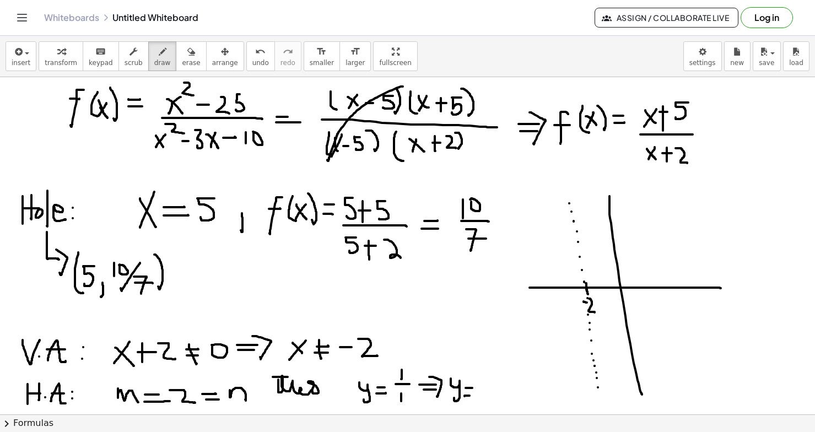
drag, startPoint x: 465, startPoint y: 396, endPoint x: 475, endPoint y: 396, distance: 10.5
drag, startPoint x: 486, startPoint y: 380, endPoint x: 486, endPoint y: 395, distance: 14.9
drag, startPoint x: 612, startPoint y: 264, endPoint x: 626, endPoint y: 264, distance: 13.8
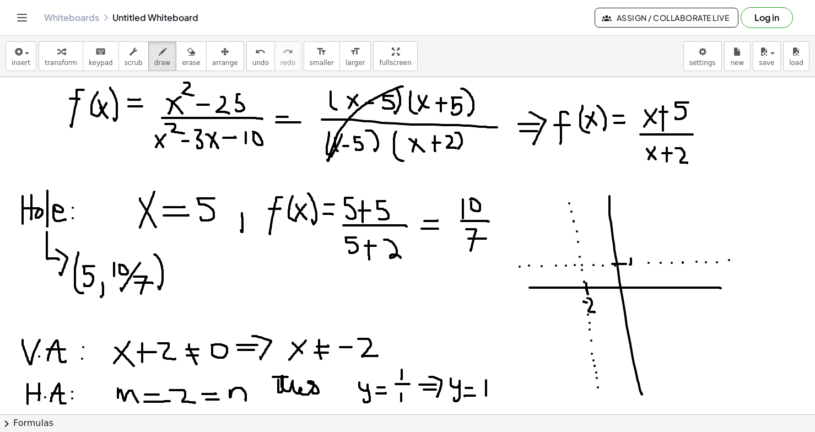
drag, startPoint x: 609, startPoint y: 190, endPoint x: 617, endPoint y: 201, distance: 13.3
drag, startPoint x: 530, startPoint y: 281, endPoint x: 533, endPoint y: 290, distance: 9.4
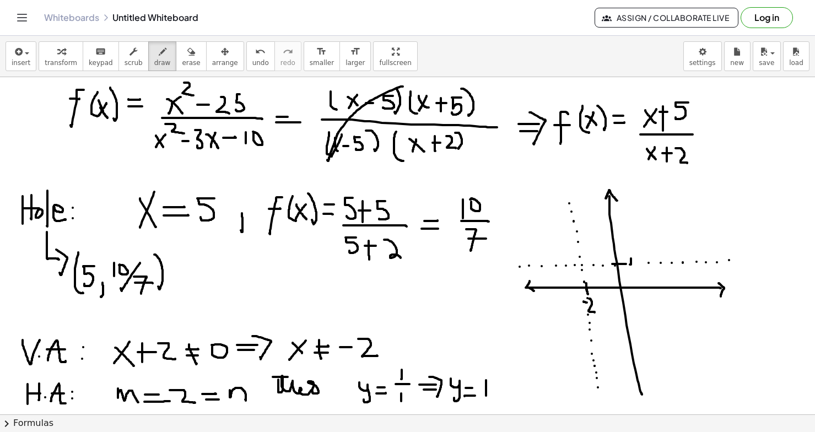
drag, startPoint x: 719, startPoint y: 283, endPoint x: 720, endPoint y: 295, distance: 12.2
drag, startPoint x: 670, startPoint y: 338, endPoint x: 672, endPoint y: 351, distance: 12.8
drag, startPoint x: 682, startPoint y: 342, endPoint x: 691, endPoint y: 342, distance: 9.4
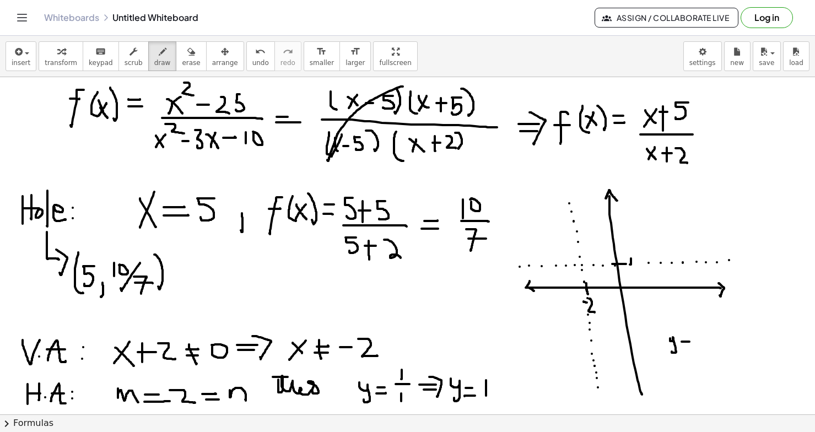
drag, startPoint x: 685, startPoint y: 346, endPoint x: 692, endPoint y: 346, distance: 7.7
drag, startPoint x: 706, startPoint y: 332, endPoint x: 705, endPoint y: 345, distance: 12.2
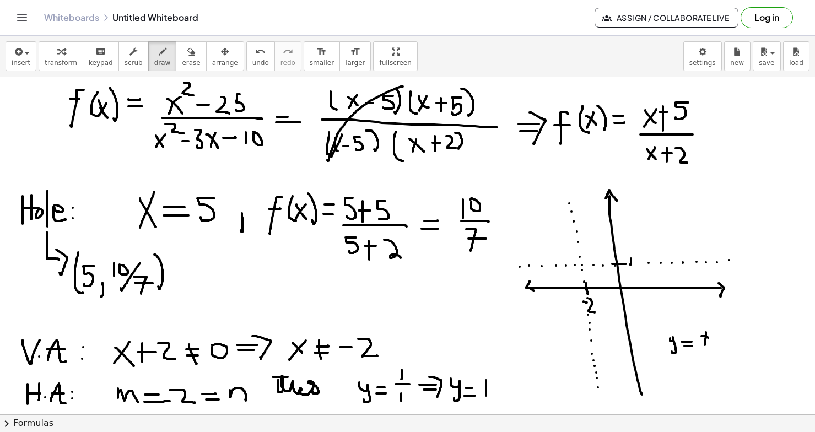
drag, startPoint x: 702, startPoint y: 336, endPoint x: 712, endPoint y: 340, distance: 11.2
drag, startPoint x: 706, startPoint y: 321, endPoint x: 711, endPoint y: 332, distance: 11.4
drag, startPoint x: 700, startPoint y: 349, endPoint x: 737, endPoint y: 348, distance: 37.5
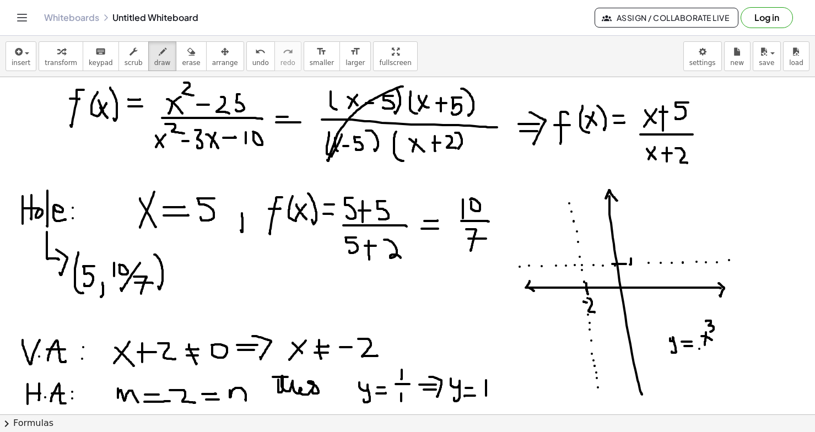
drag, startPoint x: 712, startPoint y: 356, endPoint x: 704, endPoint y: 375, distance: 20.8
drag, startPoint x: 722, startPoint y: 362, endPoint x: 718, endPoint y: 373, distance: 11.2
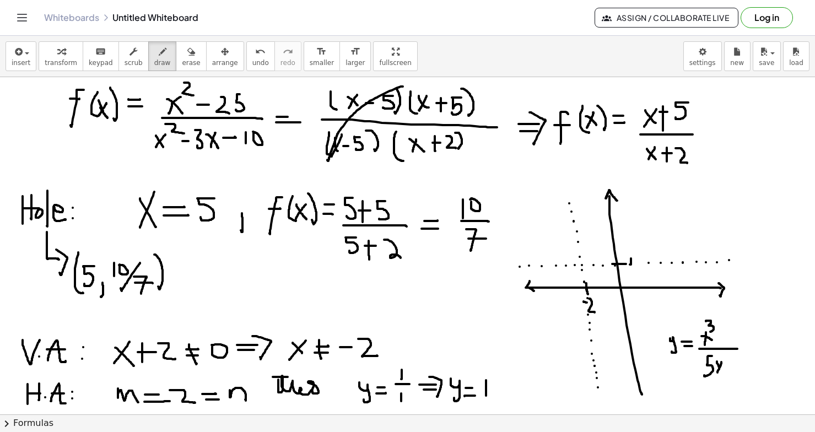
drag, startPoint x: 719, startPoint y: 367, endPoint x: 724, endPoint y: 371, distance: 6.6
drag, startPoint x: 722, startPoint y: 353, endPoint x: 728, endPoint y: 364, distance: 12.3
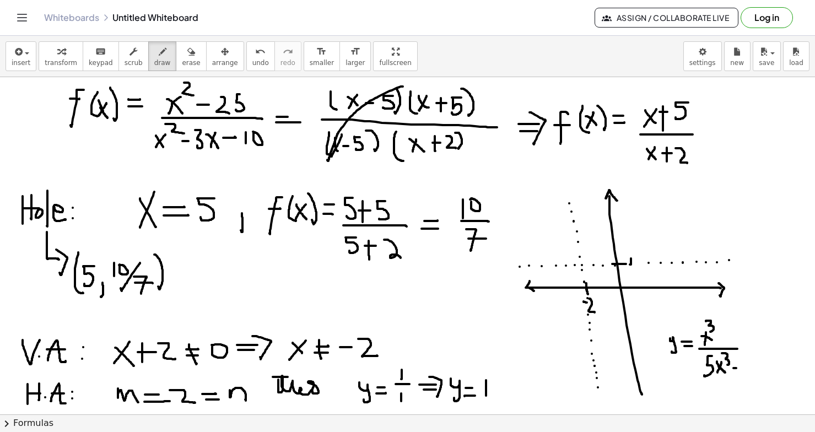
drag, startPoint x: 741, startPoint y: 361, endPoint x: 741, endPoint y: 373, distance: 12.7
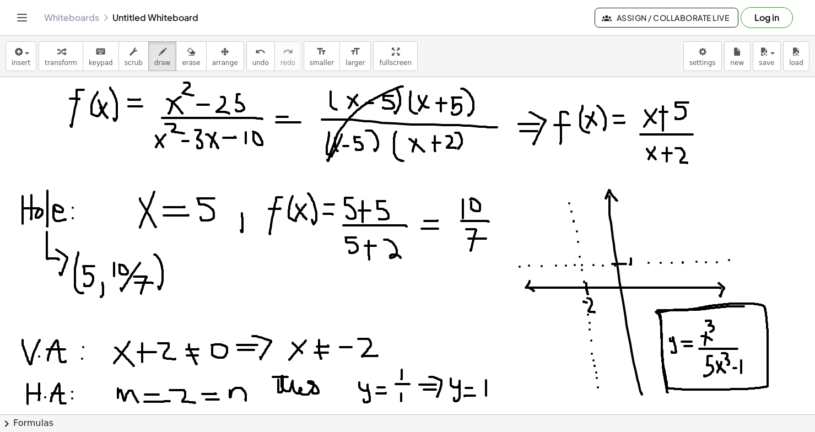
drag, startPoint x: 744, startPoint y: 306, endPoint x: 668, endPoint y: 392, distance: 114.8
drag, startPoint x: 754, startPoint y: 281, endPoint x: 755, endPoint y: 291, distance: 10.5
drag, startPoint x: 767, startPoint y: 284, endPoint x: 775, endPoint y: 284, distance: 8.3
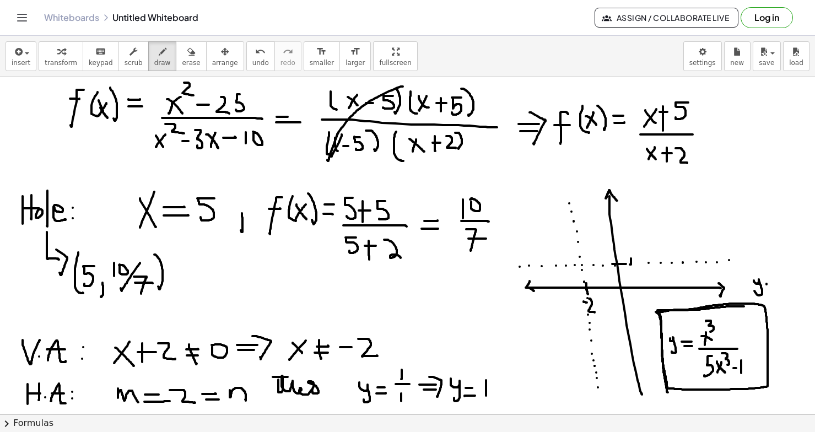
drag, startPoint x: 766, startPoint y: 289, endPoint x: 775, endPoint y: 289, distance: 8.8
drag, startPoint x: 790, startPoint y: 266, endPoint x: 790, endPoint y: 284, distance: 17.6
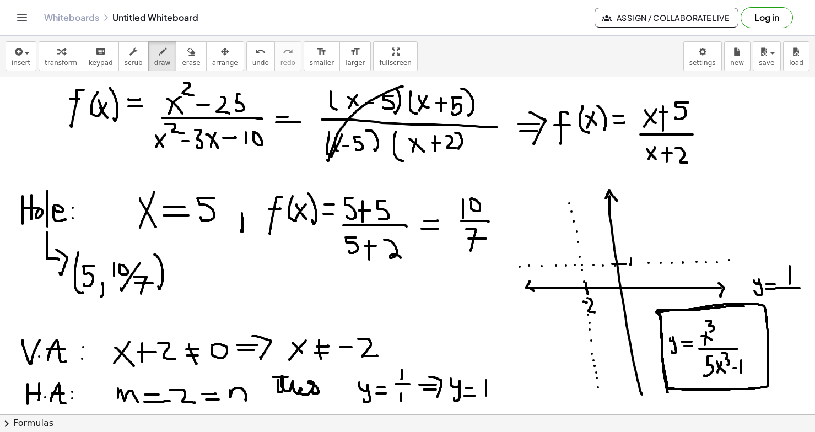
drag, startPoint x: 776, startPoint y: 288, endPoint x: 799, endPoint y: 288, distance: 23.2
drag, startPoint x: 793, startPoint y: 297, endPoint x: 788, endPoint y: 317, distance: 20.9
click at [187, 52] on icon "button" at bounding box center [191, 51] width 8 height 13
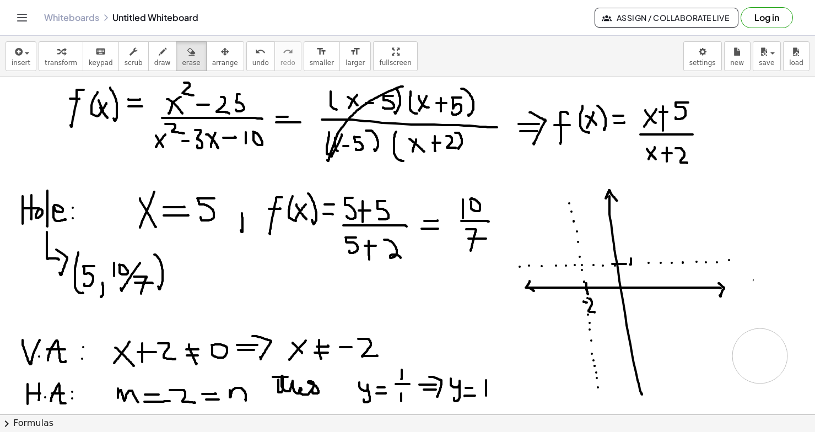
drag, startPoint x: 803, startPoint y: 314, endPoint x: 165, endPoint y: 100, distance: 672.2
drag, startPoint x: 486, startPoint y: 366, endPoint x: 459, endPoint y: 365, distance: 27.0
click at [255, 56] on icon "undo" at bounding box center [260, 51] width 10 height 13
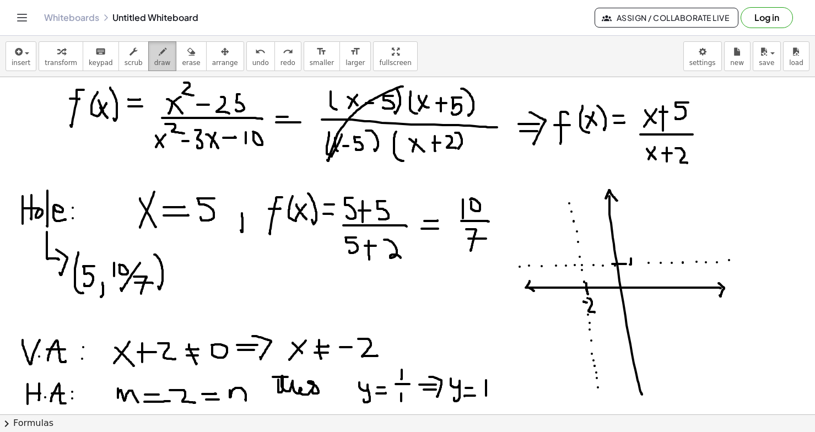
click at [164, 56] on button "draw" at bounding box center [162, 56] width 29 height 30
drag, startPoint x: 381, startPoint y: 315, endPoint x: 280, endPoint y: 349, distance: 107.0
click at [258, 54] on button "undo undo" at bounding box center [260, 56] width 29 height 30
